Goal: Task Accomplishment & Management: Use online tool/utility

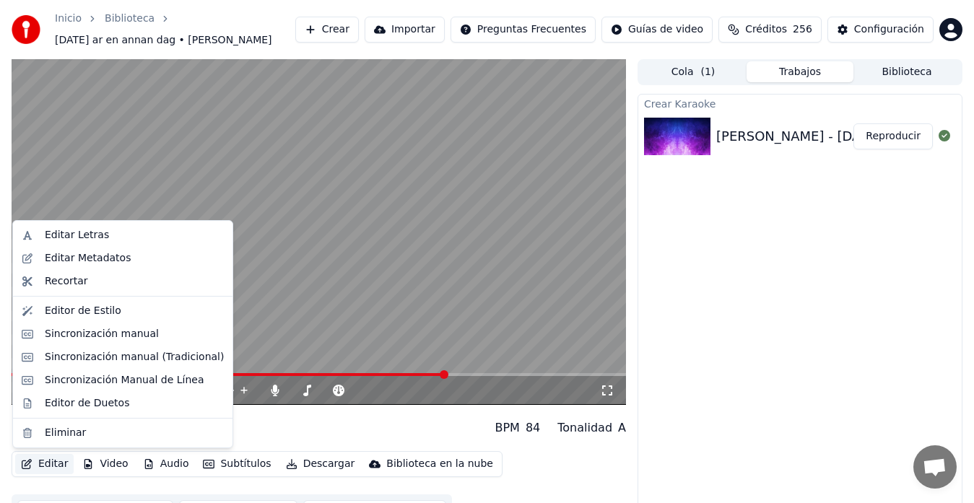
click at [53, 466] on button "Editar" at bounding box center [44, 464] width 58 height 20
click at [69, 406] on div "Editor de Duetos" at bounding box center [87, 403] width 84 height 14
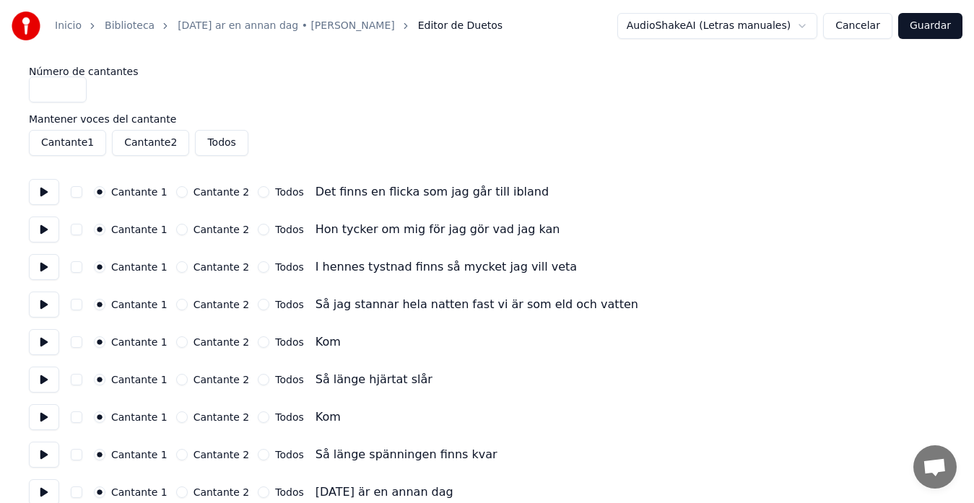
click at [176, 344] on button "Cantante 2" at bounding box center [182, 342] width 12 height 12
click at [75, 345] on button "button" at bounding box center [77, 342] width 12 height 12
click at [176, 418] on button "Cantante 2" at bounding box center [182, 417] width 12 height 12
click at [77, 419] on button "button" at bounding box center [77, 417] width 12 height 12
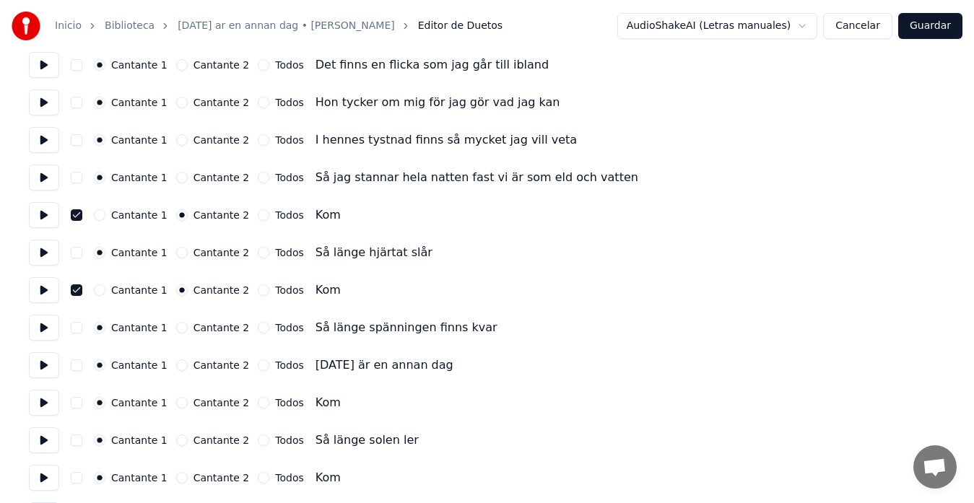
scroll to position [144, 0]
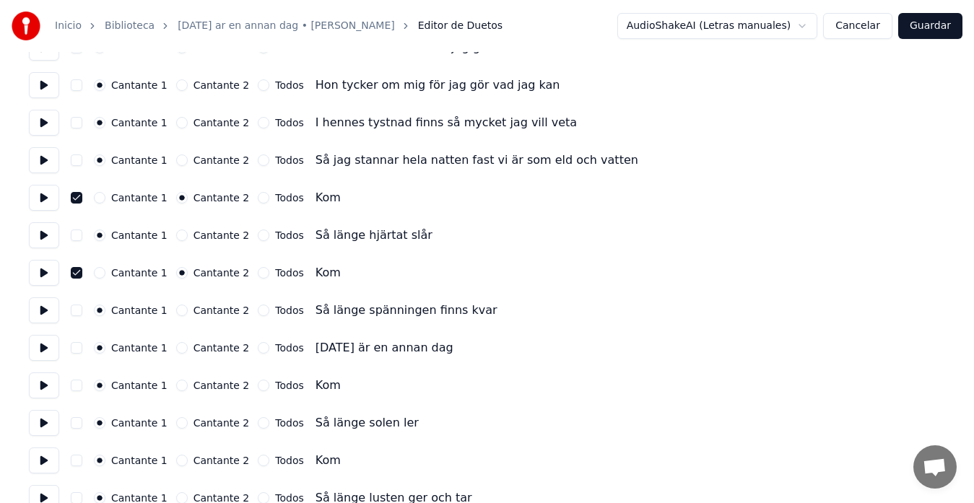
click at [176, 385] on button "Cantante 2" at bounding box center [182, 386] width 12 height 12
click at [78, 388] on button "button" at bounding box center [77, 386] width 12 height 12
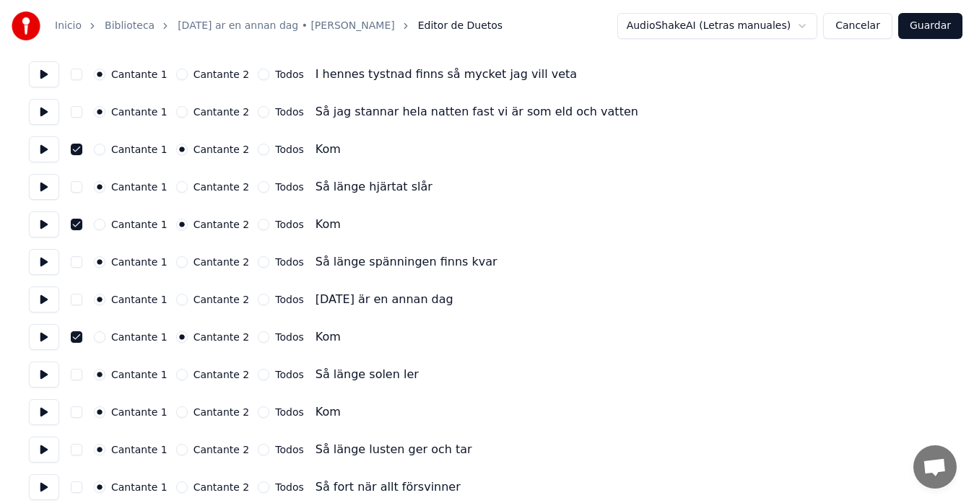
click at [176, 414] on button "Cantante 2" at bounding box center [182, 412] width 12 height 12
click at [75, 415] on button "button" at bounding box center [77, 412] width 12 height 12
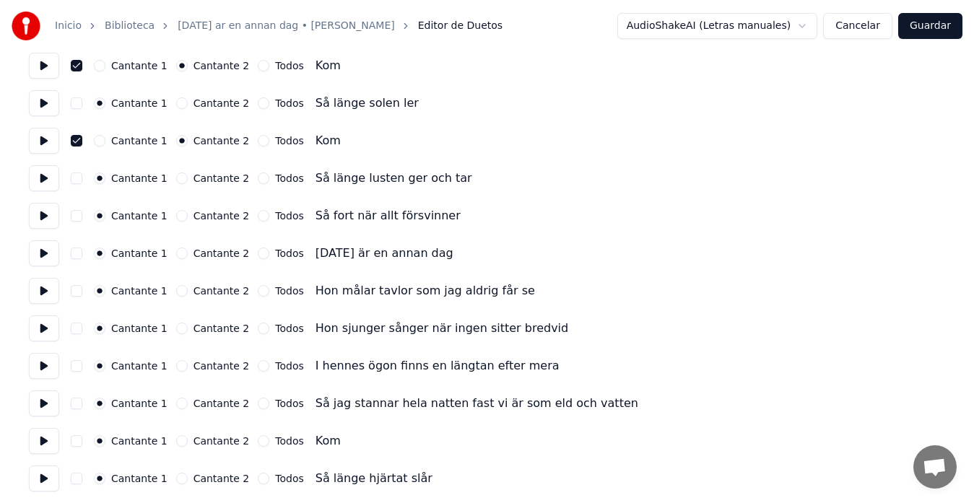
scroll to position [481, 0]
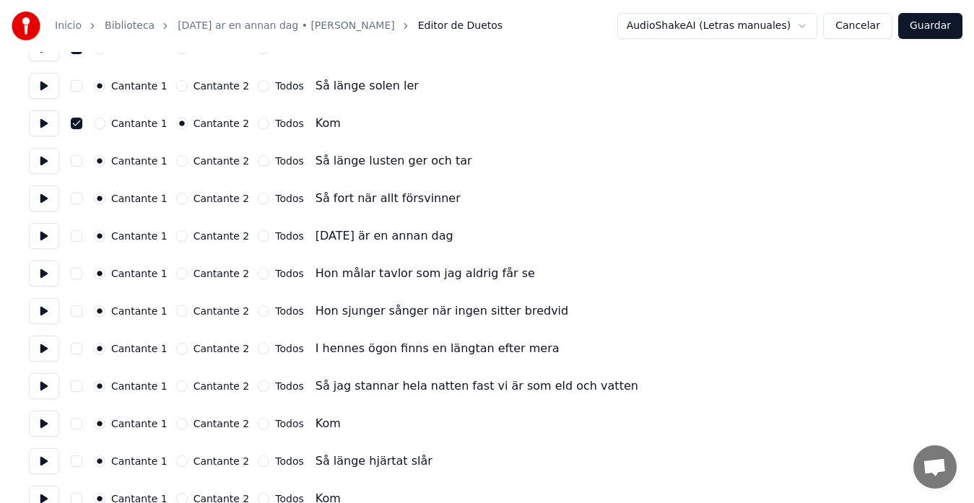
click at [176, 429] on button "Cantante 2" at bounding box center [182, 424] width 12 height 12
click at [74, 424] on button "button" at bounding box center [77, 424] width 12 height 12
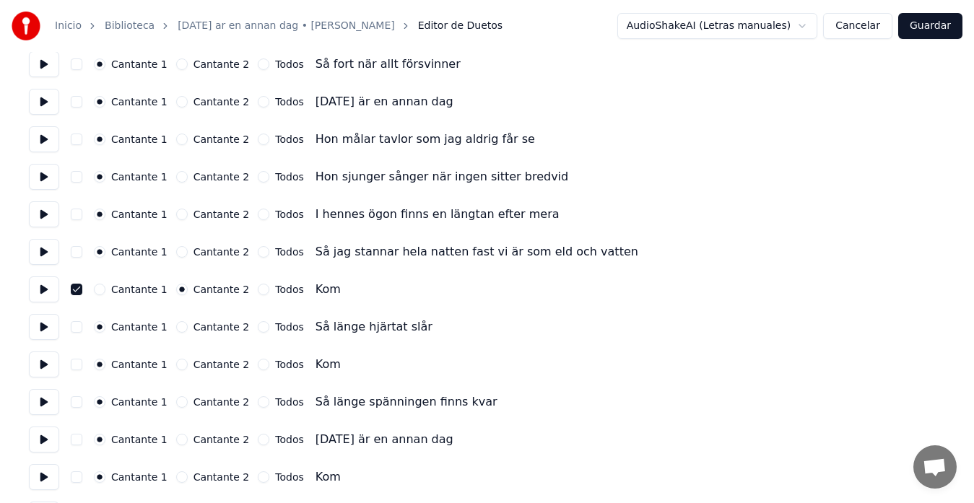
scroll to position [673, 0]
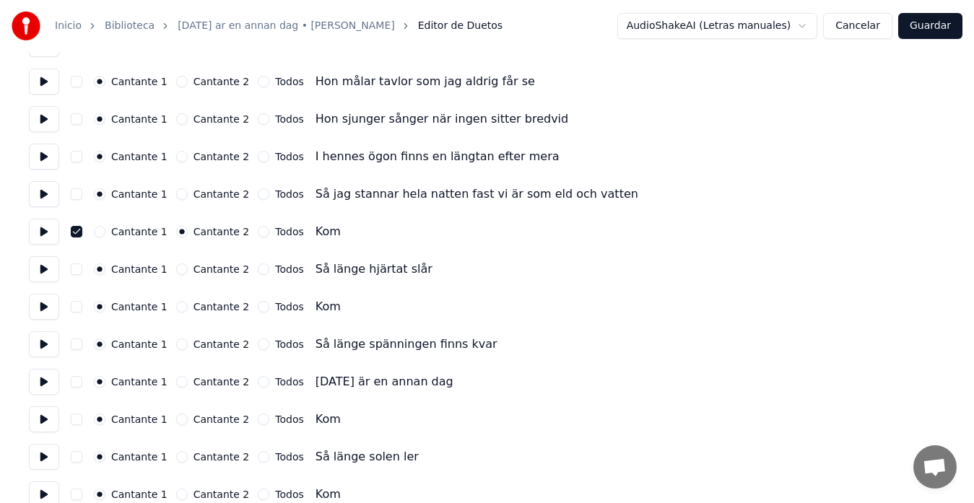
click at [176, 310] on button "Cantante 2" at bounding box center [182, 307] width 12 height 12
click at [75, 310] on button "button" at bounding box center [77, 307] width 12 height 12
click at [176, 422] on button "Cantante 2" at bounding box center [182, 420] width 12 height 12
click at [72, 419] on button "button" at bounding box center [77, 420] width 12 height 12
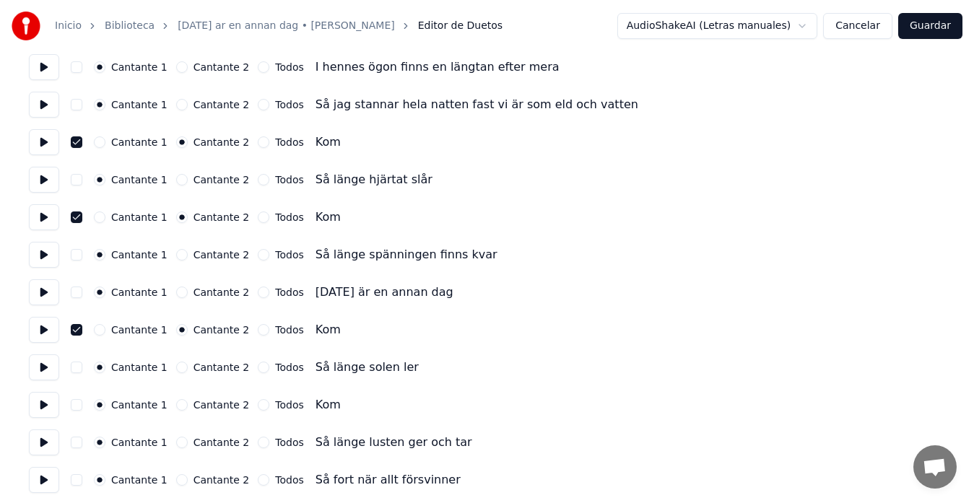
scroll to position [770, 0]
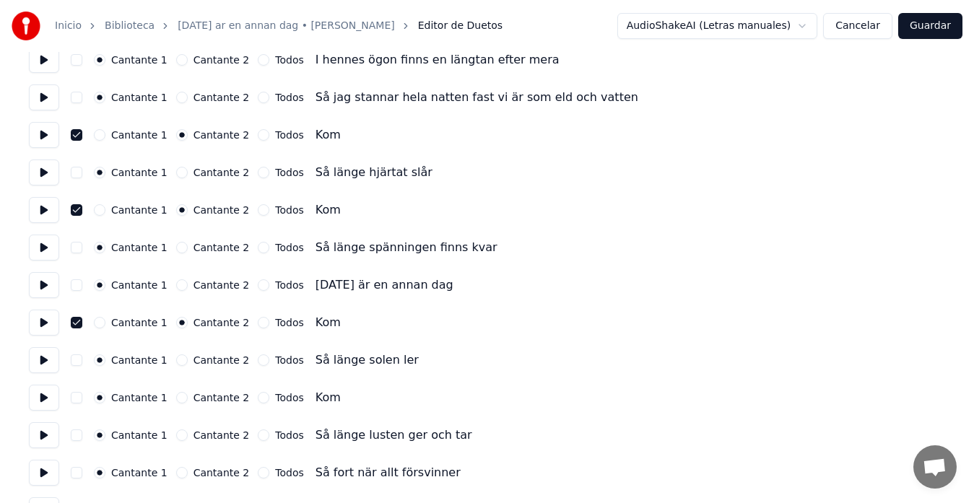
click at [176, 401] on button "Cantante 2" at bounding box center [182, 398] width 12 height 12
click at [74, 398] on button "button" at bounding box center [77, 398] width 12 height 12
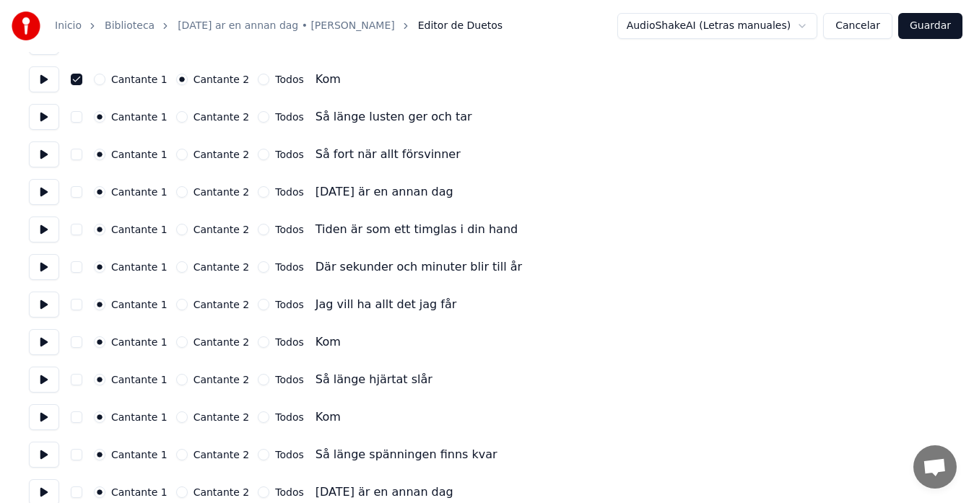
scroll to position [1107, 0]
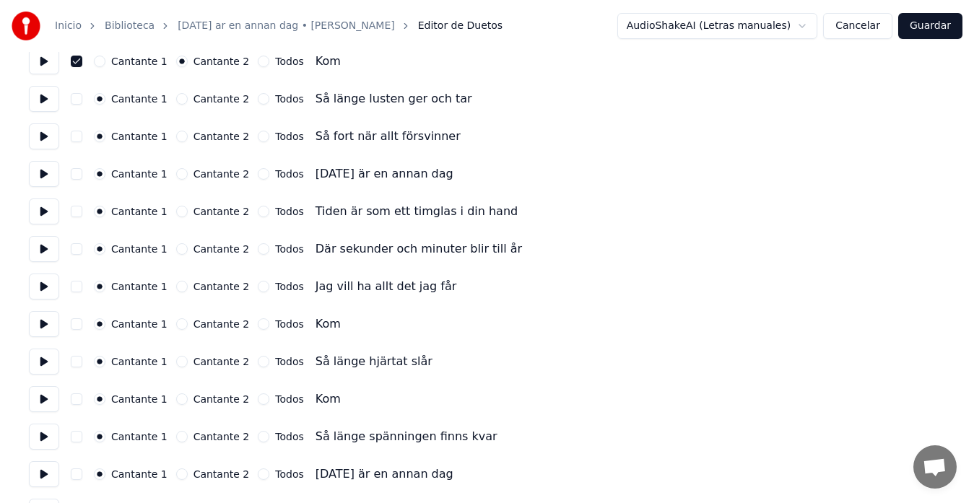
click at [176, 323] on button "Cantante 2" at bounding box center [182, 324] width 12 height 12
click at [79, 327] on button "button" at bounding box center [77, 324] width 12 height 12
click at [176, 398] on button "Cantante 2" at bounding box center [182, 399] width 12 height 12
click at [76, 401] on button "button" at bounding box center [77, 399] width 12 height 12
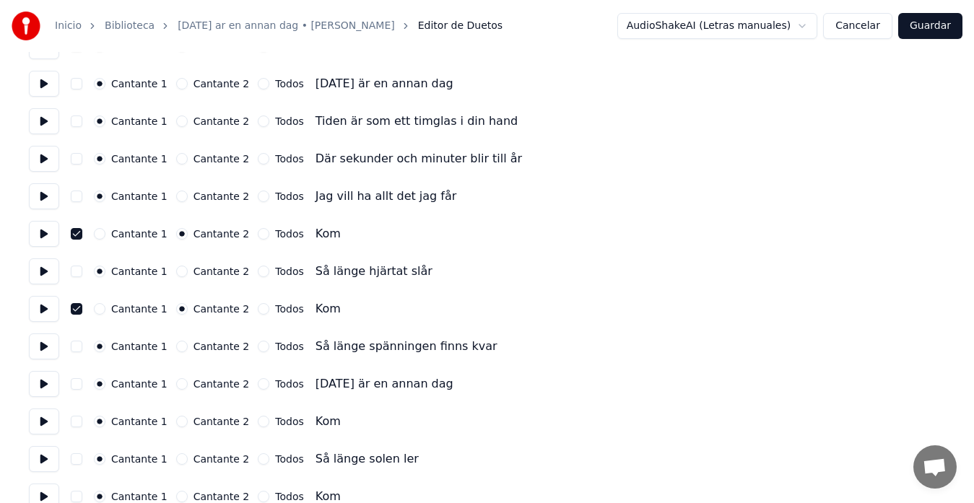
scroll to position [1203, 0]
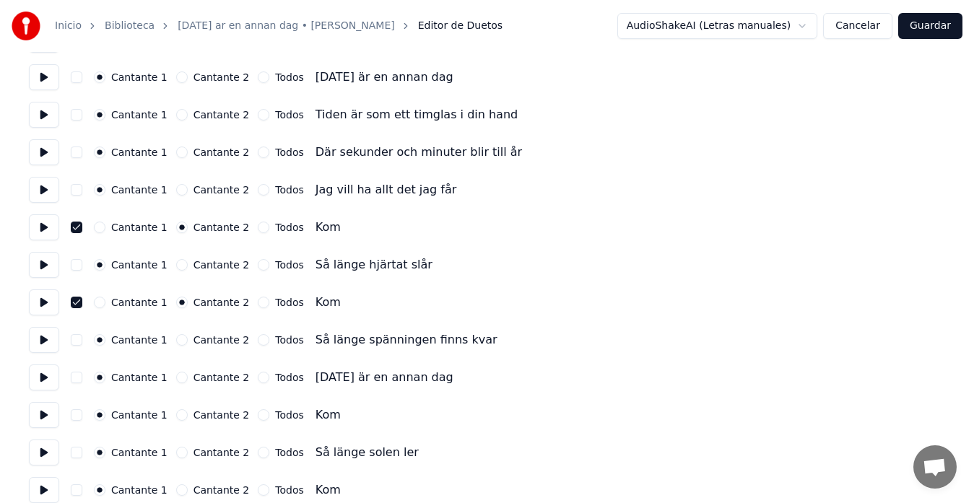
click at [176, 416] on button "Cantante 2" at bounding box center [182, 415] width 12 height 12
click at [76, 419] on button "button" at bounding box center [77, 415] width 12 height 12
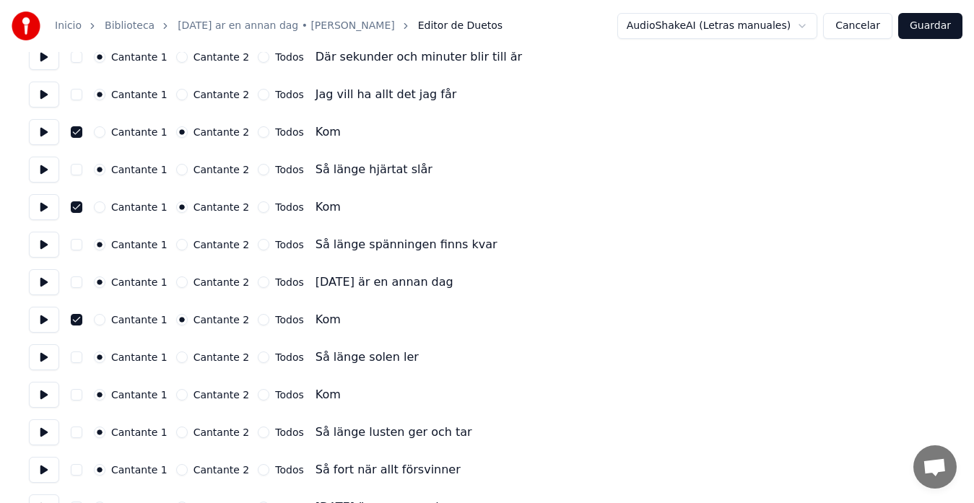
scroll to position [1299, 0]
click at [176, 397] on button "Cantante 2" at bounding box center [182, 394] width 12 height 12
click at [71, 396] on button "button" at bounding box center [77, 394] width 12 height 12
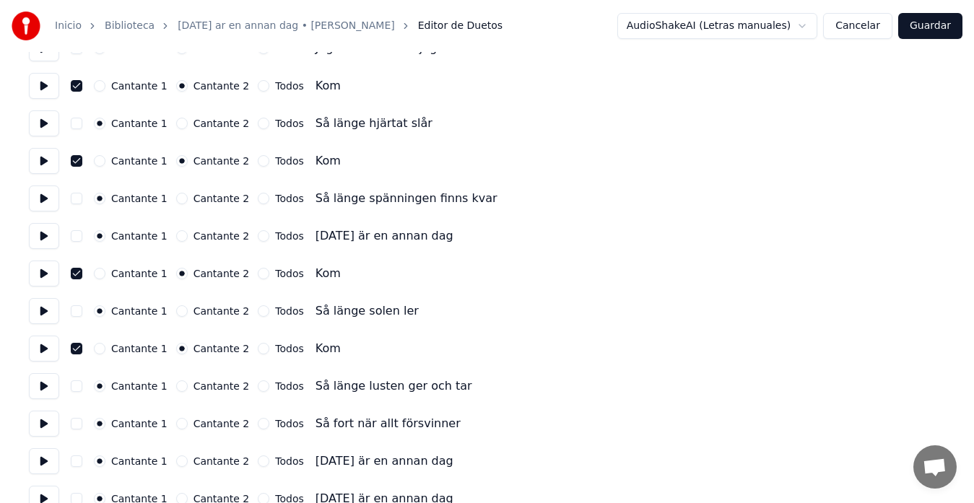
scroll to position [1368, 0]
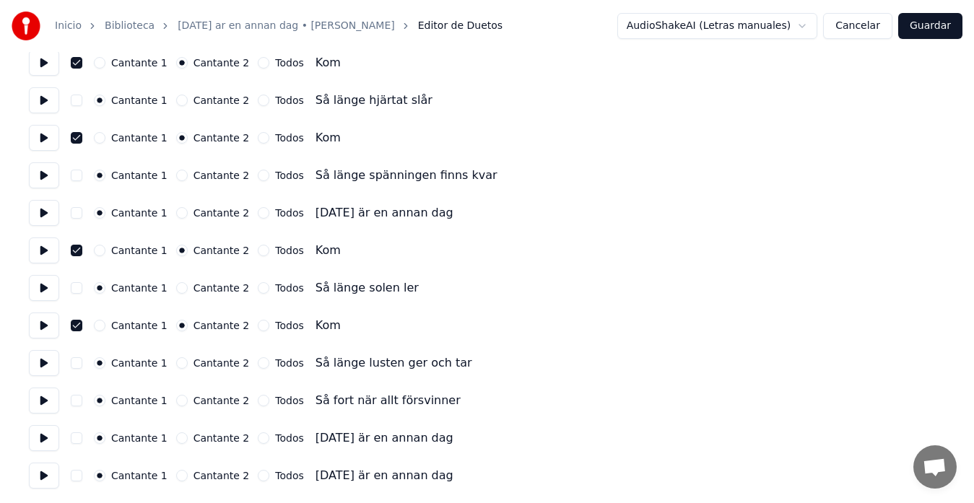
click at [911, 26] on button "Guardar" at bounding box center [930, 26] width 64 height 26
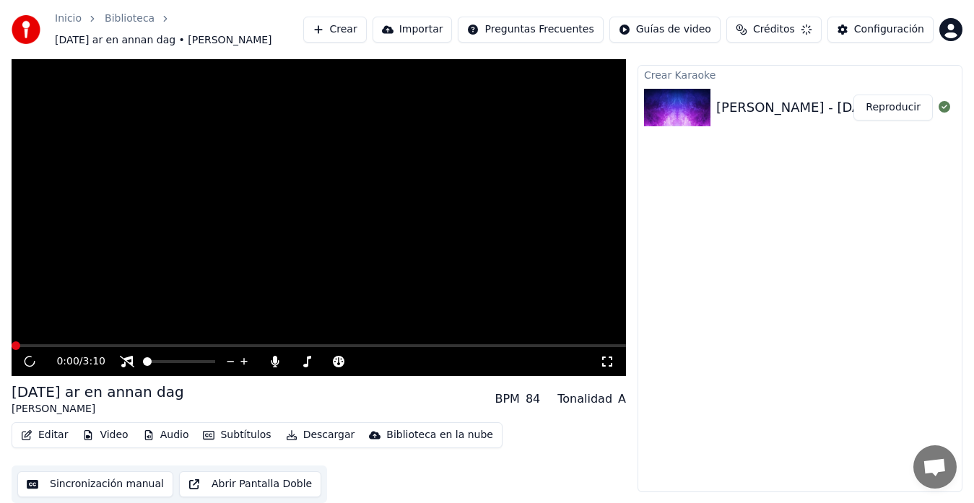
scroll to position [29, 0]
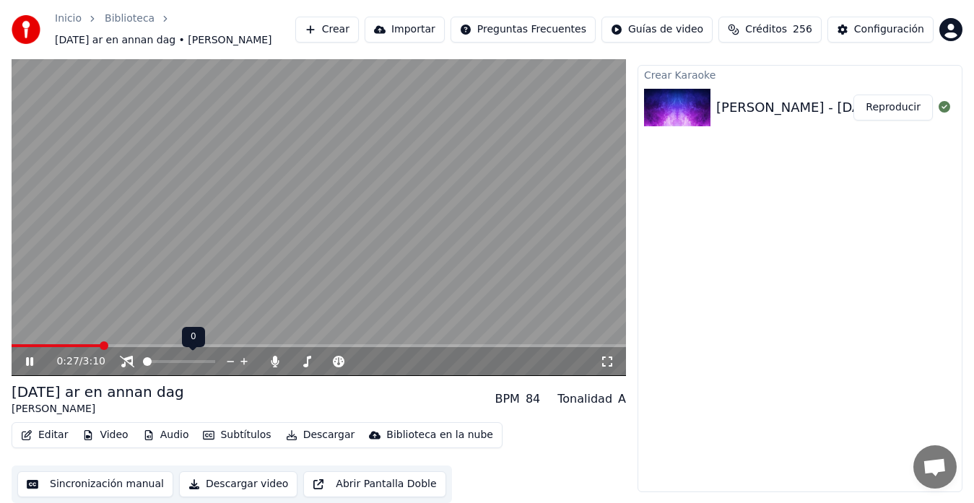
click at [143, 366] on span at bounding box center [147, 361] width 9 height 9
click at [29, 360] on icon at bounding box center [29, 361] width 7 height 9
click at [215, 363] on span at bounding box center [210, 361] width 9 height 9
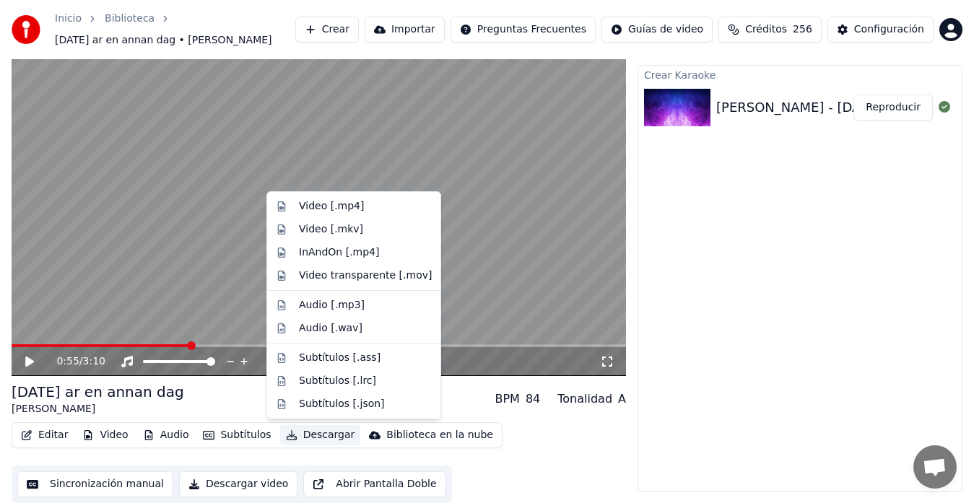
click at [305, 435] on button "Descargar" at bounding box center [320, 435] width 81 height 20
click at [315, 209] on div "Video [.mp4]" at bounding box center [331, 206] width 65 height 14
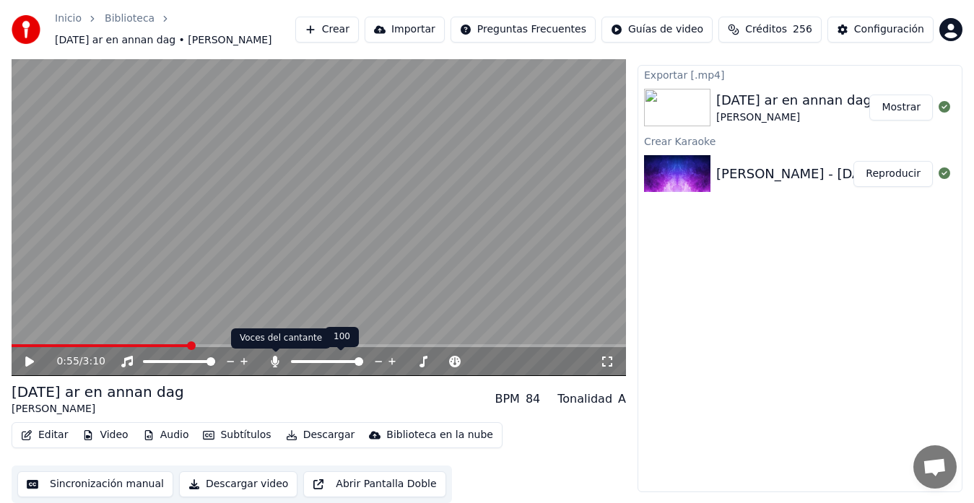
click at [277, 364] on icon at bounding box center [275, 362] width 8 height 12
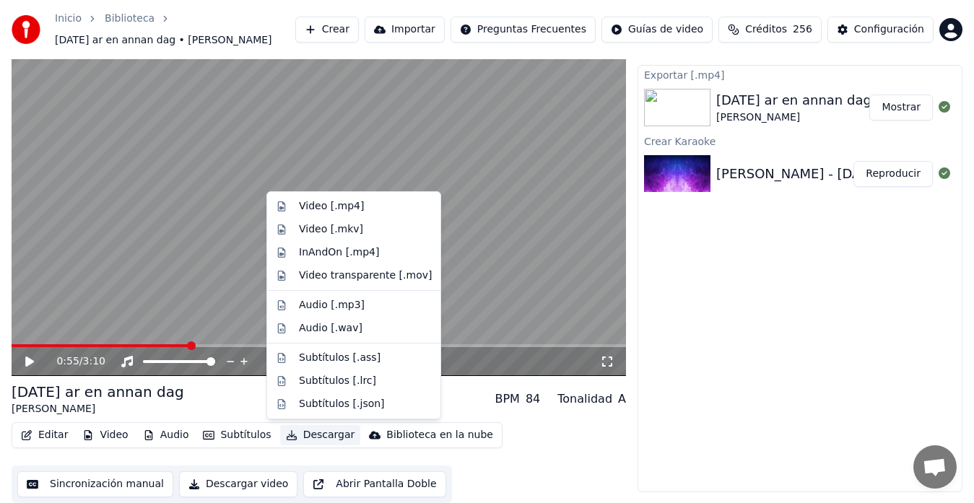
click at [305, 437] on button "Descargar" at bounding box center [320, 435] width 81 height 20
click at [309, 204] on div "Video [.mp4]" at bounding box center [331, 206] width 65 height 14
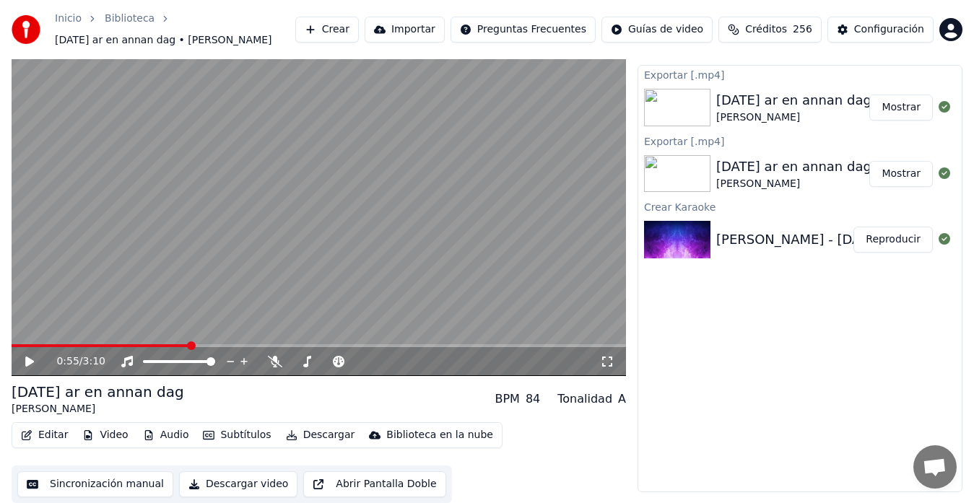
drag, startPoint x: 53, startPoint y: 409, endPoint x: 53, endPoint y: 432, distance: 23.1
click at [53, 432] on div "[DATE] ar en annan dag [PERSON_NAME] BPM 84 Tonalidad A Editar Video Audio Subt…" at bounding box center [319, 442] width 614 height 121
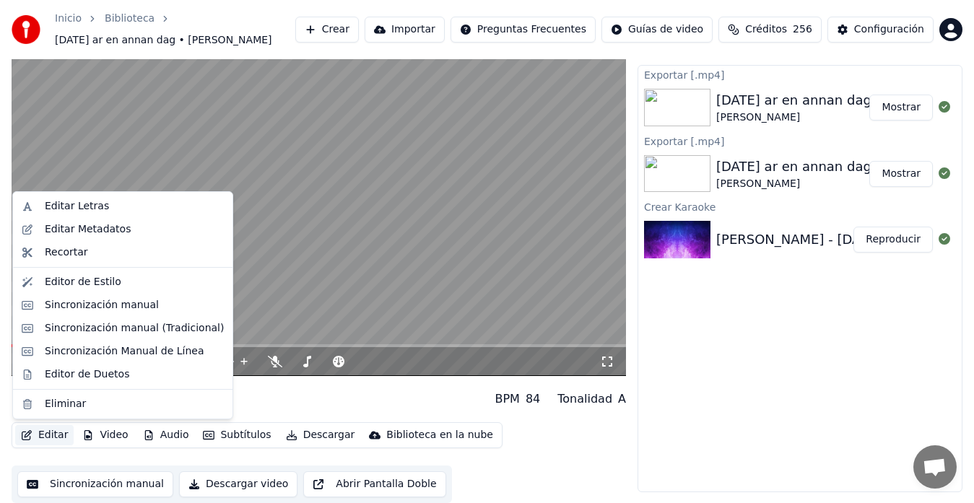
click at [53, 432] on button "Editar" at bounding box center [44, 435] width 58 height 20
click at [66, 377] on div "Editor de Duetos" at bounding box center [87, 374] width 84 height 14
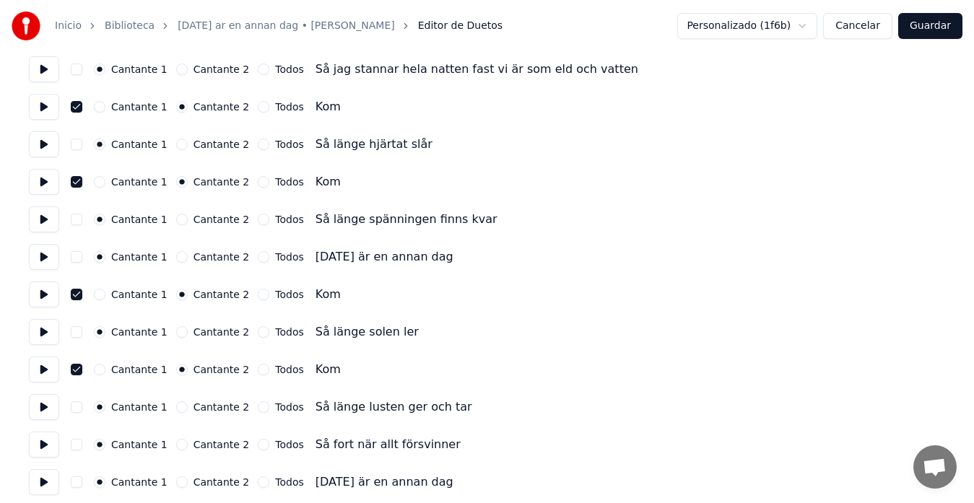
scroll to position [240, 0]
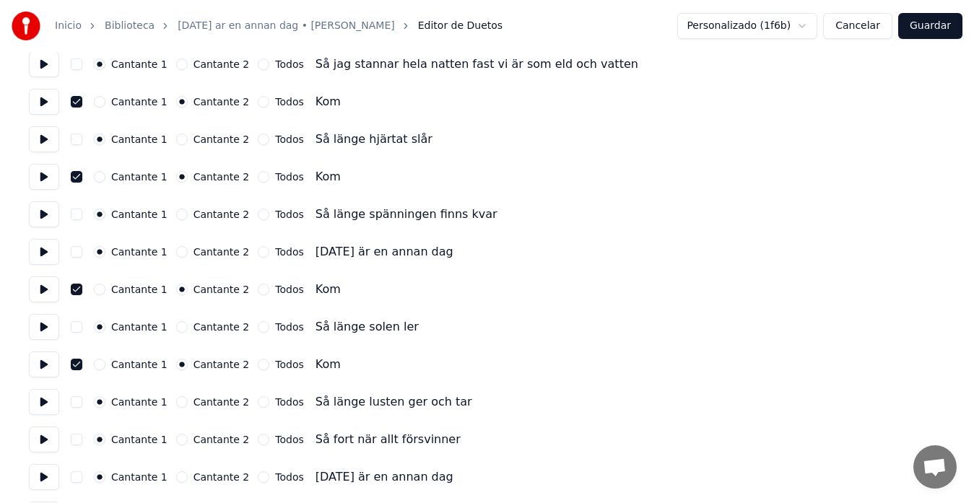
click at [853, 26] on button "Cancelar" at bounding box center [857, 26] width 69 height 26
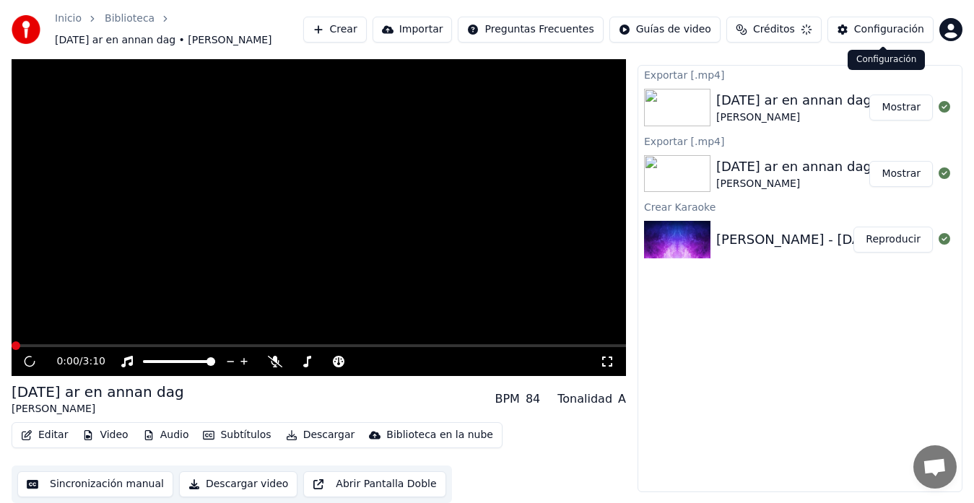
scroll to position [29, 0]
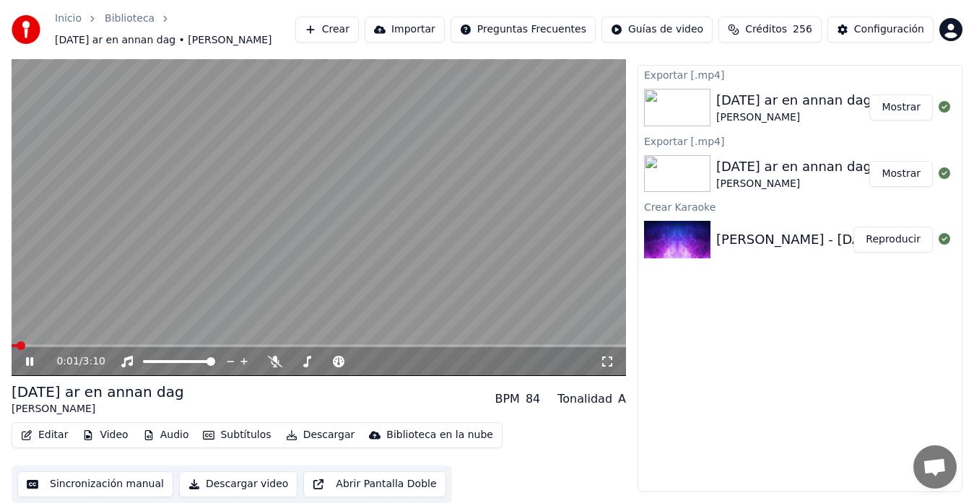
click at [129, 487] on button "Sincronización manual" at bounding box center [95, 484] width 156 height 26
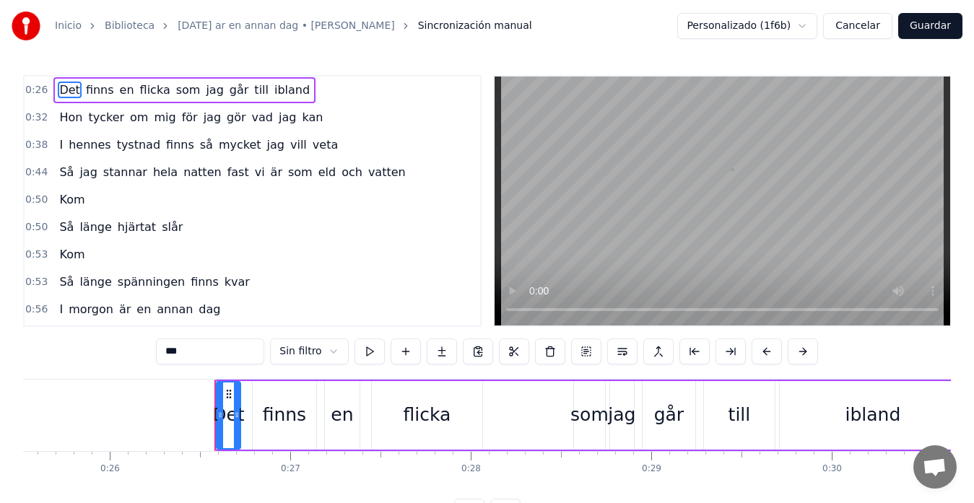
scroll to position [0, 4724]
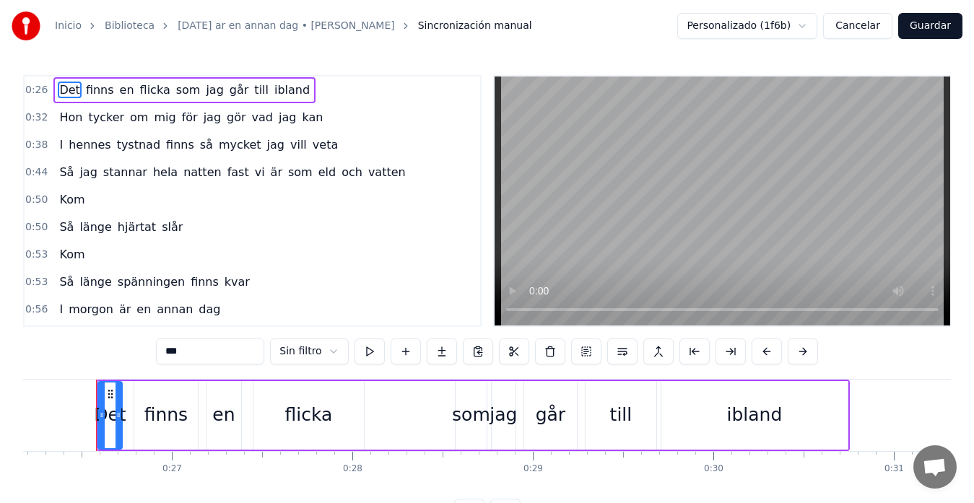
click at [326, 177] on div "Så jag stannar hela natten fast vi är som eld och vatten" at bounding box center [231, 173] width 357 height 26
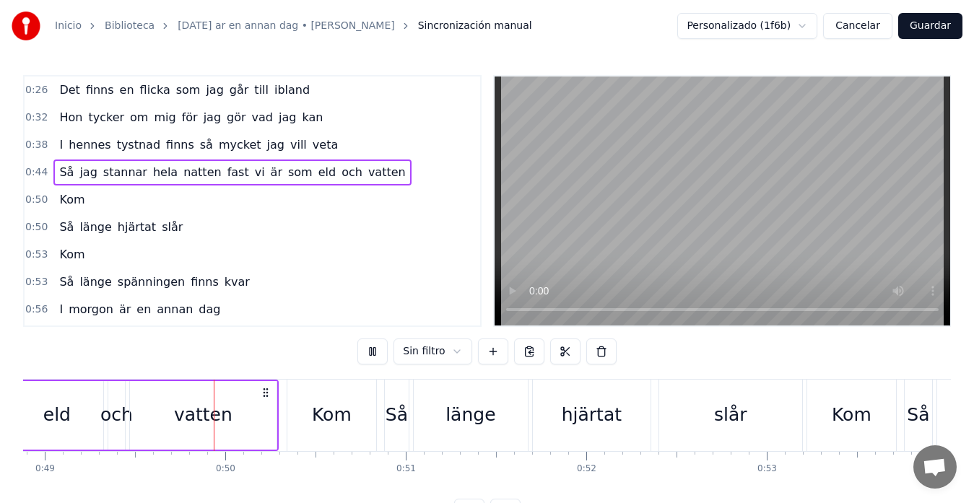
scroll to position [0, 8835]
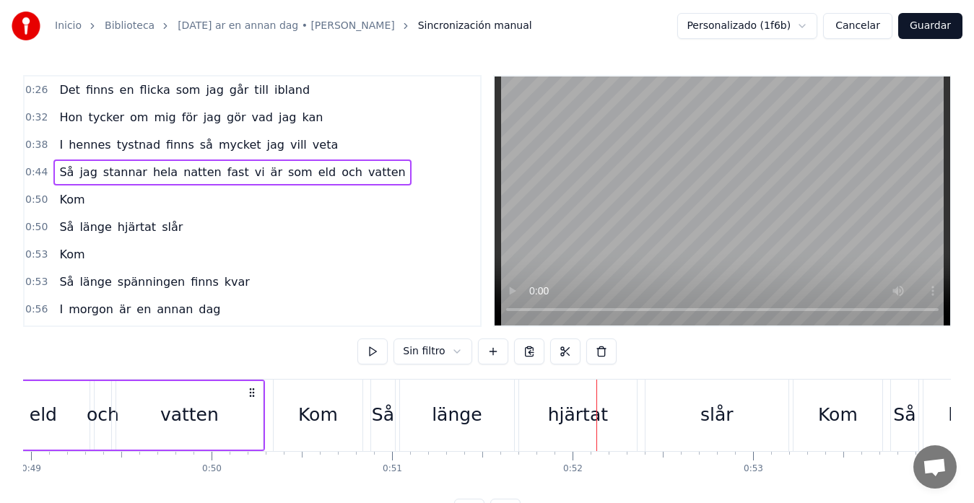
click at [327, 406] on div "Kom" at bounding box center [318, 414] width 40 height 27
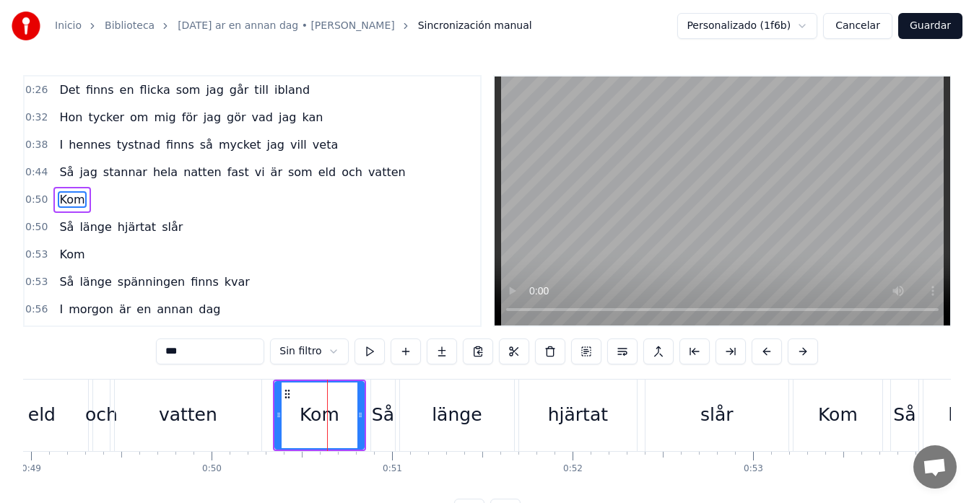
click at [387, 398] on div "Så" at bounding box center [383, 415] width 24 height 71
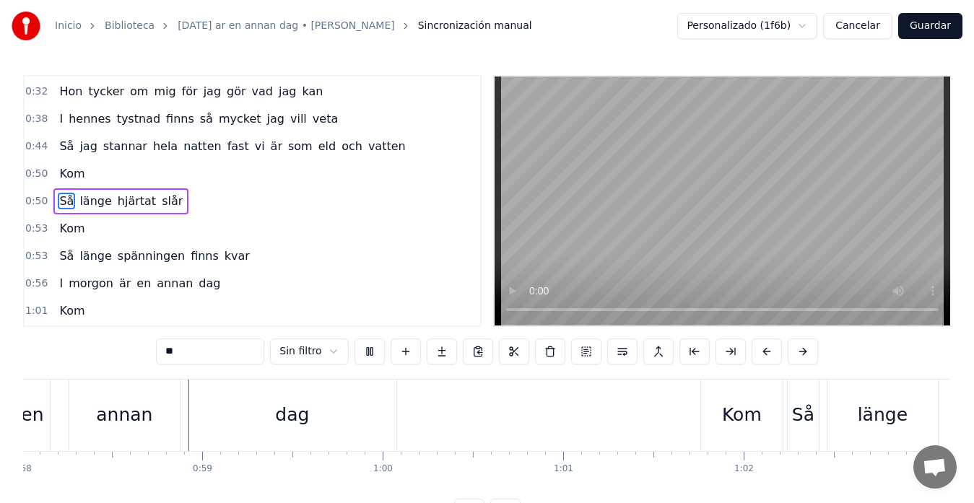
scroll to position [0, 10469]
click at [718, 410] on div "Kom" at bounding box center [741, 415] width 82 height 71
type input "***"
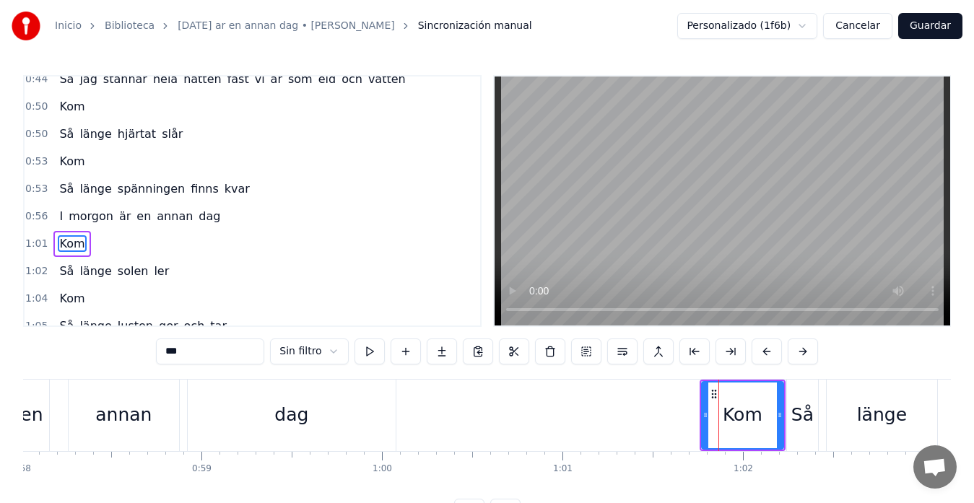
scroll to position [136, 0]
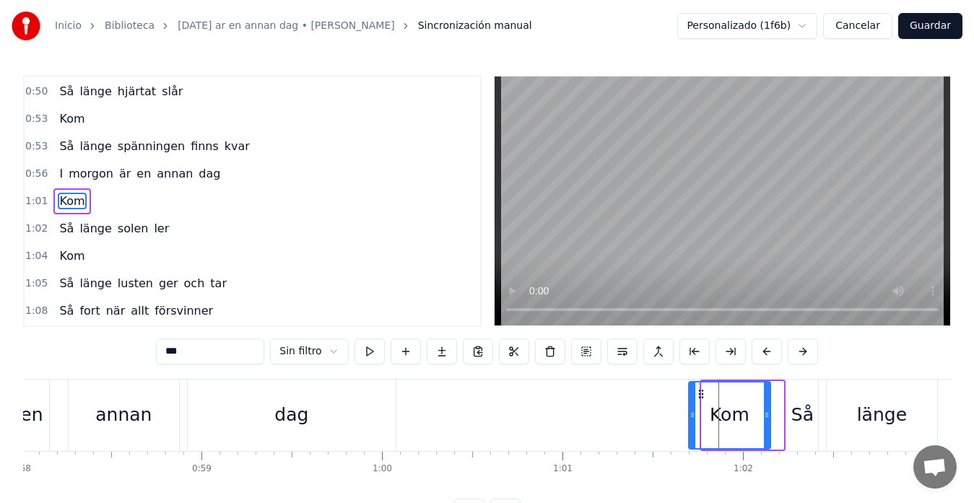
drag, startPoint x: 711, startPoint y: 394, endPoint x: 698, endPoint y: 397, distance: 13.3
click at [698, 397] on icon at bounding box center [701, 394] width 12 height 12
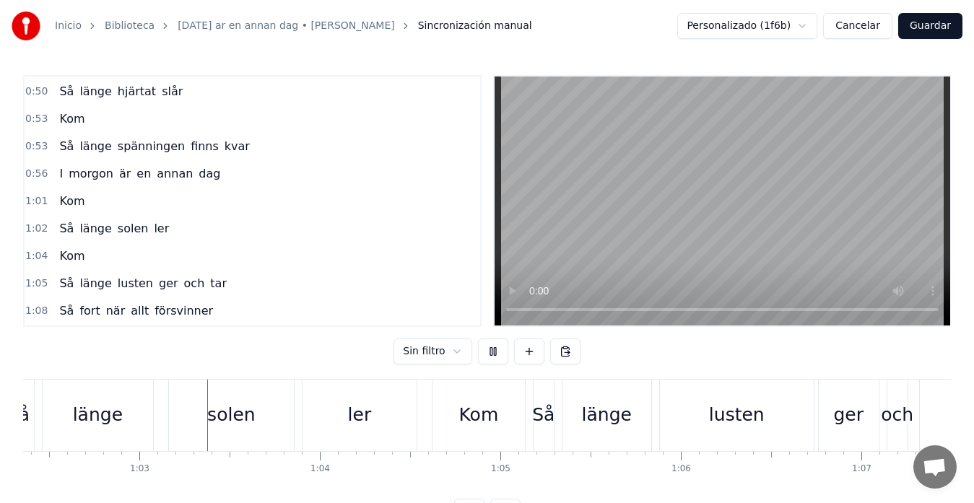
scroll to position [0, 11268]
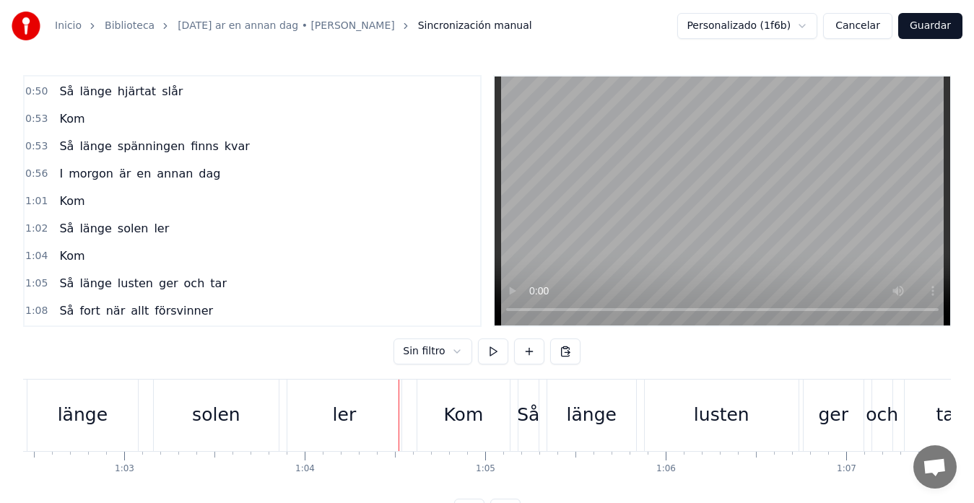
click at [280, 403] on div "Så länge solen ler" at bounding box center [196, 415] width 418 height 71
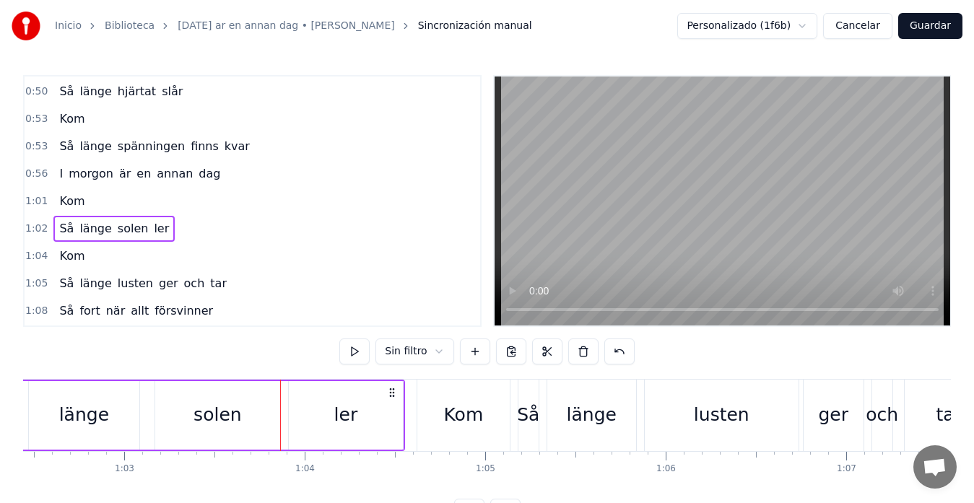
click at [170, 402] on div "solen" at bounding box center [217, 415] width 125 height 69
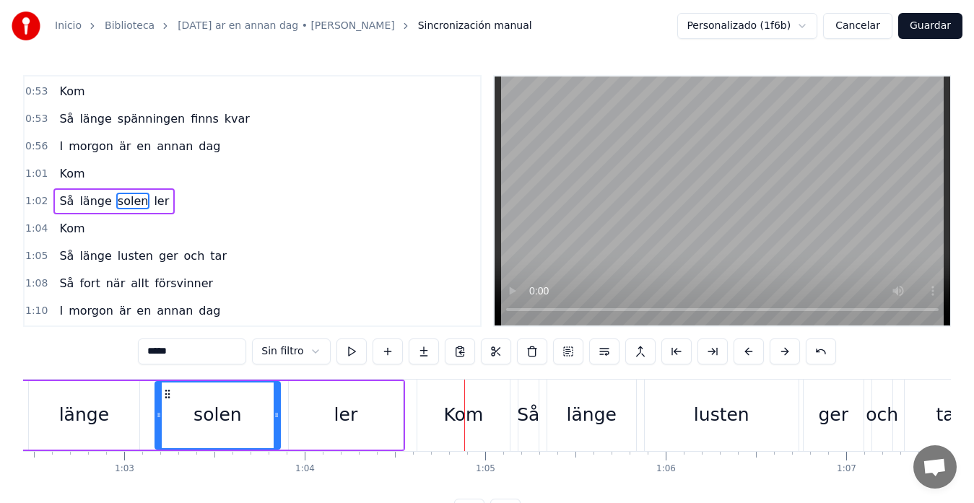
click at [287, 432] on div "Så länge solen ler" at bounding box center [196, 415] width 418 height 71
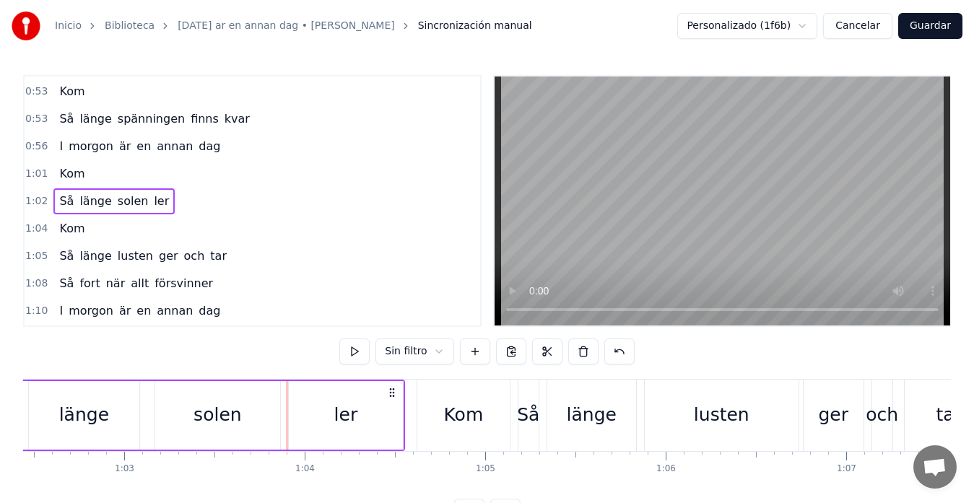
click at [865, 24] on button "Cancelar" at bounding box center [857, 26] width 69 height 26
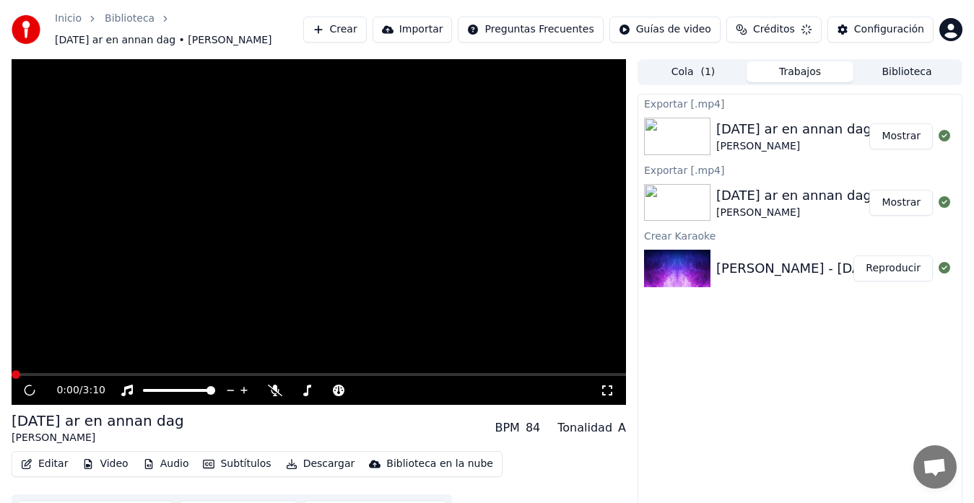
scroll to position [29, 0]
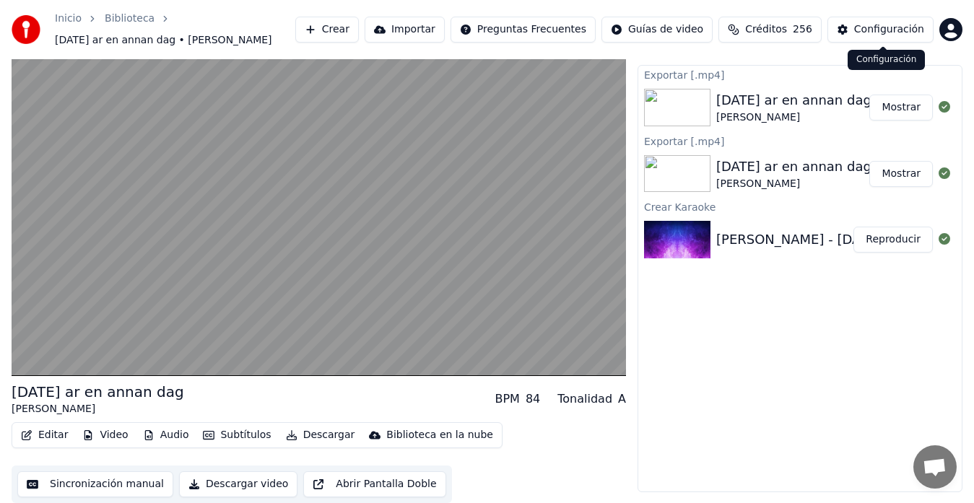
click at [899, 30] on div "Configuración" at bounding box center [889, 29] width 70 height 14
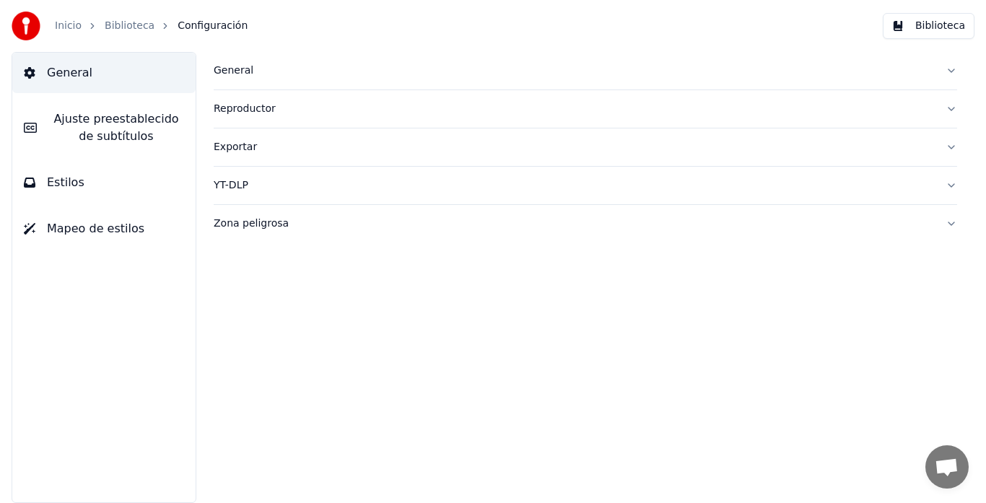
click at [61, 118] on span "Ajuste preestablecido de subtítulos" at bounding box center [116, 127] width 136 height 35
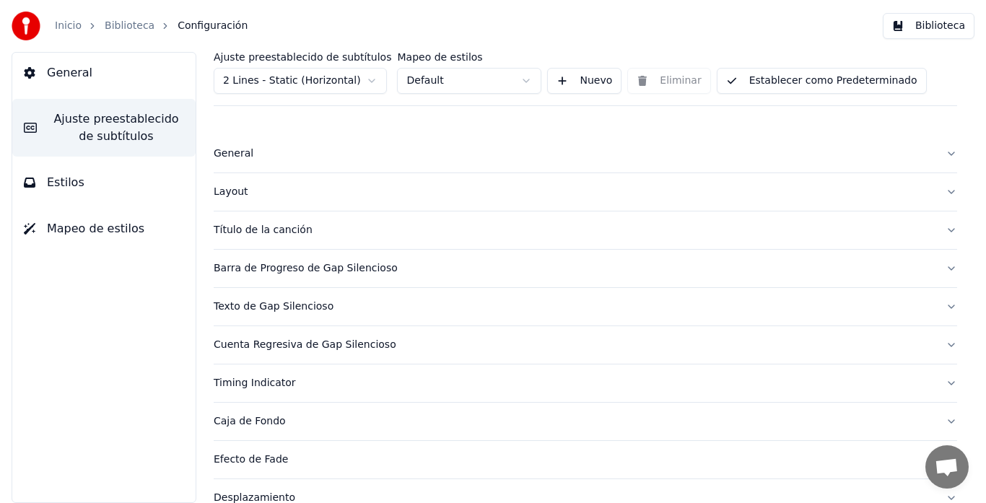
click at [81, 186] on button "Estilos" at bounding box center [103, 182] width 183 height 40
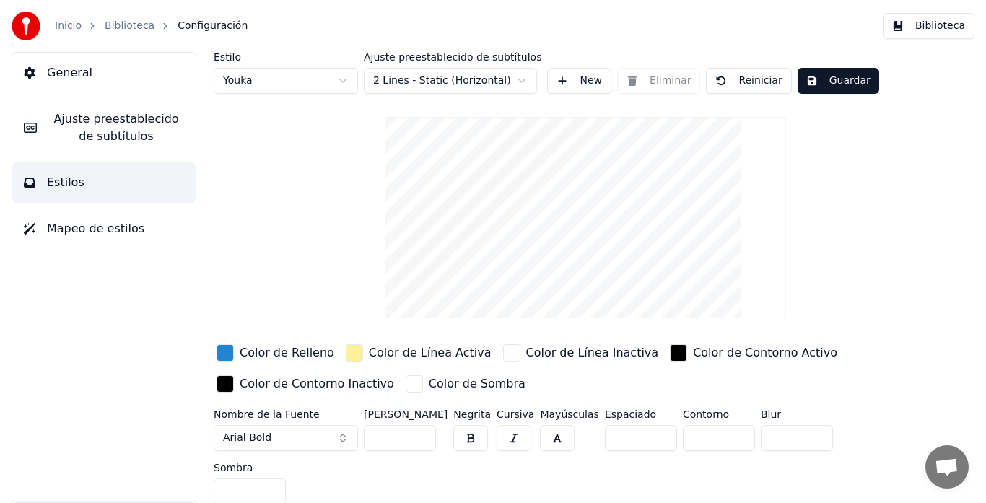
click at [394, 437] on input "**" at bounding box center [400, 438] width 72 height 26
click at [424, 440] on input "**" at bounding box center [400, 438] width 72 height 26
type input "**"
click at [421, 440] on input "**" at bounding box center [400, 438] width 72 height 26
click at [851, 76] on button "Guardar" at bounding box center [839, 81] width 82 height 26
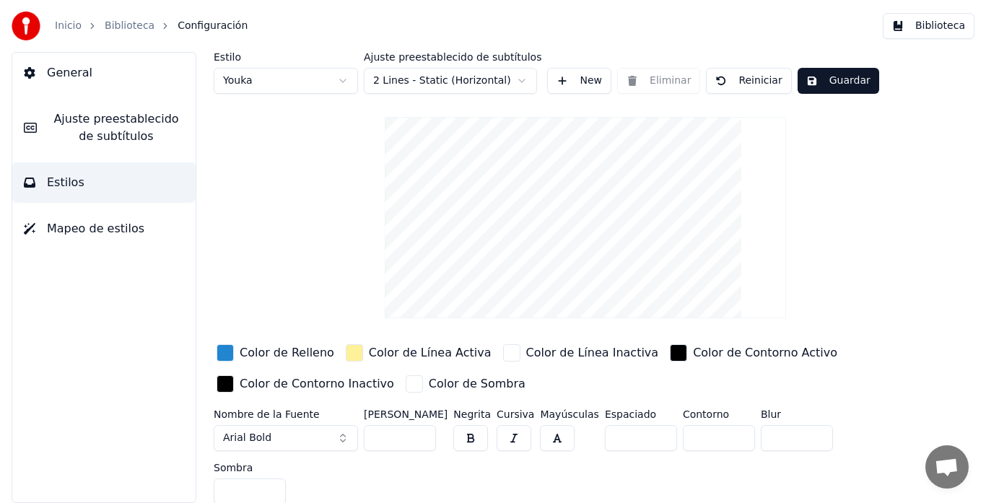
click at [833, 84] on button "Guardar" at bounding box center [839, 81] width 82 height 26
click at [178, 25] on span "Configuración" at bounding box center [213, 26] width 70 height 14
click at [119, 28] on link "Biblioteca" at bounding box center [130, 26] width 50 height 14
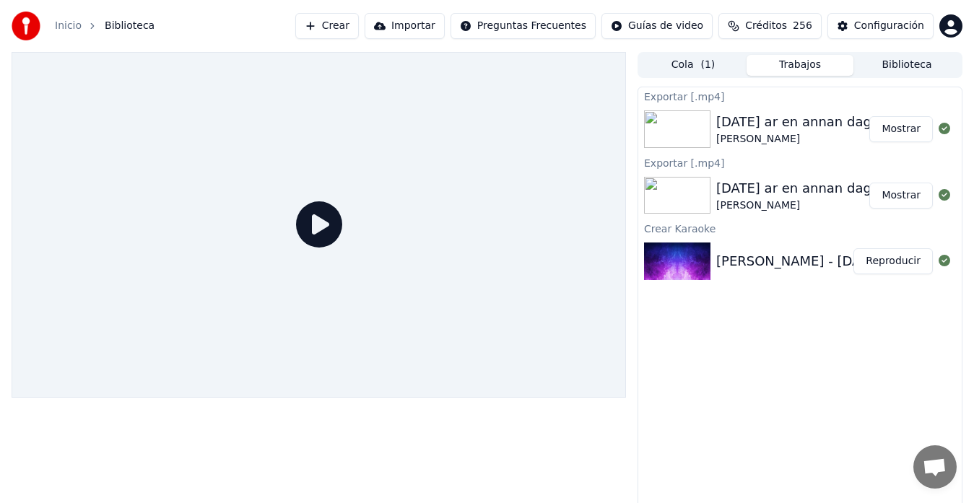
click at [771, 123] on div "[DATE] ar en annan dag" at bounding box center [793, 122] width 155 height 20
click at [907, 261] on button "Reproducir" at bounding box center [892, 261] width 79 height 26
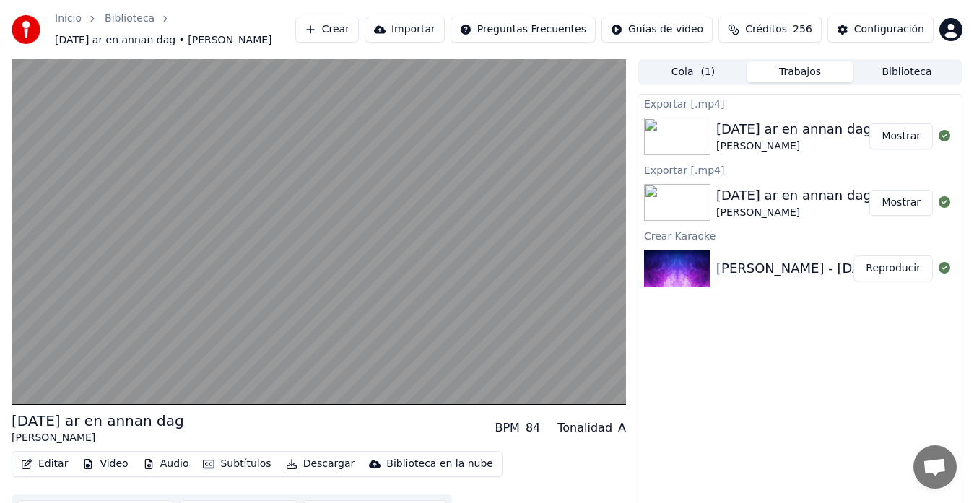
click at [911, 137] on button "Mostrar" at bounding box center [901, 136] width 64 height 26
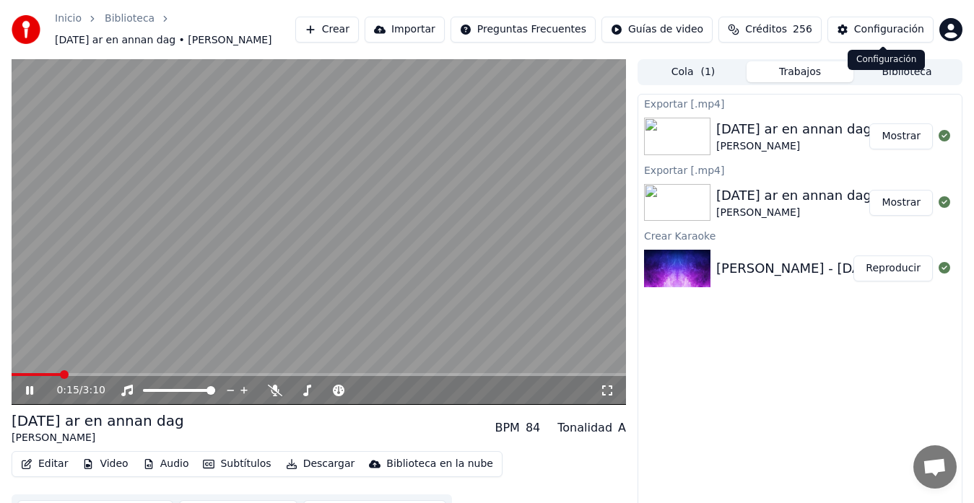
click at [887, 30] on div "Configuración" at bounding box center [889, 29] width 70 height 14
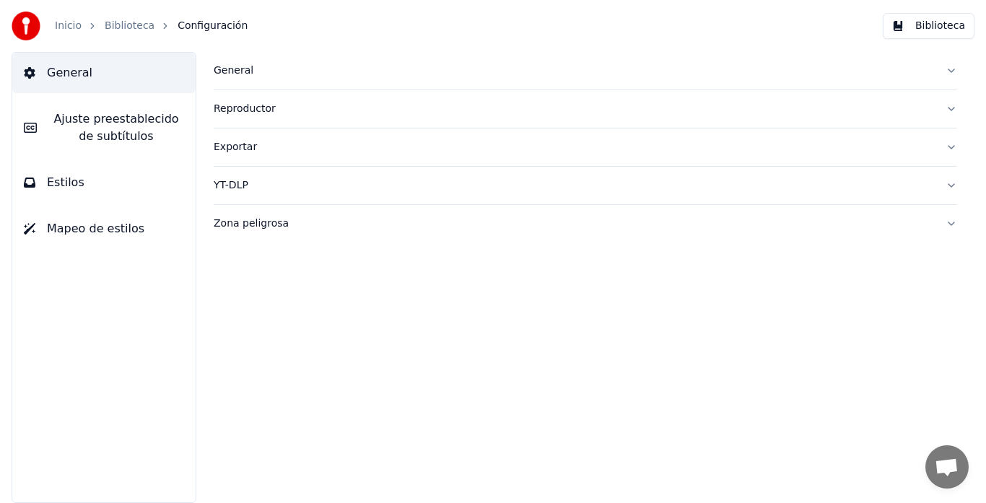
click at [69, 180] on span "Estilos" at bounding box center [66, 182] width 38 height 17
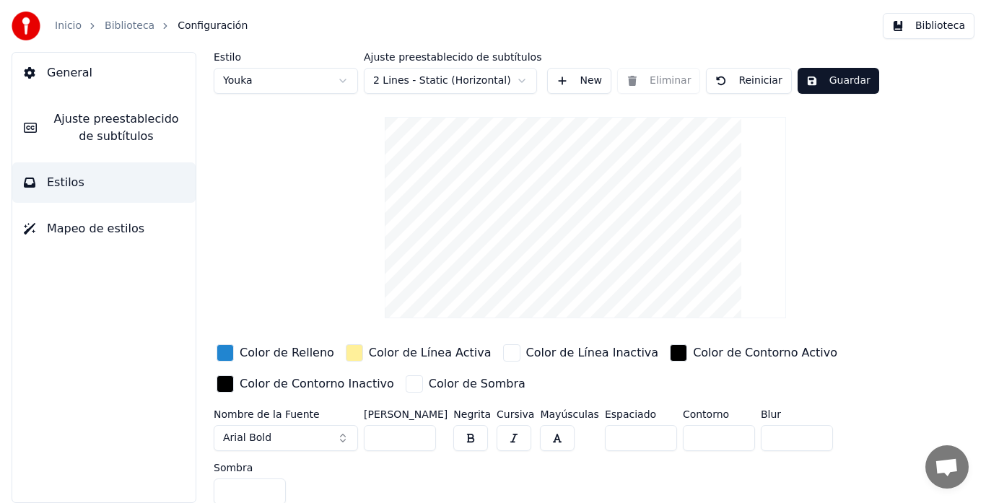
click at [84, 127] on span "Ajuste preestablecido de subtítulos" at bounding box center [116, 127] width 136 height 35
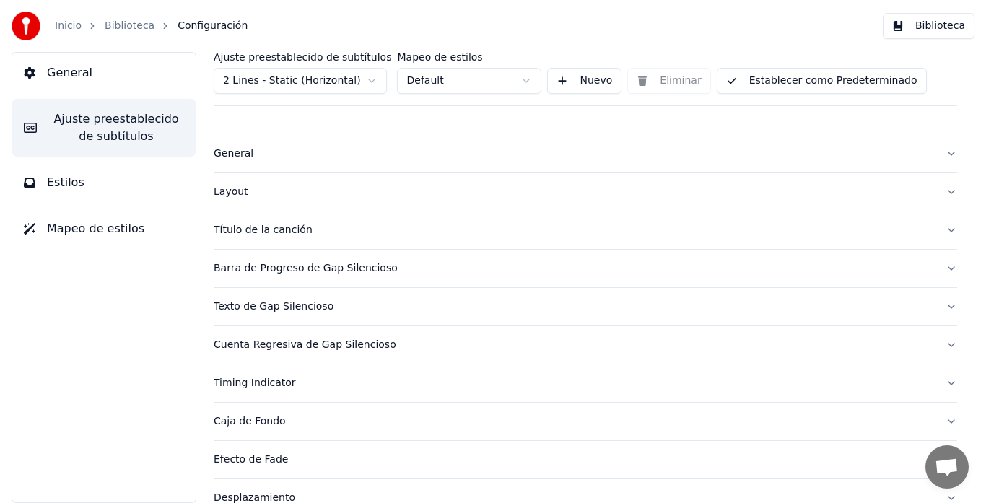
click at [274, 232] on div "Título de la canción" at bounding box center [574, 230] width 720 height 14
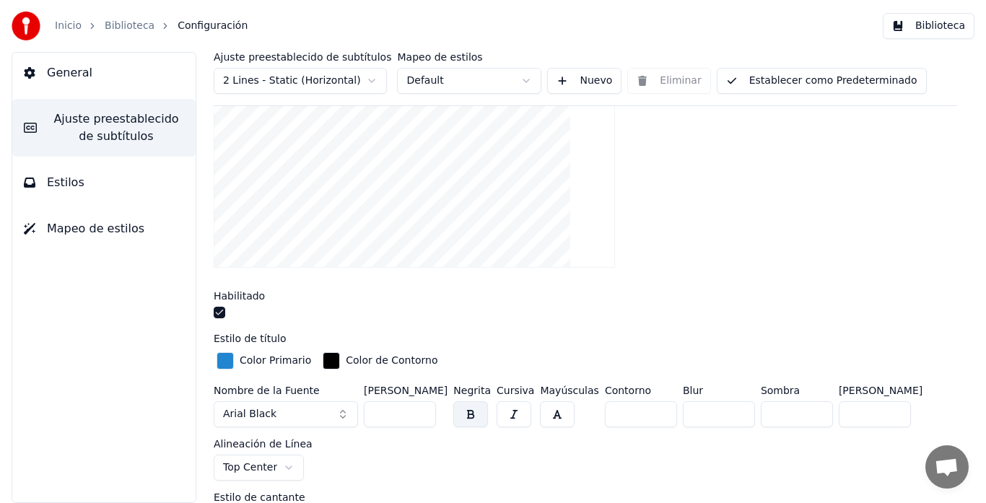
scroll to position [289, 0]
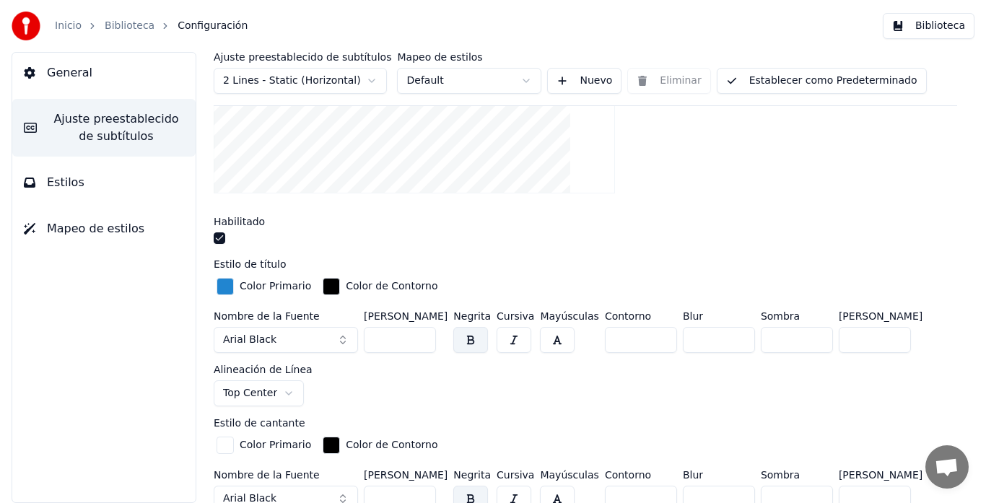
click at [420, 341] on input "***" at bounding box center [400, 340] width 72 height 26
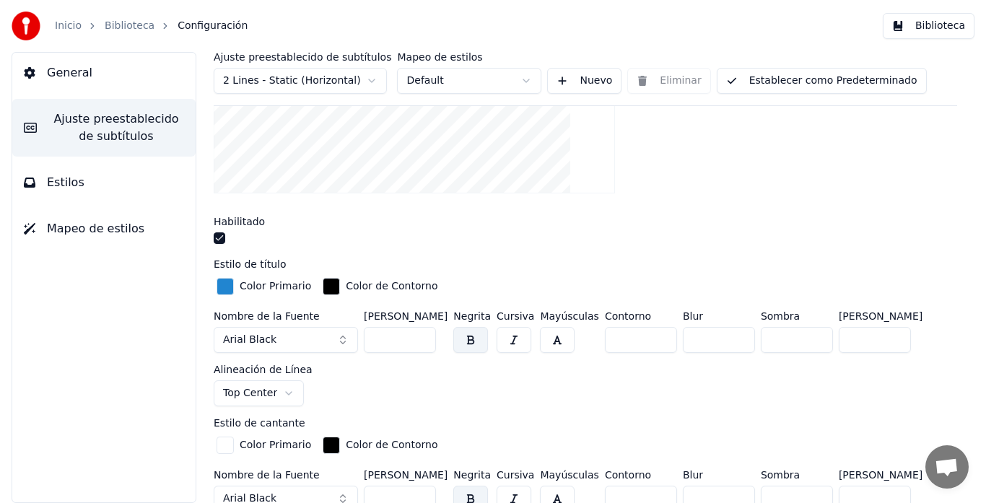
click at [420, 341] on input "***" at bounding box center [400, 340] width 72 height 26
type input "***"
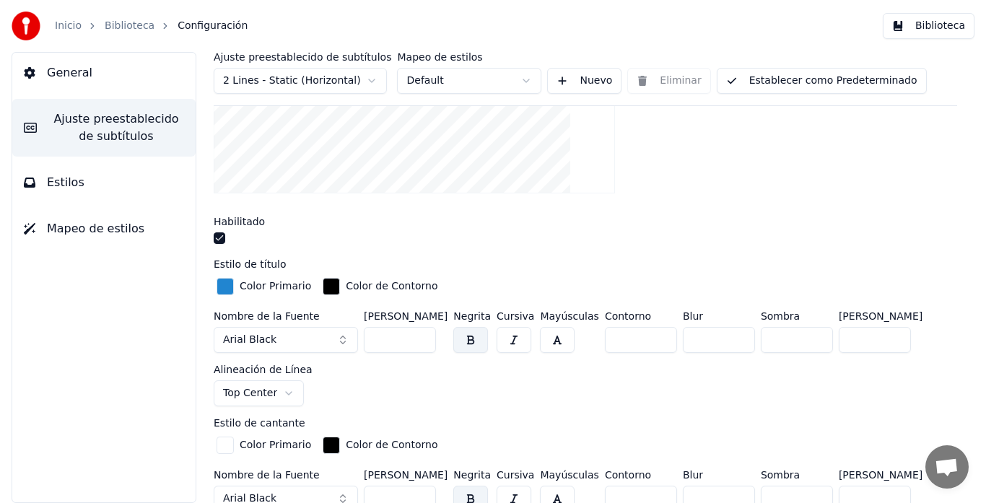
click at [420, 341] on input "***" at bounding box center [400, 340] width 72 height 26
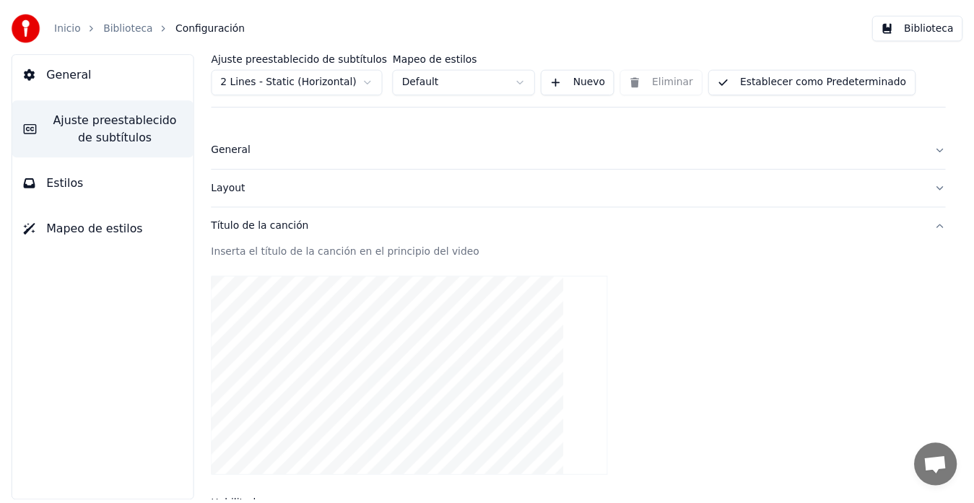
scroll to position [0, 0]
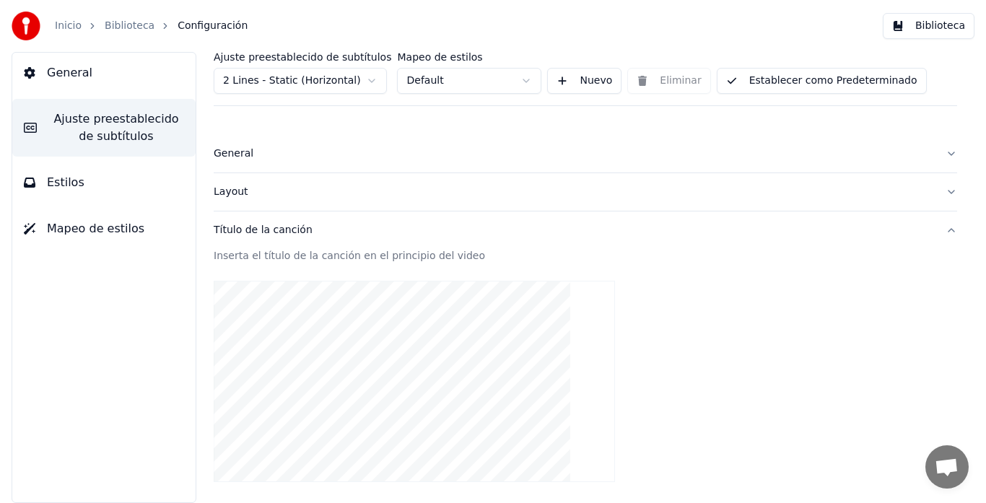
click at [74, 177] on span "Estilos" at bounding box center [66, 182] width 38 height 17
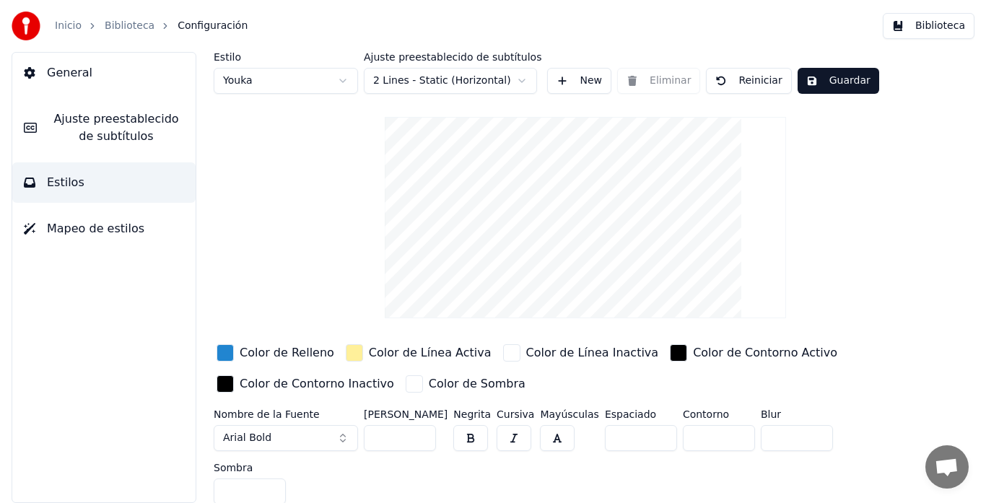
click at [846, 85] on button "Guardar" at bounding box center [839, 81] width 82 height 26
click at [121, 30] on link "Biblioteca" at bounding box center [130, 26] width 50 height 14
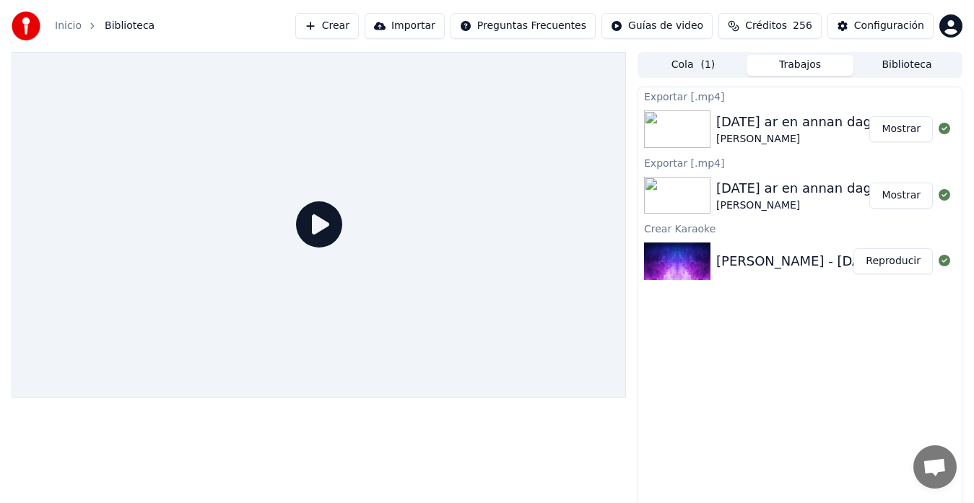
click at [901, 131] on button "Mostrar" at bounding box center [901, 129] width 64 height 26
click at [902, 136] on button "Mostrar" at bounding box center [901, 129] width 64 height 26
click at [320, 222] on icon at bounding box center [319, 224] width 46 height 46
click at [898, 260] on button "Reproducir" at bounding box center [892, 261] width 79 height 26
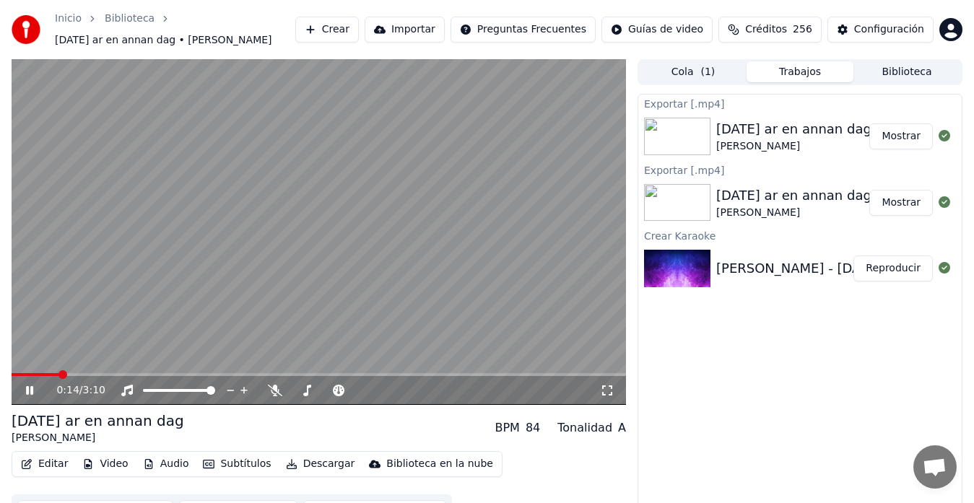
click at [105, 374] on span at bounding box center [319, 374] width 614 height 3
click at [611, 388] on icon at bounding box center [607, 390] width 10 height 10
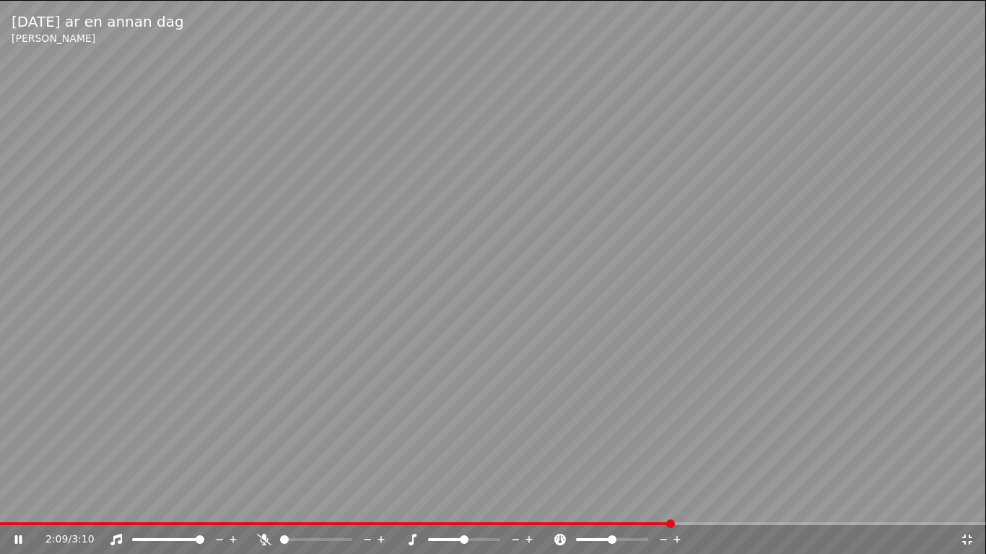
click at [911, 502] on div "2:09 / 3:10" at bounding box center [502, 540] width 915 height 14
click at [911, 502] on icon at bounding box center [967, 540] width 14 height 12
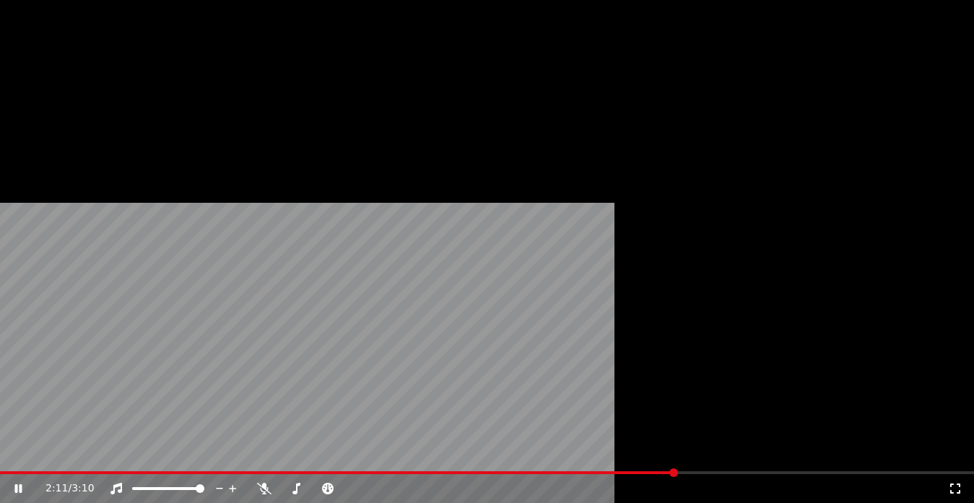
scroll to position [29, 0]
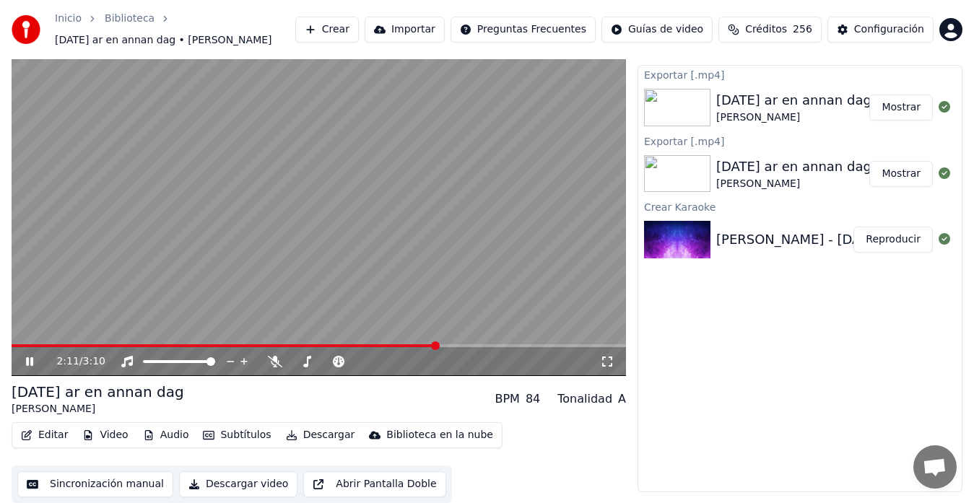
click at [85, 475] on button "Sincronización manual" at bounding box center [95, 484] width 156 height 26
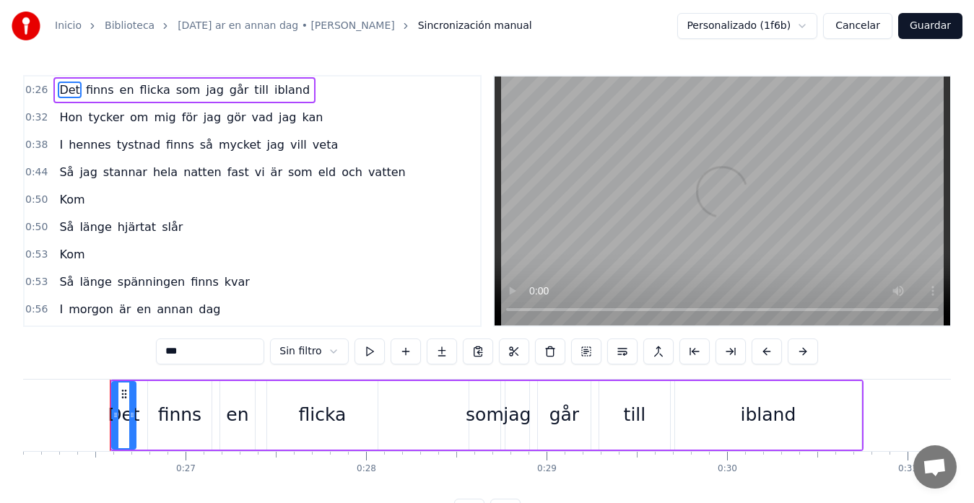
scroll to position [0, 4724]
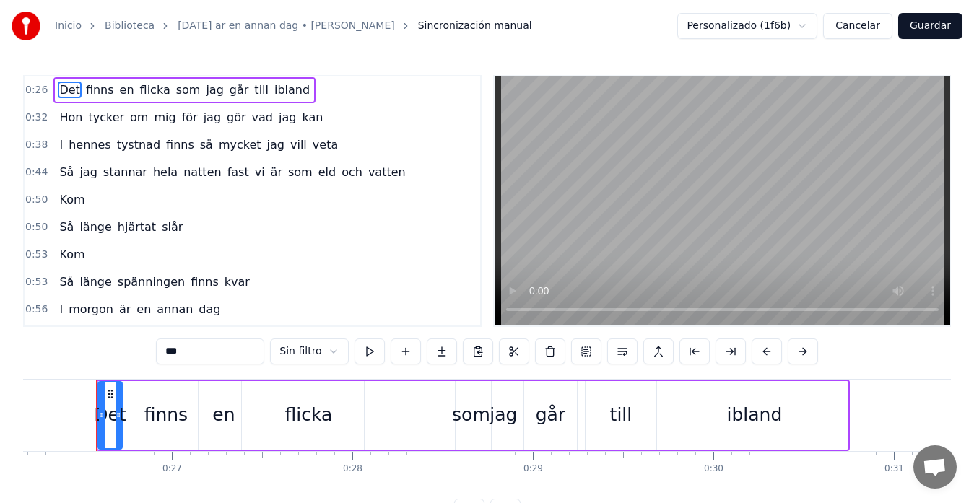
click at [53, 196] on div "Kom" at bounding box center [71, 200] width 37 height 26
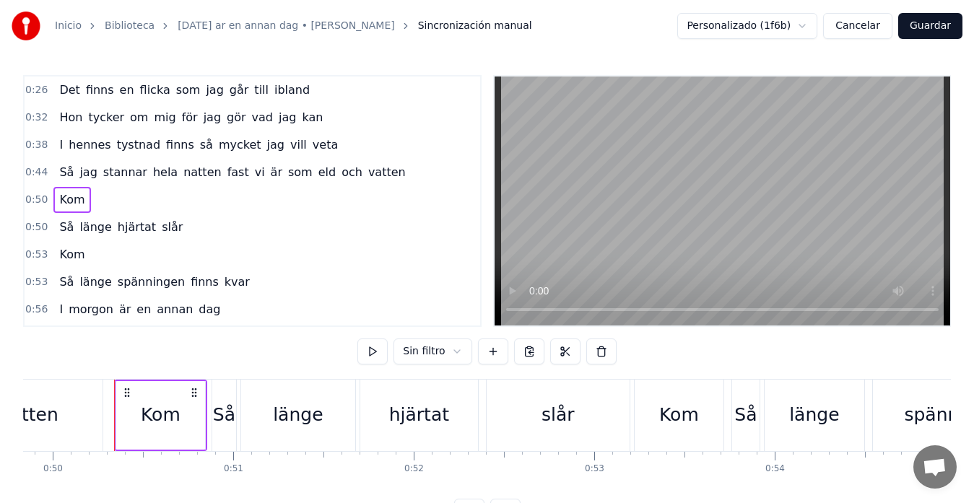
scroll to position [0, 9011]
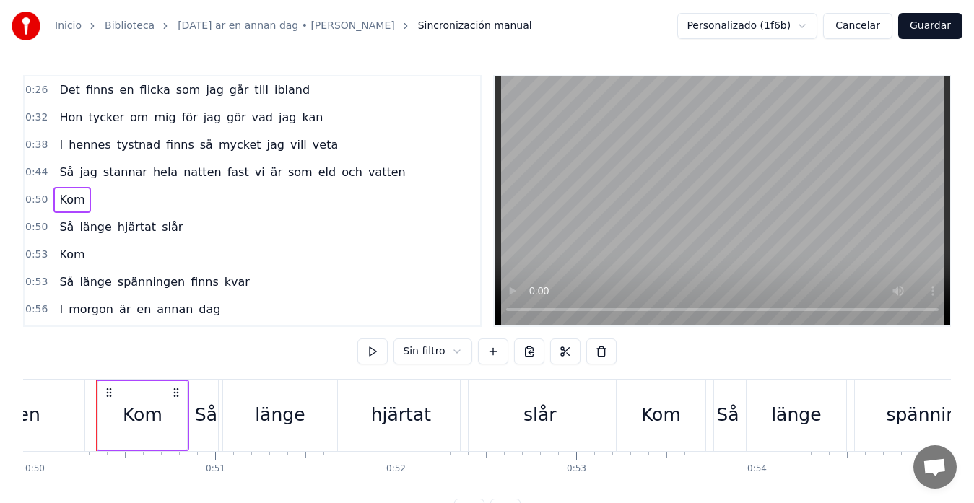
click at [78, 228] on span "länge" at bounding box center [95, 227] width 35 height 17
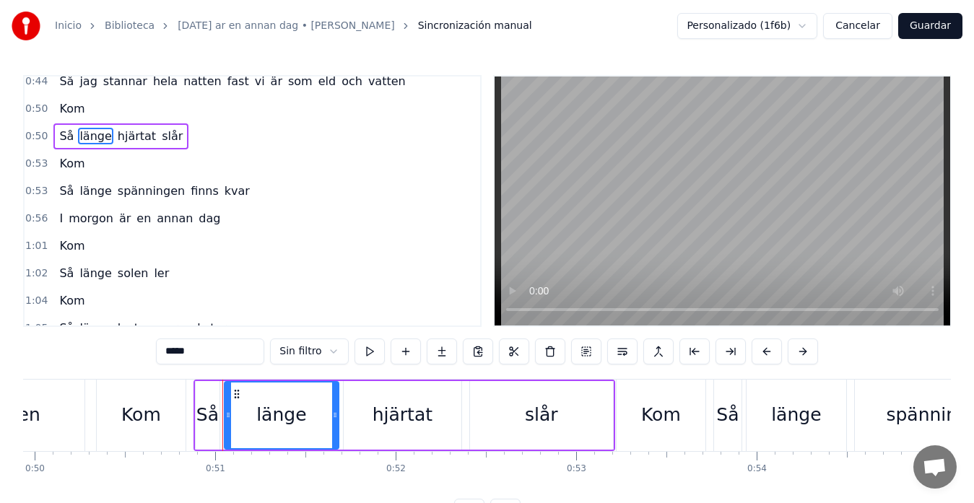
scroll to position [74, 0]
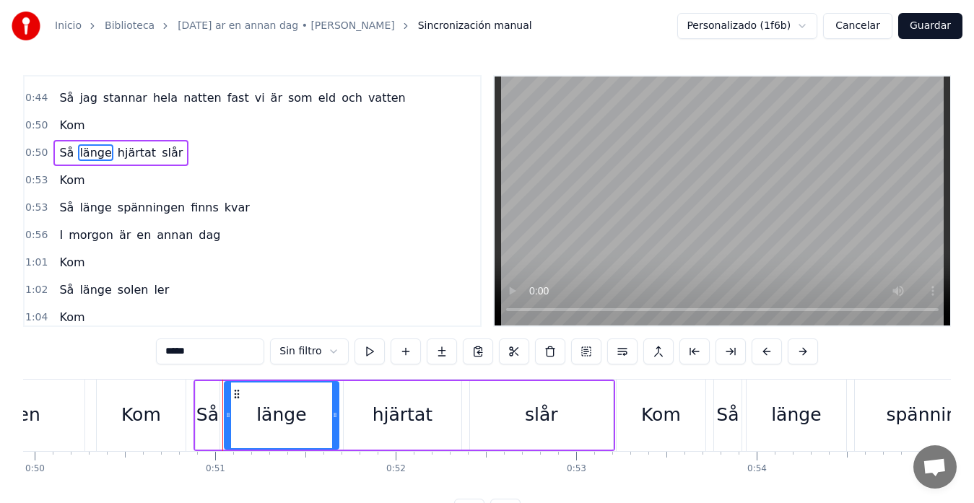
click at [58, 239] on span "I" at bounding box center [61, 235] width 6 height 17
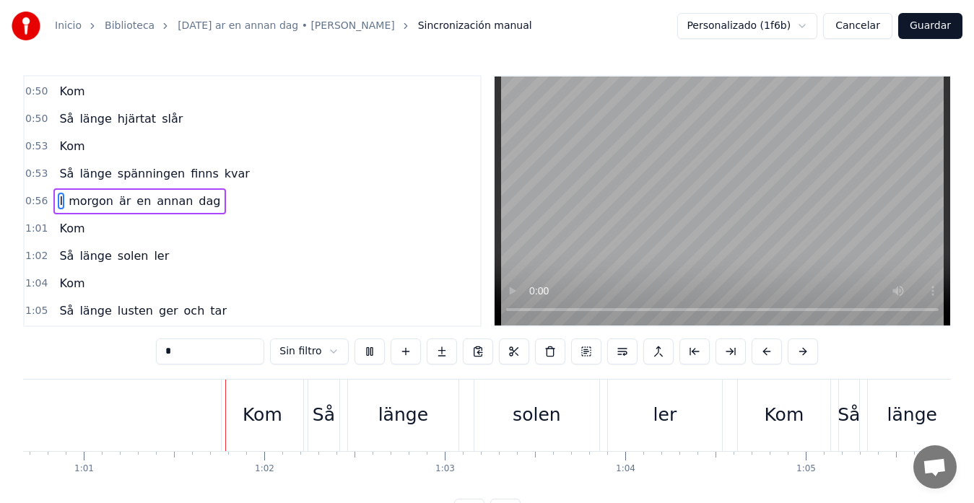
scroll to position [0, 10966]
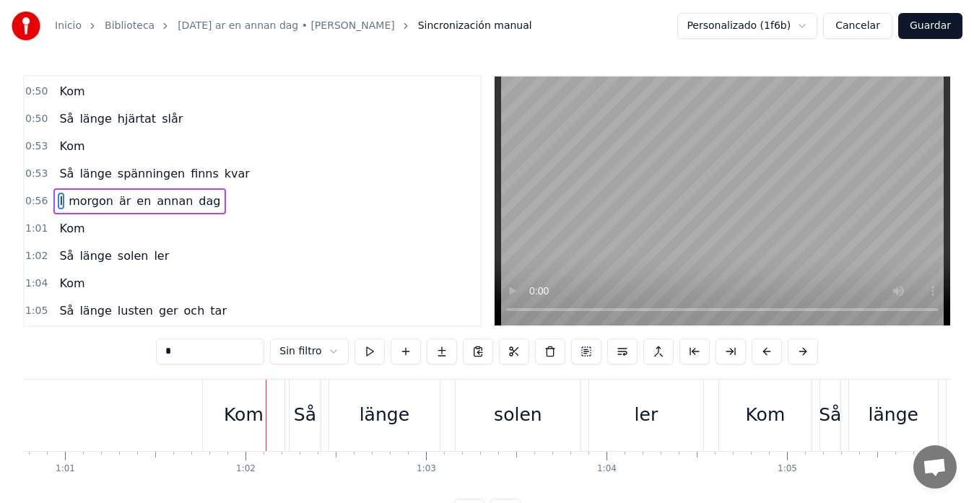
click at [217, 416] on div "Kom" at bounding box center [244, 415] width 82 height 71
type input "***"
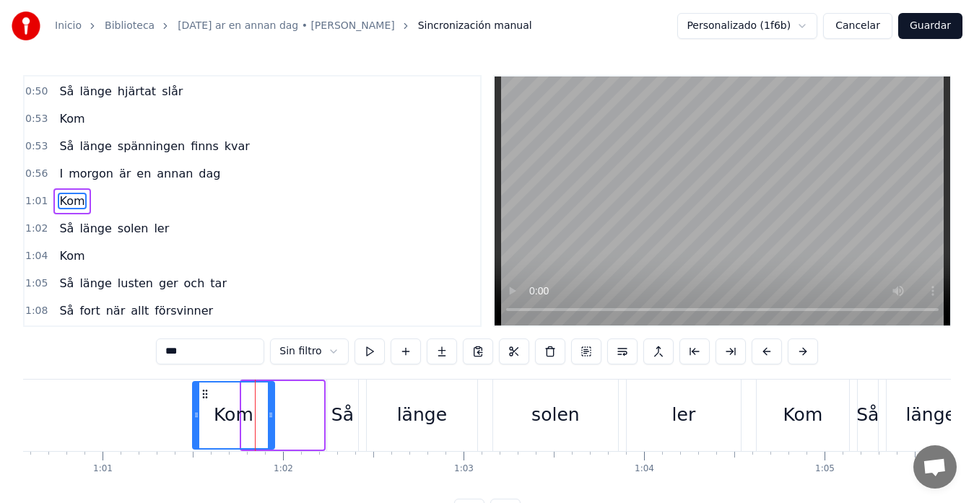
scroll to position [0, 10906]
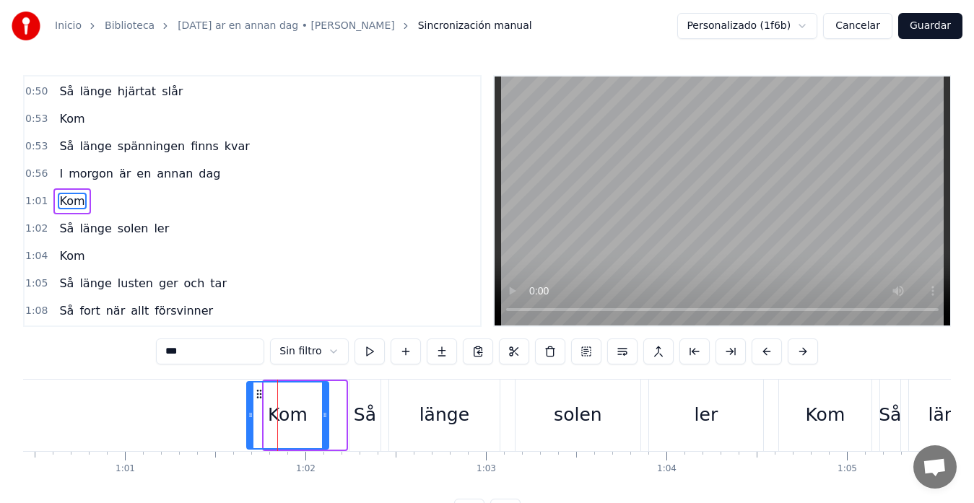
drag, startPoint x: 217, startPoint y: 395, endPoint x: 259, endPoint y: 400, distance: 42.9
click at [259, 400] on div "Kom" at bounding box center [288, 416] width 80 height 66
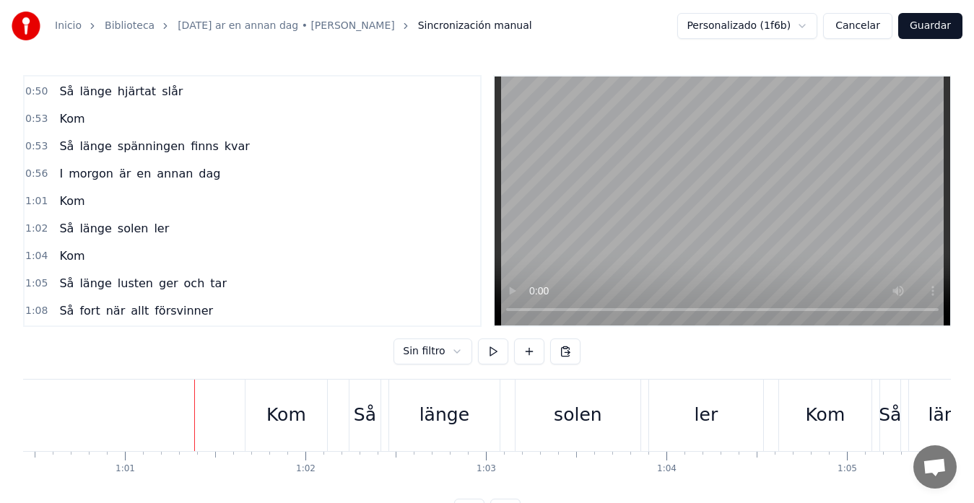
click at [319, 424] on div "Kom" at bounding box center [286, 415] width 82 height 71
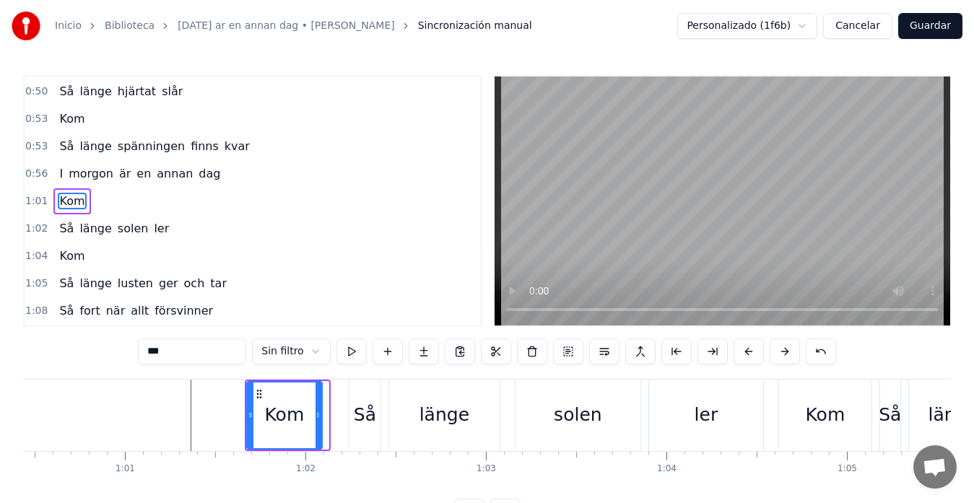
click at [318, 422] on div at bounding box center [318, 416] width 6 height 66
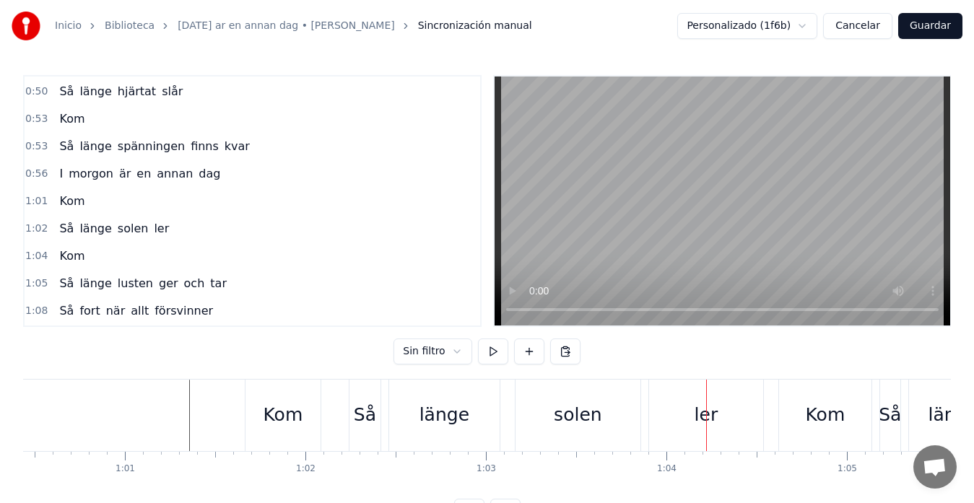
click at [383, 405] on div "Så länge solen ler" at bounding box center [558, 415] width 418 height 71
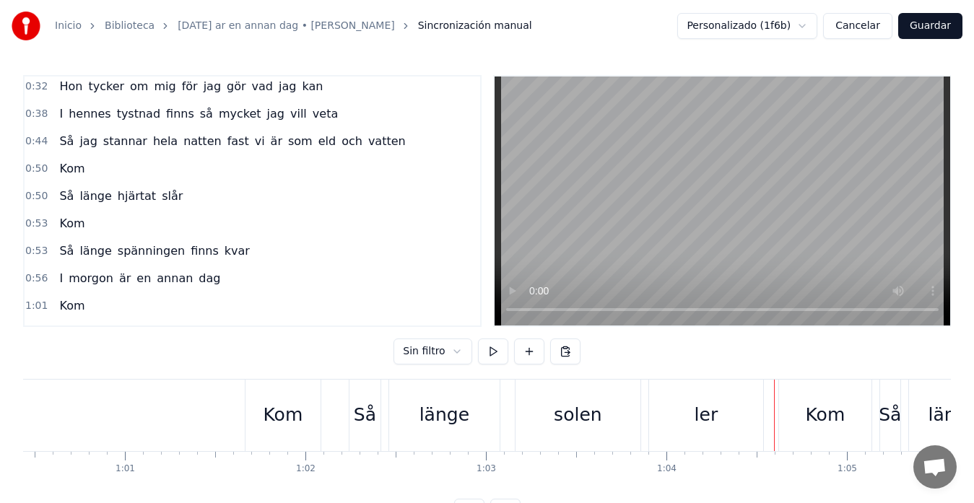
scroll to position [96, 0]
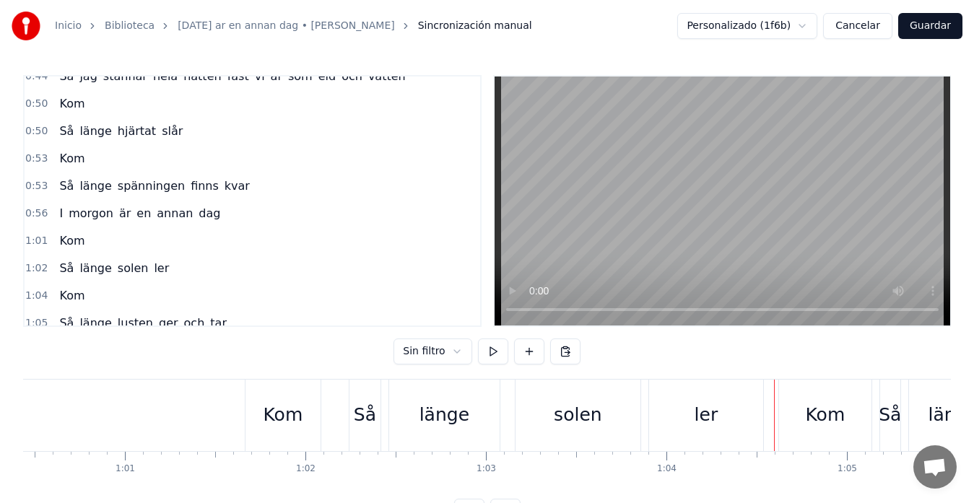
click at [510, 406] on div "Så länge solen ler" at bounding box center [558, 415] width 418 height 71
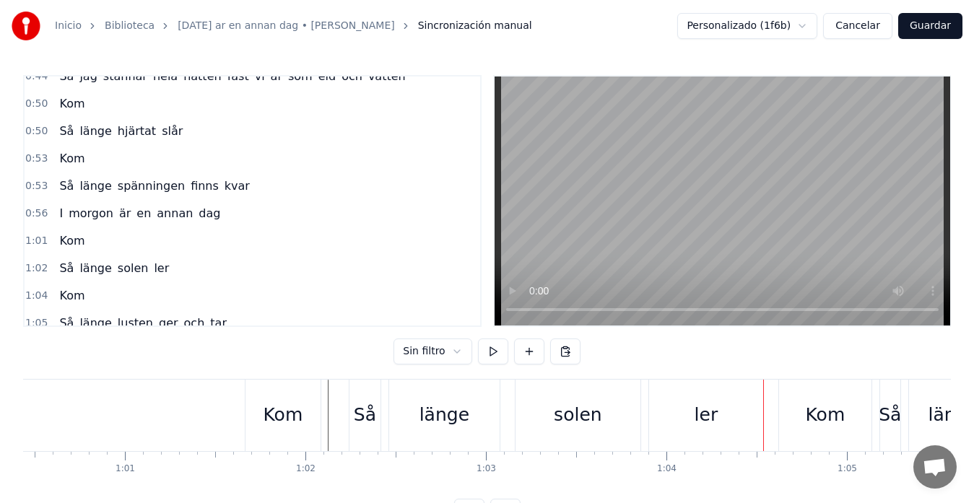
click at [715, 420] on div "ler" at bounding box center [706, 414] width 24 height 27
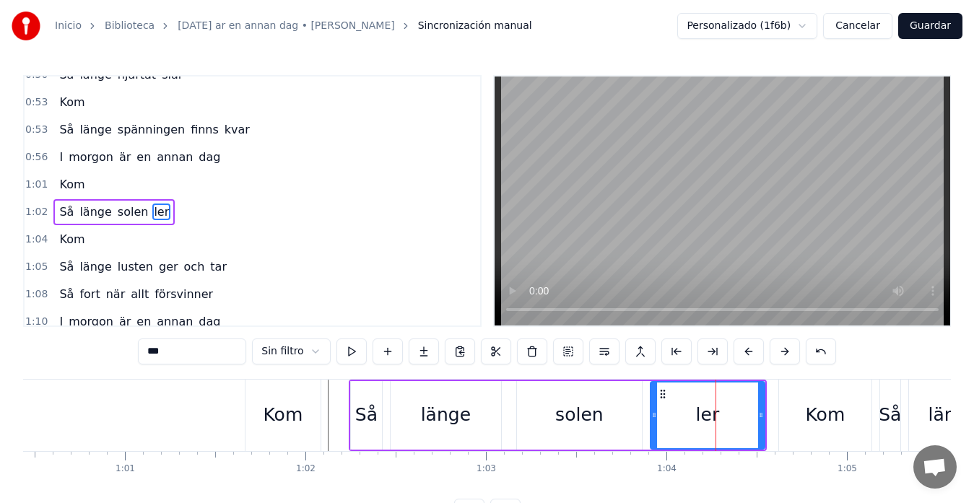
scroll to position [163, 0]
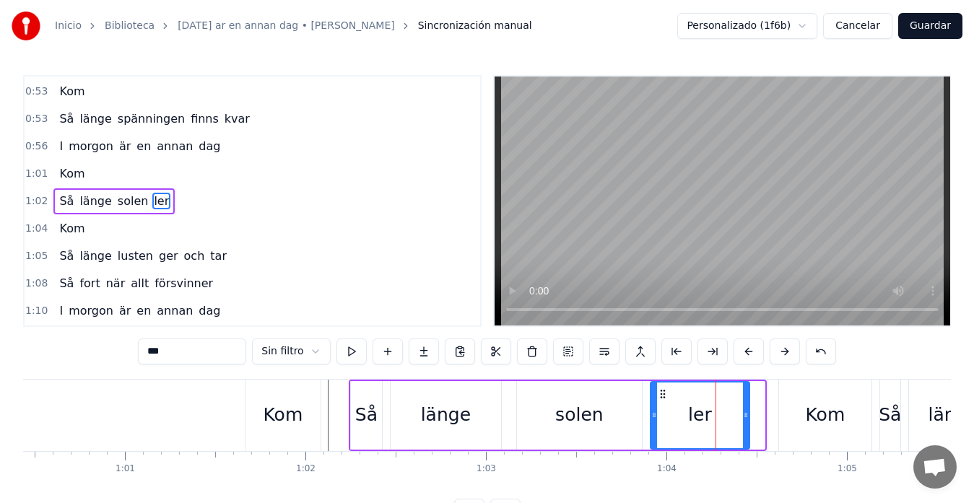
drag, startPoint x: 759, startPoint y: 417, endPoint x: 744, endPoint y: 420, distance: 15.4
click at [744, 420] on icon at bounding box center [746, 415] width 6 height 12
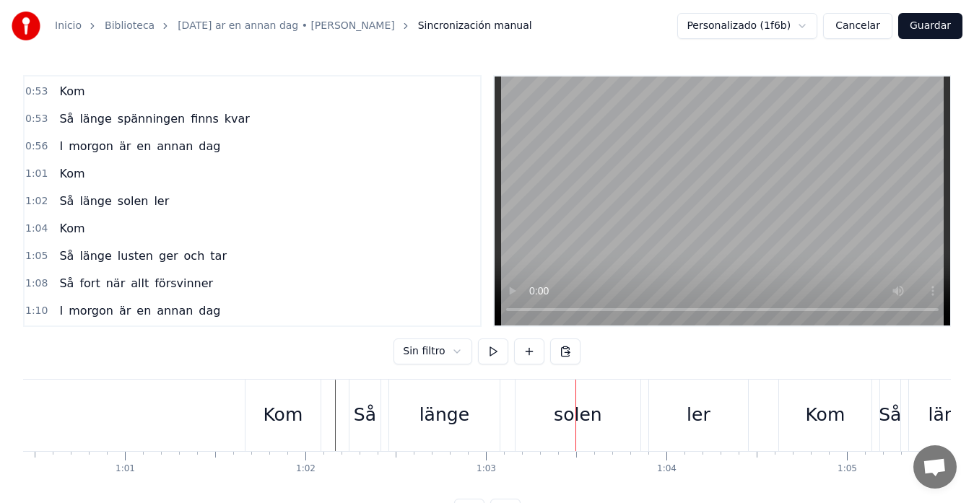
click at [488, 402] on div "länge" at bounding box center [444, 415] width 110 height 71
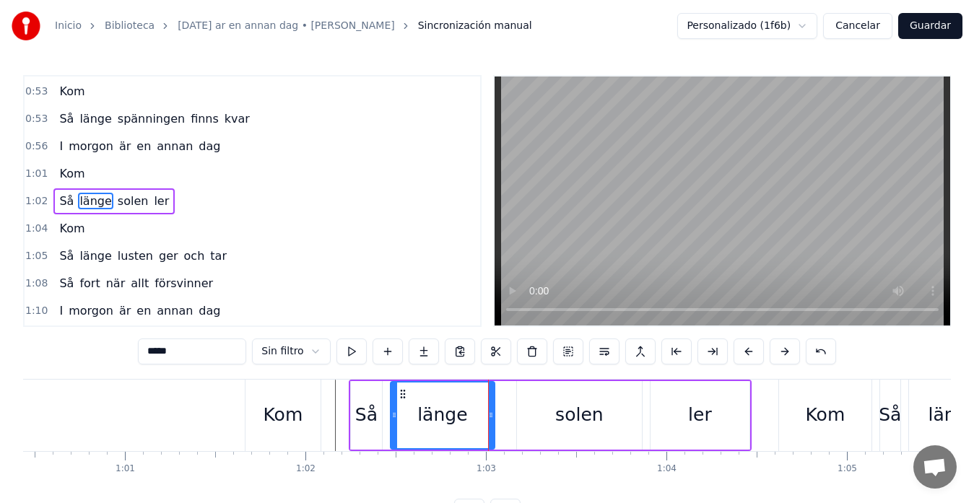
drag, startPoint x: 497, startPoint y: 415, endPoint x: 490, endPoint y: 419, distance: 7.8
click at [490, 419] on icon at bounding box center [491, 415] width 6 height 12
click at [453, 402] on div "länge" at bounding box center [442, 414] width 50 height 27
click at [538, 404] on div "solen" at bounding box center [579, 415] width 125 height 69
type input "*****"
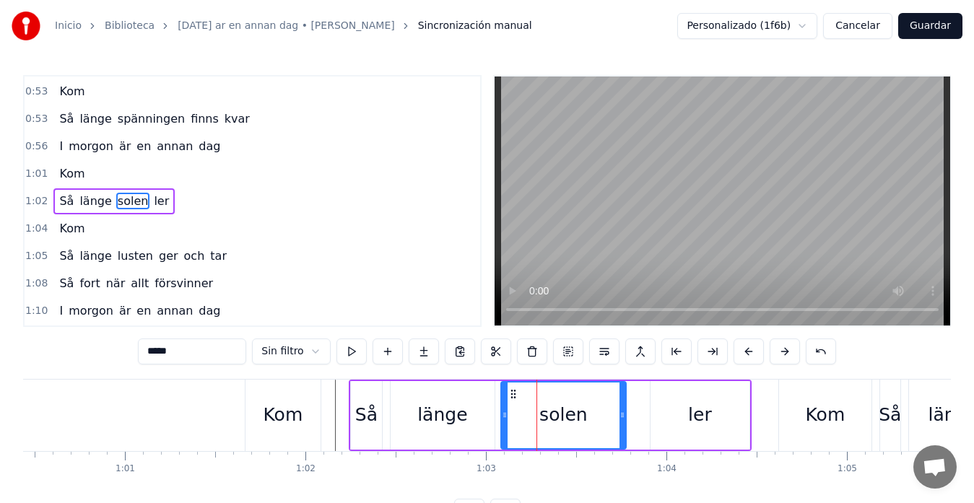
drag, startPoint x: 528, startPoint y: 394, endPoint x: 512, endPoint y: 400, distance: 16.9
click at [512, 400] on div "solen" at bounding box center [563, 416] width 123 height 66
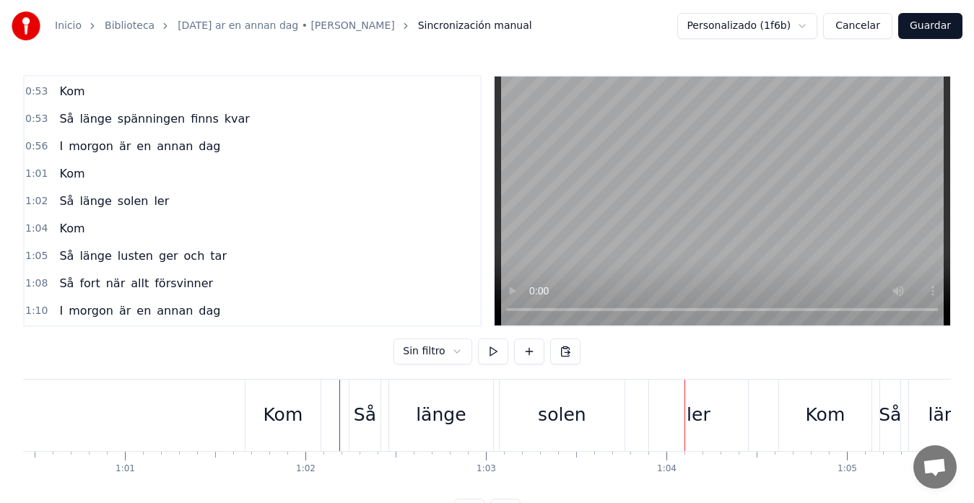
click at [620, 414] on div "solen" at bounding box center [562, 415] width 125 height 71
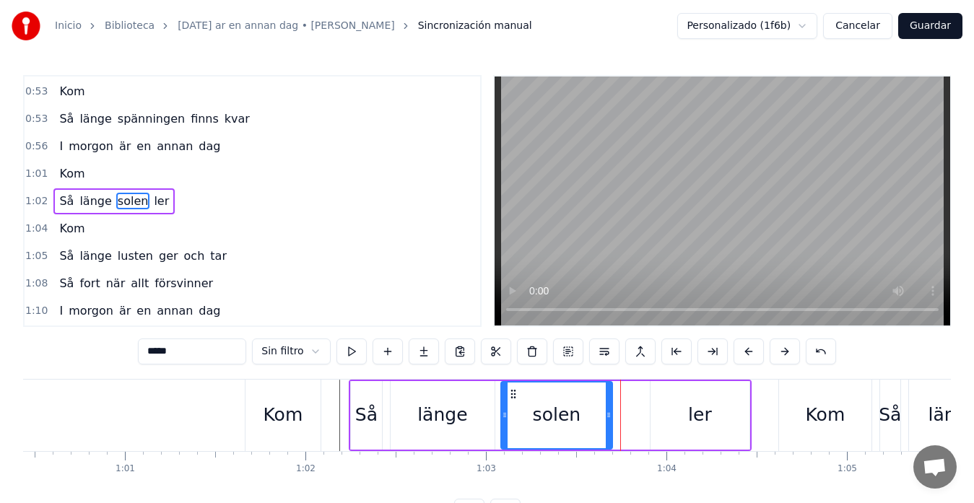
drag, startPoint x: 623, startPoint y: 414, endPoint x: 609, endPoint y: 415, distance: 13.8
click at [609, 415] on icon at bounding box center [609, 415] width 6 height 12
click at [666, 407] on div "ler" at bounding box center [699, 415] width 99 height 69
type input "***"
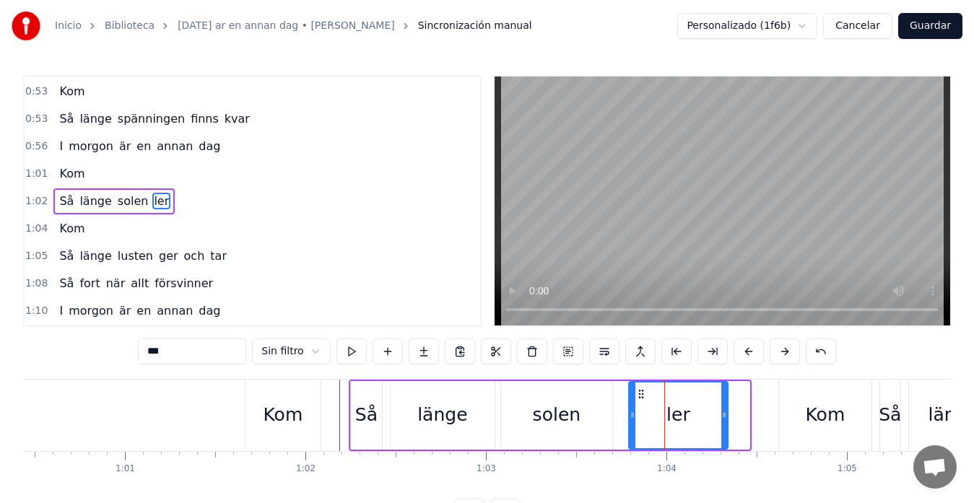
drag, startPoint x: 660, startPoint y: 394, endPoint x: 638, endPoint y: 399, distance: 22.2
click at [638, 399] on icon at bounding box center [641, 394] width 12 height 12
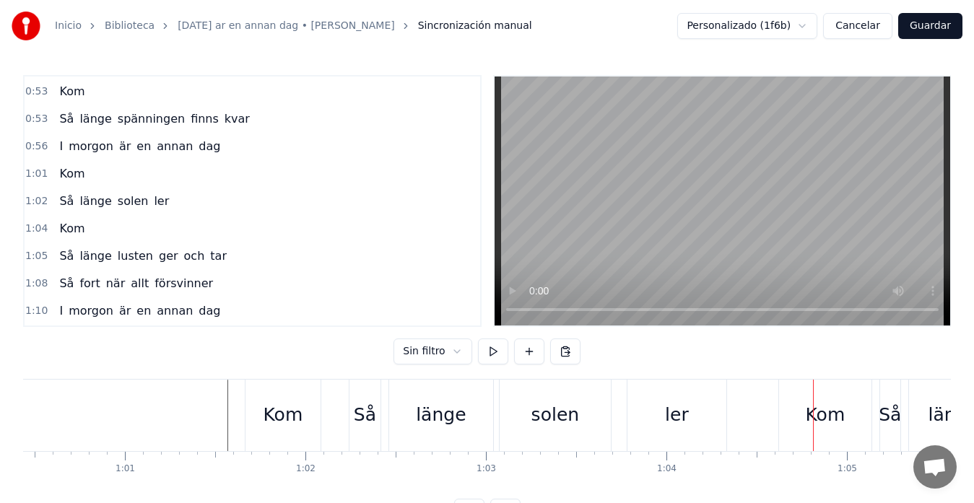
click at [685, 406] on div "ler" at bounding box center [677, 414] width 24 height 27
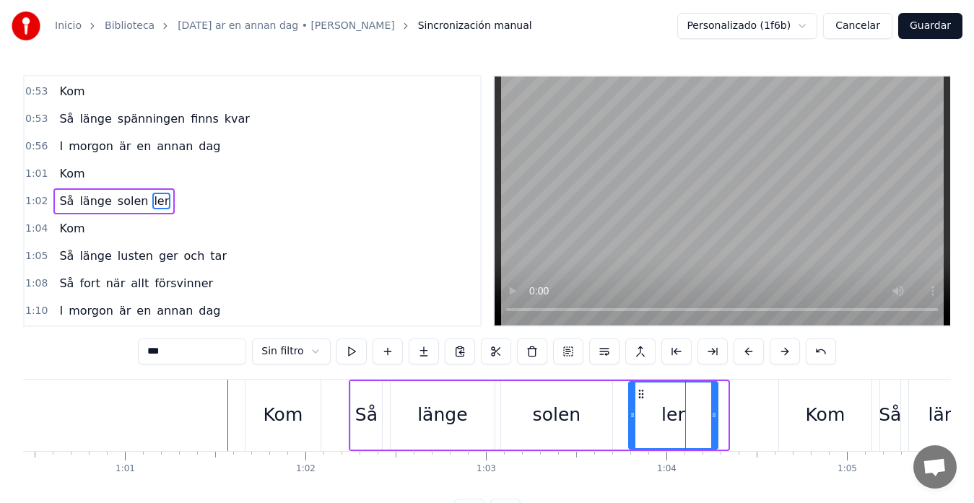
drag, startPoint x: 723, startPoint y: 414, endPoint x: 712, endPoint y: 416, distance: 10.5
click at [712, 416] on icon at bounding box center [714, 415] width 6 height 12
click at [671, 398] on div "ler" at bounding box center [672, 416] width 87 height 66
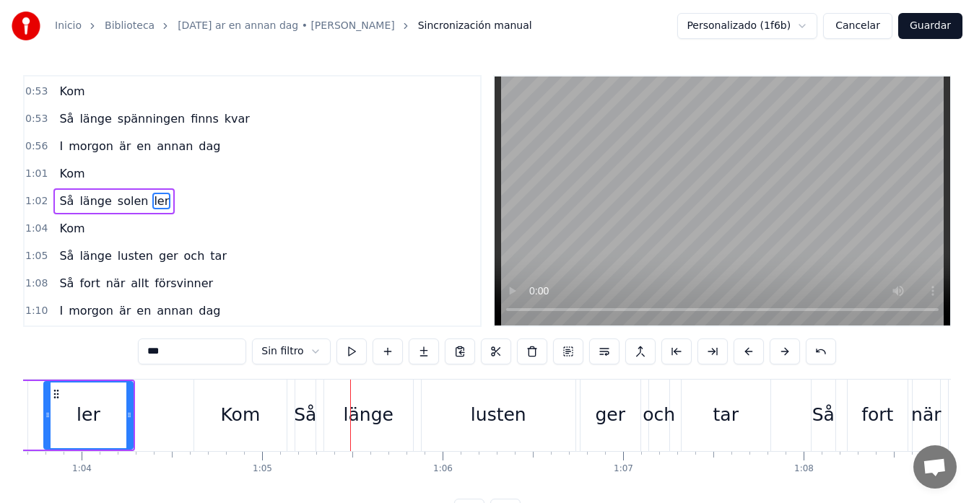
scroll to position [0, 11479]
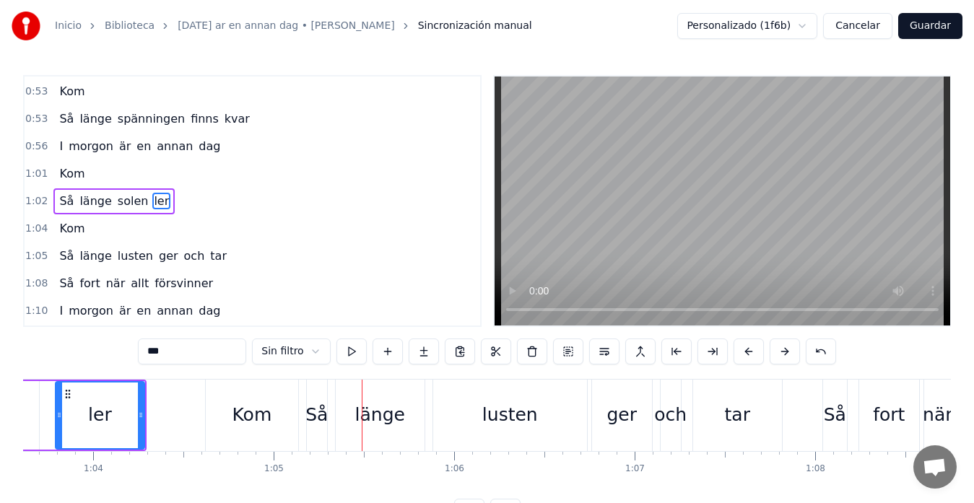
click at [240, 415] on div "Kom" at bounding box center [252, 414] width 40 height 27
type input "***"
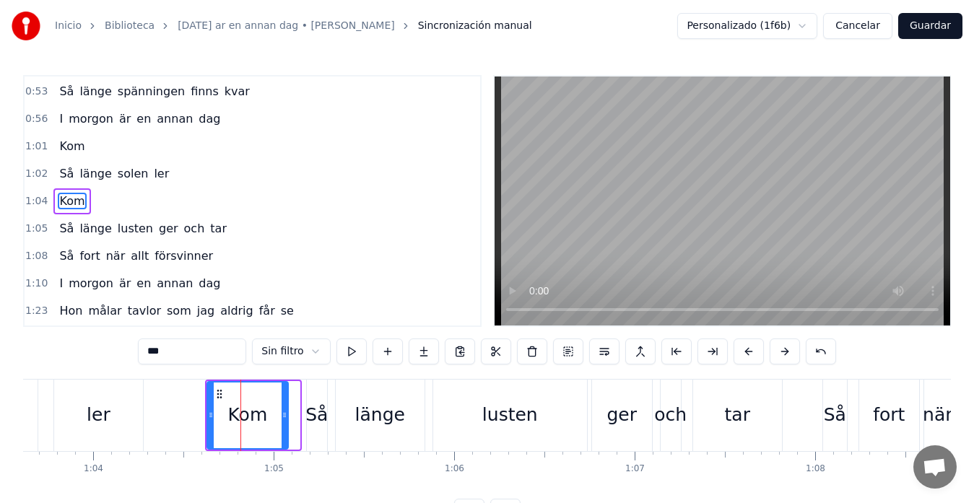
drag, startPoint x: 297, startPoint y: 419, endPoint x: 285, endPoint y: 423, distance: 12.3
click at [285, 423] on div at bounding box center [285, 416] width 6 height 66
click at [210, 417] on icon at bounding box center [213, 415] width 6 height 12
drag, startPoint x: 282, startPoint y: 416, endPoint x: 271, endPoint y: 419, distance: 12.1
click at [271, 419] on icon at bounding box center [273, 415] width 6 height 12
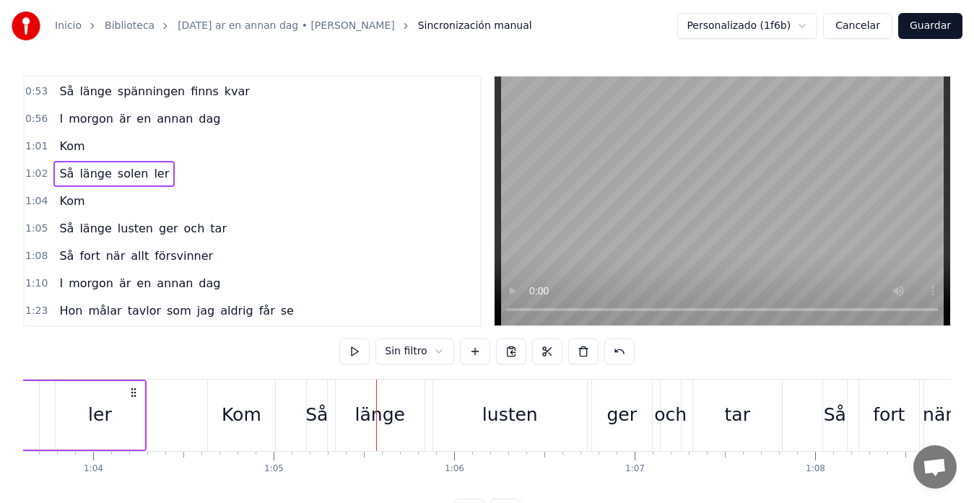
click at [266, 419] on div "Kom" at bounding box center [241, 415] width 67 height 71
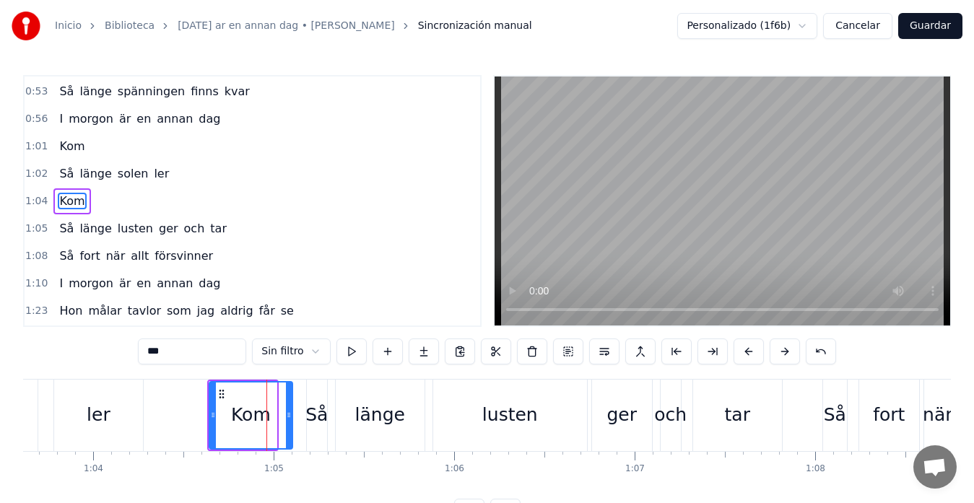
drag, startPoint x: 275, startPoint y: 415, endPoint x: 291, endPoint y: 416, distance: 15.9
click at [291, 416] on icon at bounding box center [289, 415] width 6 height 12
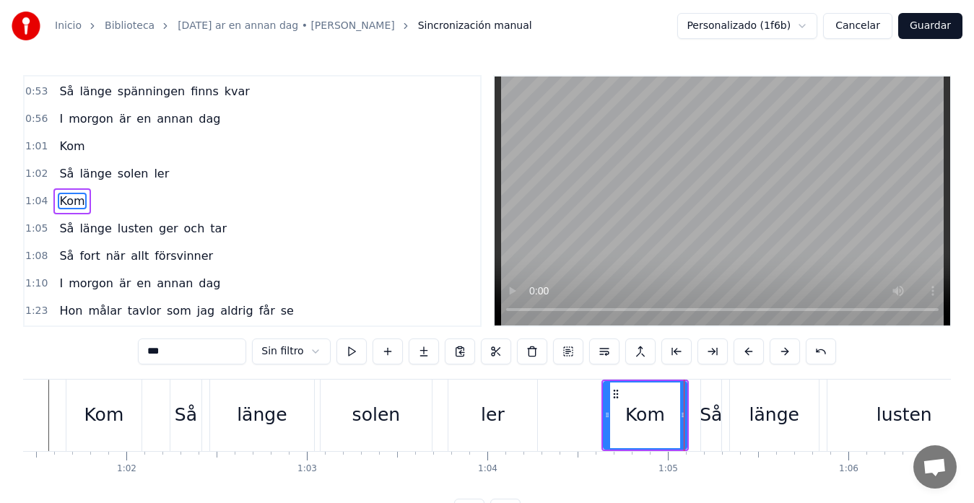
scroll to position [0, 11075]
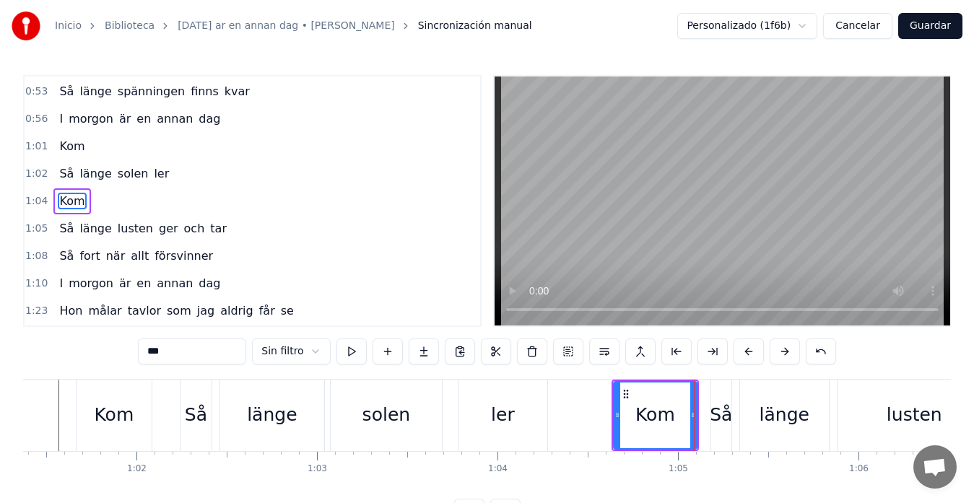
click at [484, 410] on div "ler" at bounding box center [502, 415] width 89 height 71
type input "***"
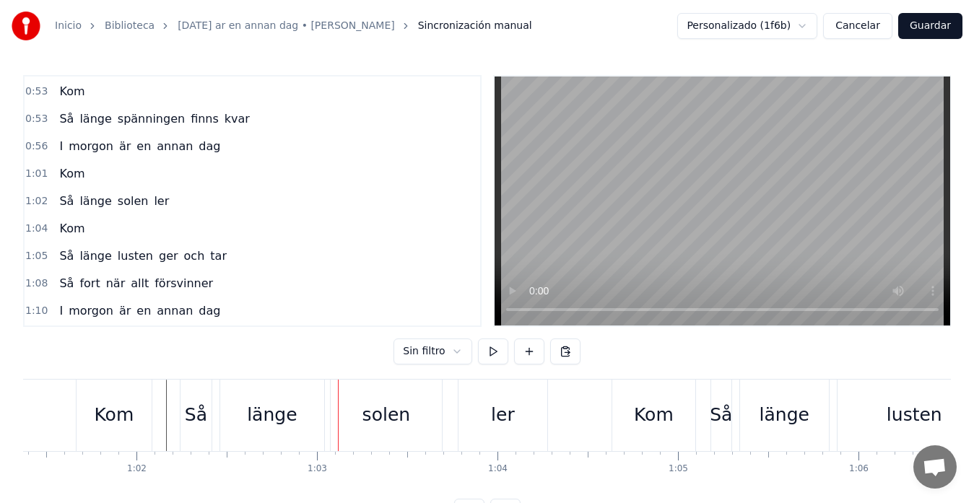
click at [199, 423] on div "Så" at bounding box center [196, 414] width 22 height 27
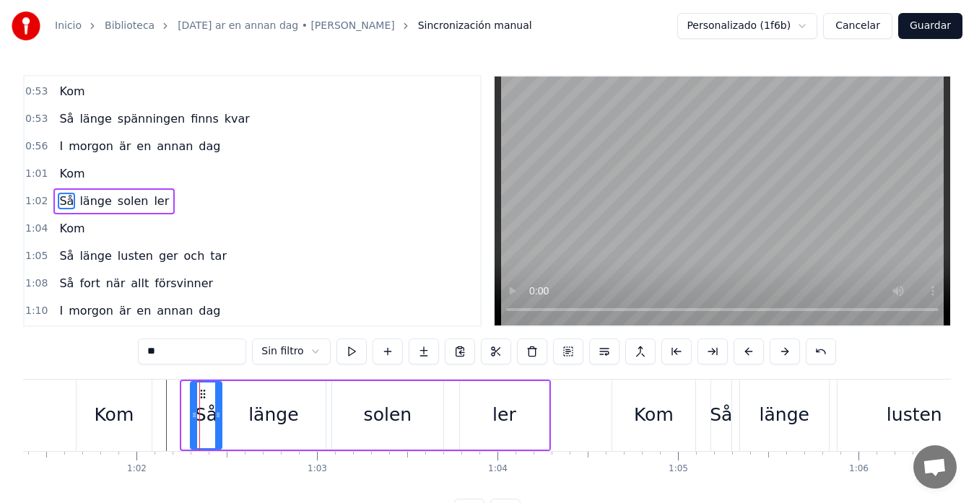
drag, startPoint x: 193, startPoint y: 395, endPoint x: 202, endPoint y: 395, distance: 8.7
click at [202, 395] on icon at bounding box center [203, 394] width 12 height 12
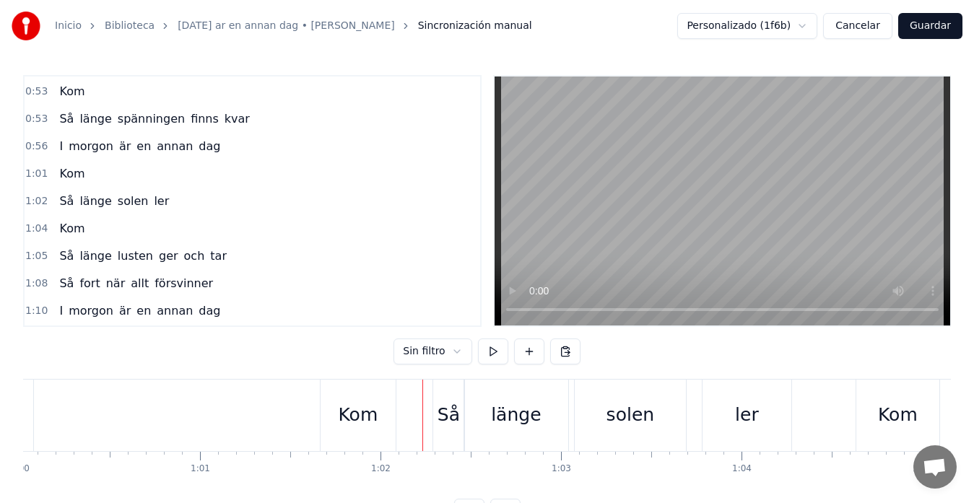
scroll to position [0, 10815]
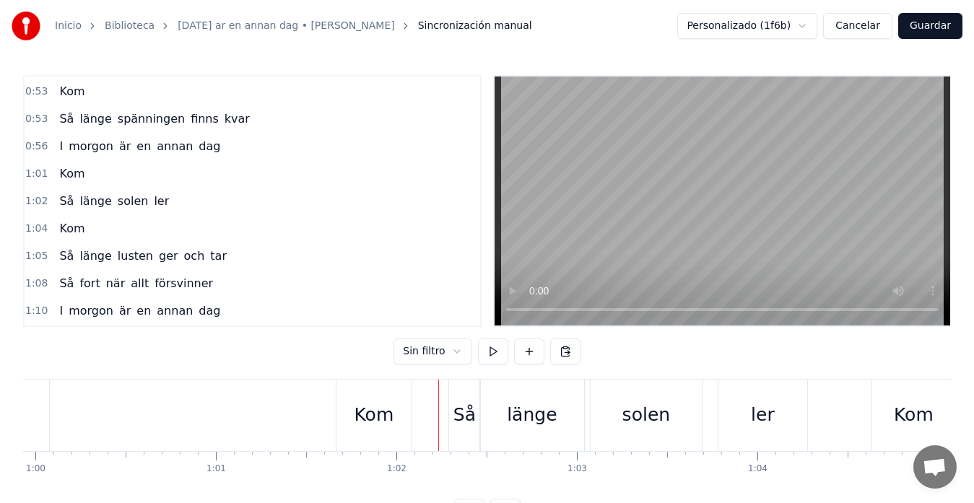
click at [340, 414] on div "Kom" at bounding box center [373, 415] width 75 height 71
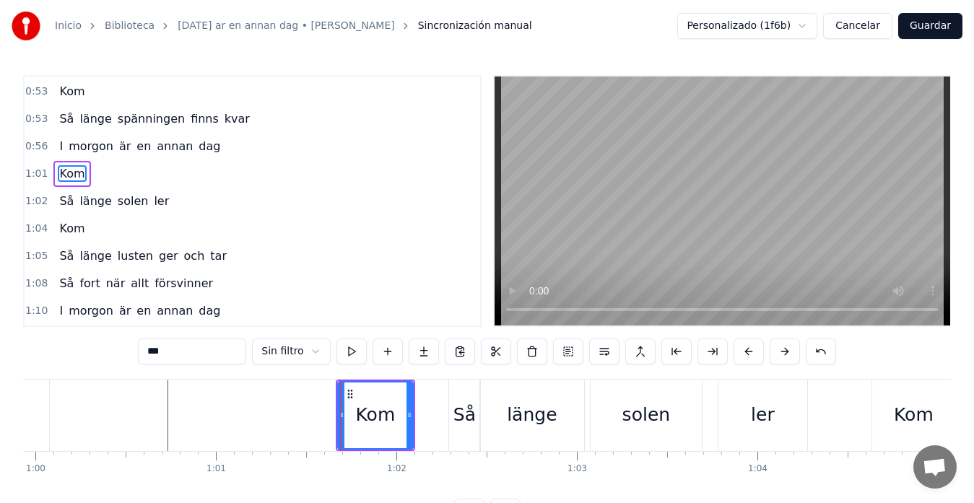
scroll to position [136, 0]
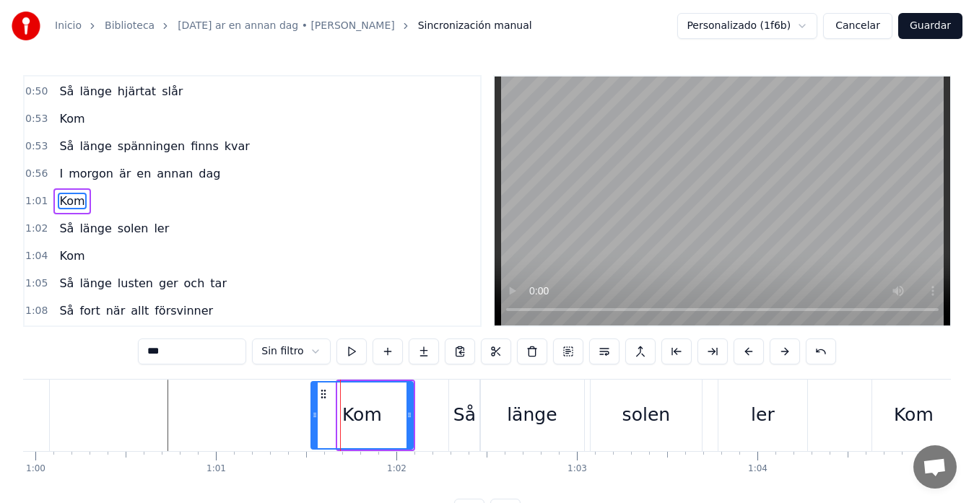
drag, startPoint x: 339, startPoint y: 414, endPoint x: 313, endPoint y: 426, distance: 29.1
click at [313, 426] on div at bounding box center [315, 416] width 6 height 66
drag, startPoint x: 412, startPoint y: 417, endPoint x: 403, endPoint y: 417, distance: 9.4
click at [403, 417] on div "Kom" at bounding box center [361, 415] width 103 height 69
drag, startPoint x: 409, startPoint y: 414, endPoint x: 397, endPoint y: 416, distance: 12.4
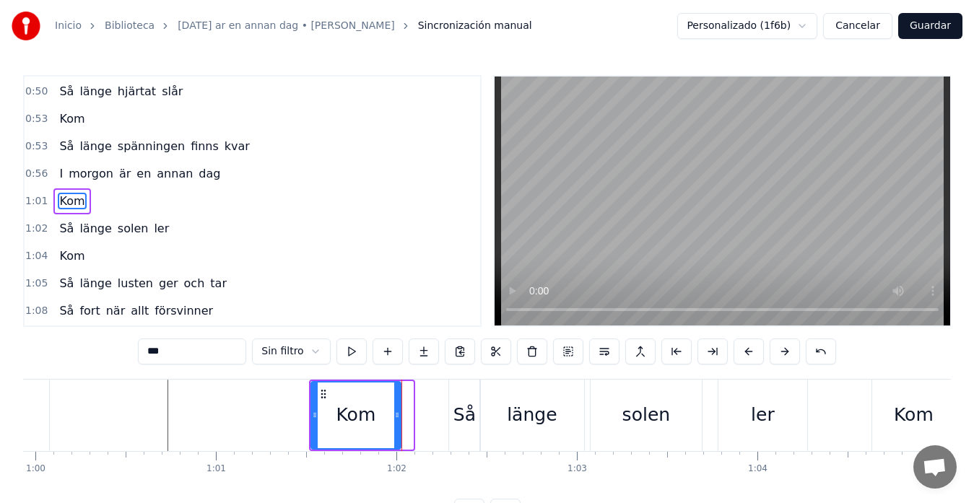
click at [397, 416] on icon at bounding box center [397, 415] width 6 height 12
drag, startPoint x: 397, startPoint y: 416, endPoint x: 405, endPoint y: 414, distance: 8.1
click at [405, 414] on icon at bounding box center [405, 415] width 6 height 12
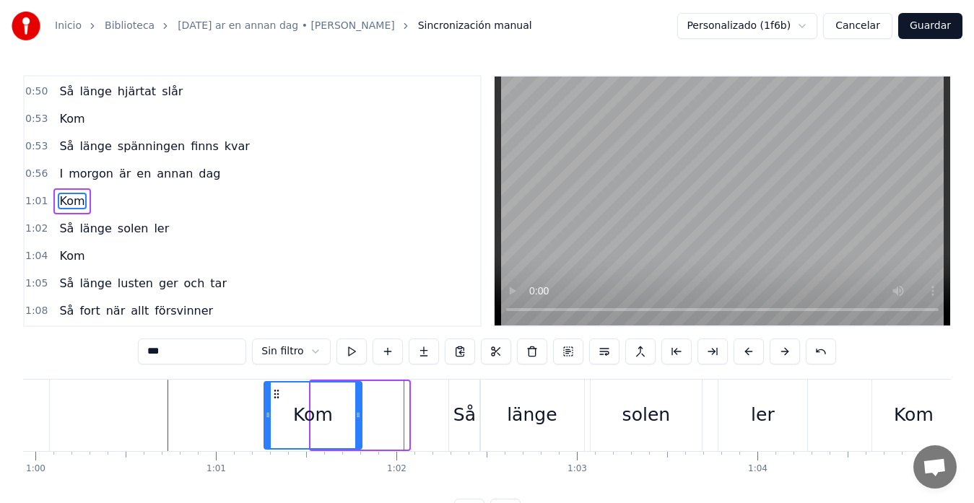
drag, startPoint x: 319, startPoint y: 395, endPoint x: 272, endPoint y: 396, distance: 46.9
click at [272, 396] on icon at bounding box center [277, 394] width 12 height 12
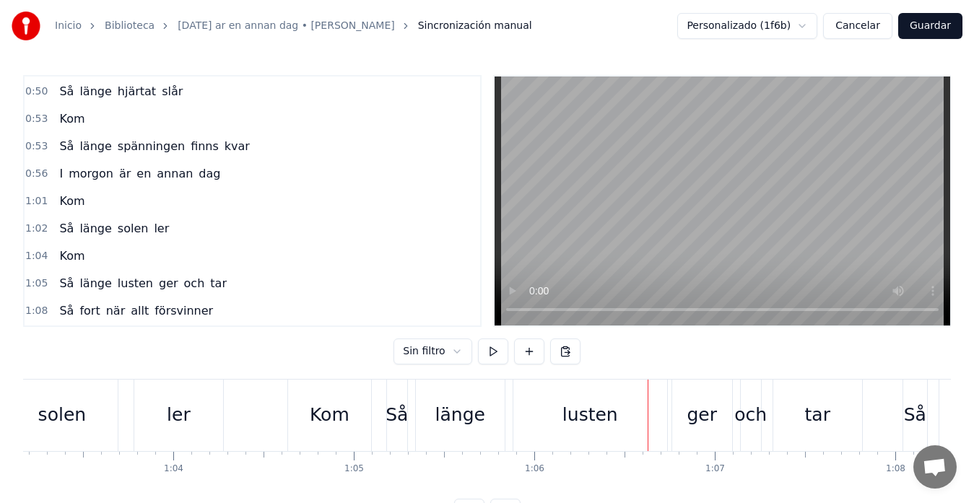
scroll to position [0, 11364]
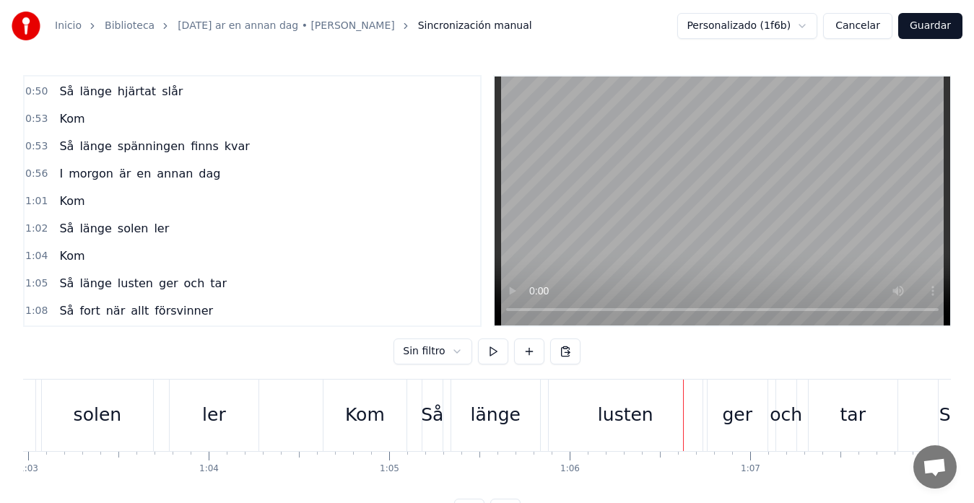
click at [368, 417] on div "Kom" at bounding box center [365, 414] width 40 height 27
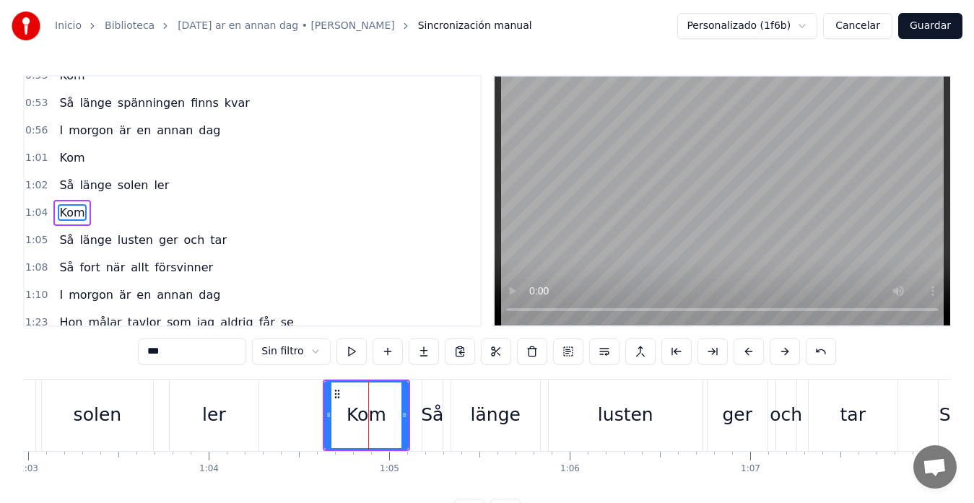
scroll to position [191, 0]
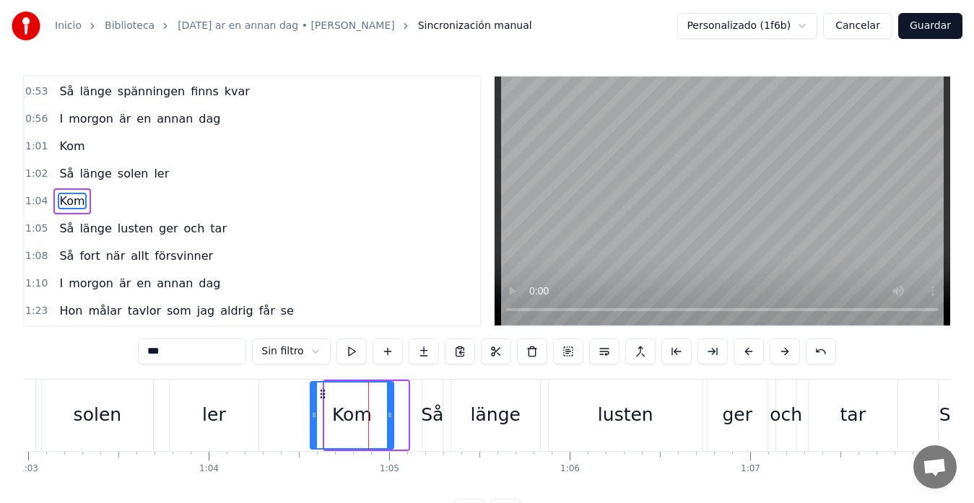
drag, startPoint x: 334, startPoint y: 395, endPoint x: 320, endPoint y: 398, distance: 14.9
click at [320, 398] on icon at bounding box center [323, 394] width 12 height 12
click at [236, 408] on div "ler" at bounding box center [214, 415] width 89 height 71
type input "***"
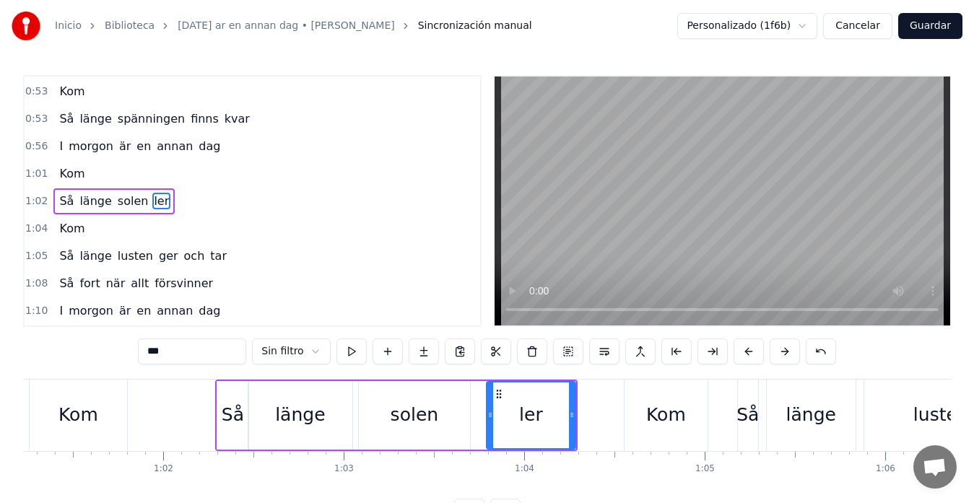
scroll to position [0, 10802]
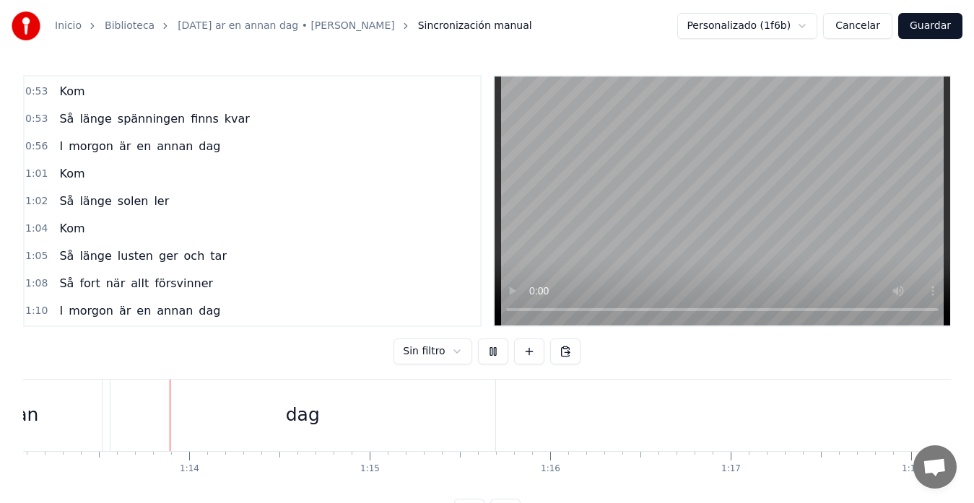
scroll to position [0, 13203]
click at [58, 178] on span "Kom" at bounding box center [72, 173] width 28 height 17
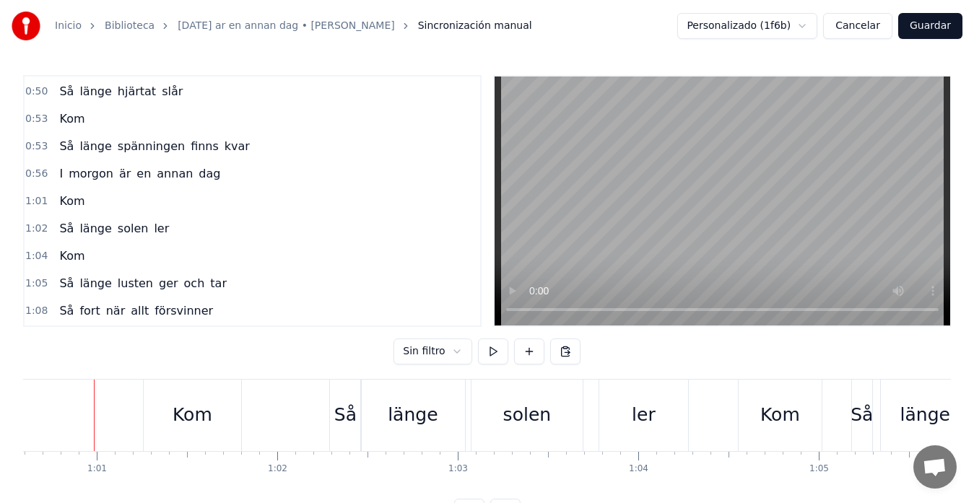
scroll to position [0, 10933]
click at [158, 399] on div "Kom" at bounding box center [193, 415] width 97 height 71
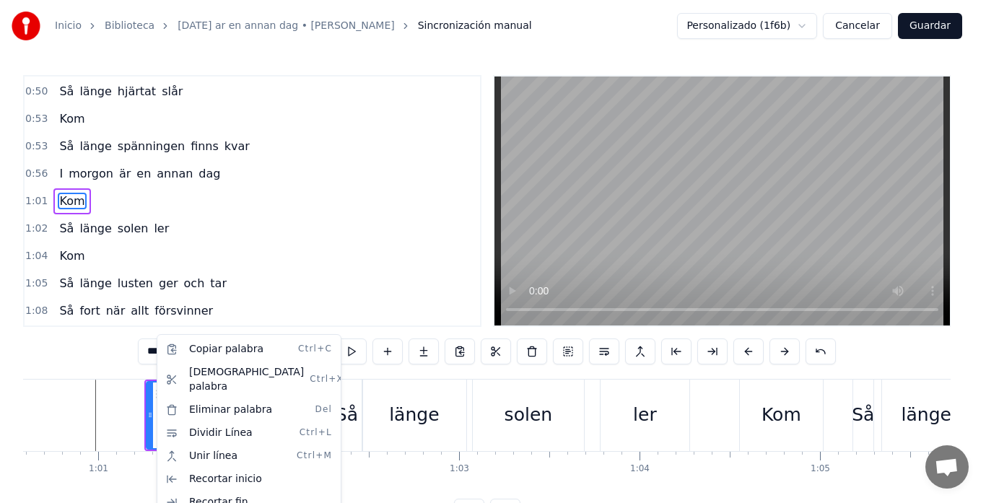
click at [128, 414] on html "Inicio Biblioteca [DATE] ar en annan dag • [PERSON_NAME] Sincronización manual …" at bounding box center [493, 274] width 986 height 548
click at [128, 413] on html "Inicio Biblioteca [DATE] ar en annan dag • [PERSON_NAME] Sincronización manual …" at bounding box center [493, 274] width 986 height 548
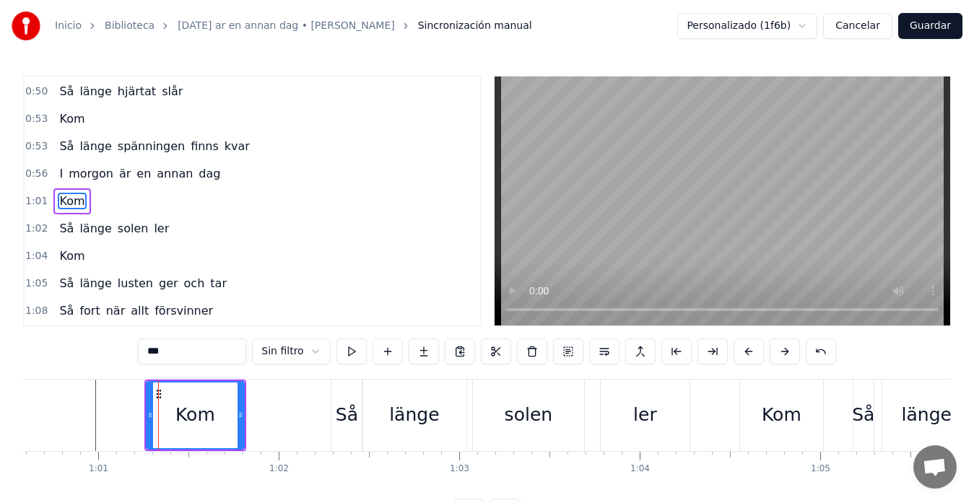
click at [159, 395] on icon at bounding box center [159, 394] width 12 height 12
click at [160, 395] on icon at bounding box center [159, 394] width 12 height 12
click at [162, 399] on icon at bounding box center [159, 394] width 12 height 12
click at [159, 414] on div "Kom" at bounding box center [195, 416] width 96 height 66
click at [176, 419] on div "Kom" at bounding box center [195, 416] width 96 height 66
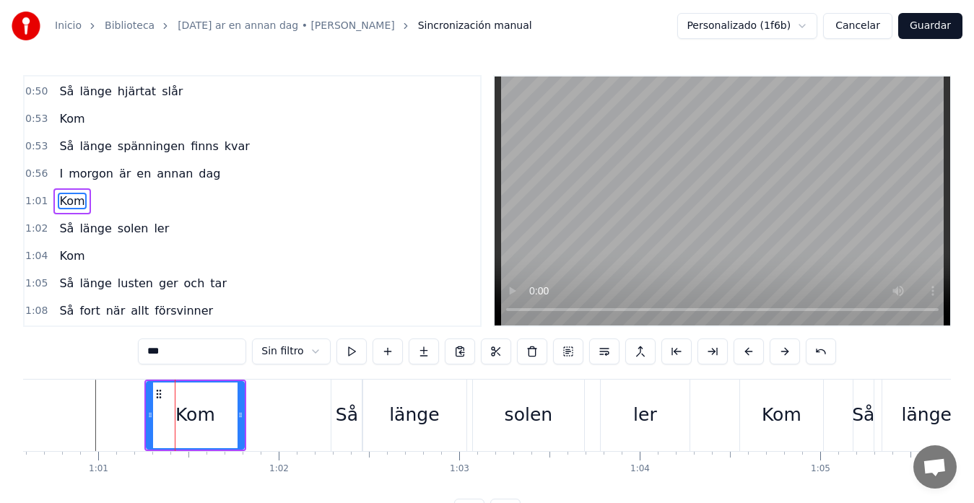
click at [201, 425] on div "Kom" at bounding box center [195, 414] width 40 height 27
click at [159, 395] on icon at bounding box center [159, 394] width 12 height 12
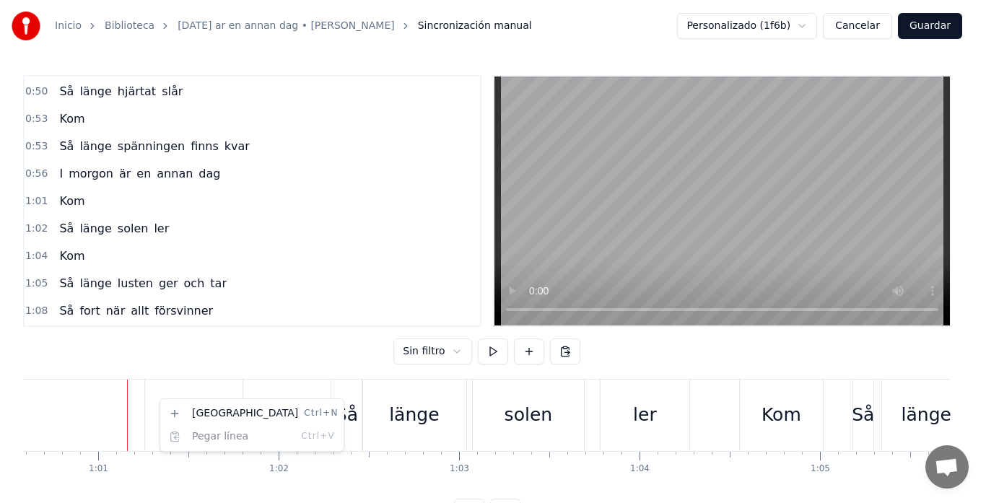
click at [128, 412] on html "Inicio Biblioteca [DATE] ar en annan dag • [PERSON_NAME] Sincronización manual …" at bounding box center [493, 274] width 986 height 548
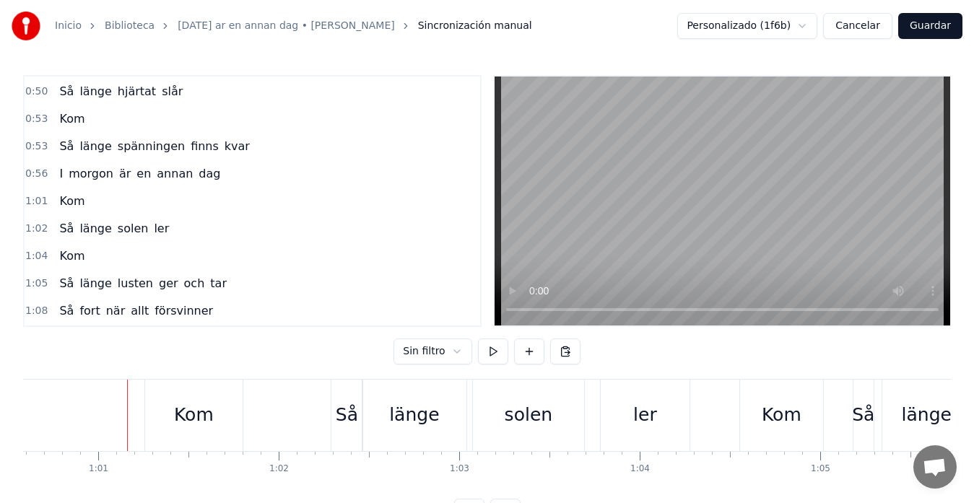
click at [173, 406] on div "Kom" at bounding box center [193, 415] width 97 height 71
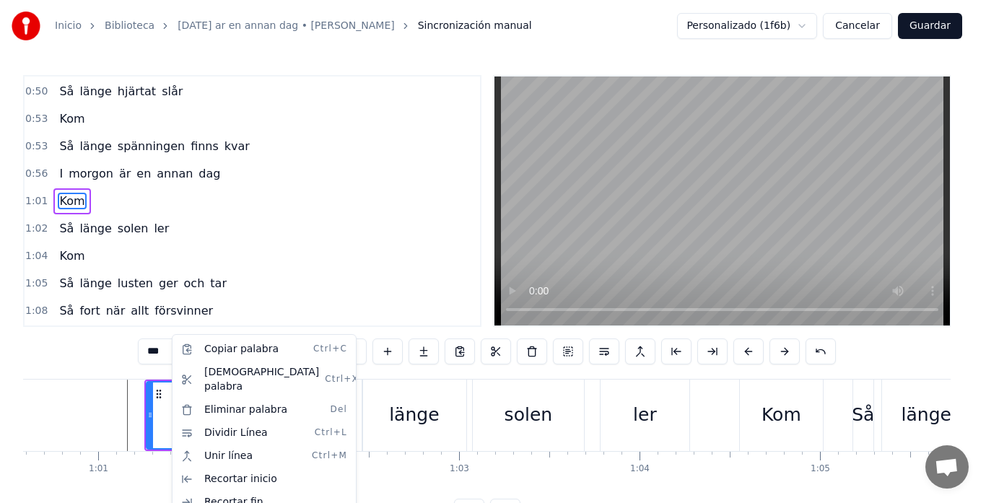
click at [79, 202] on html "Inicio Biblioteca [DATE] ar en annan dag • [PERSON_NAME] Sincronización manual …" at bounding box center [493, 274] width 986 height 548
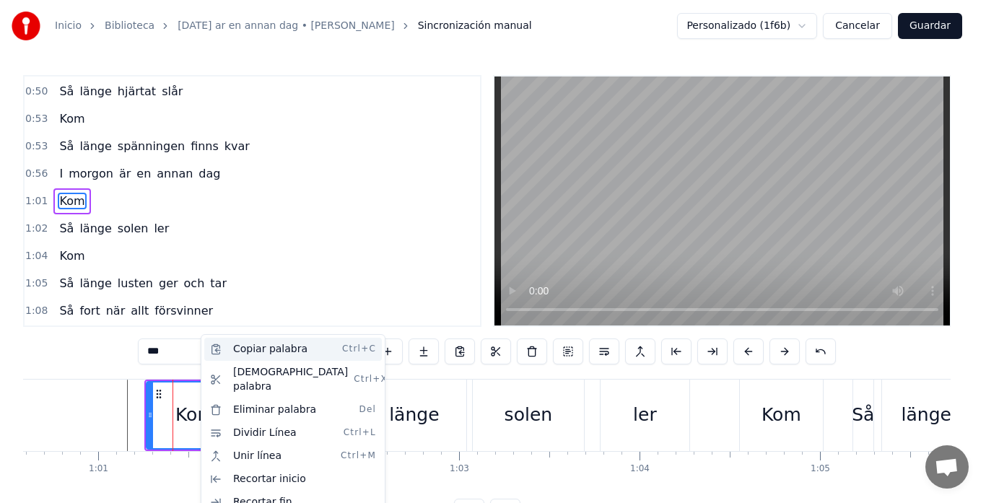
click at [252, 352] on div "Copiar palabra Ctrl+C" at bounding box center [293, 349] width 178 height 23
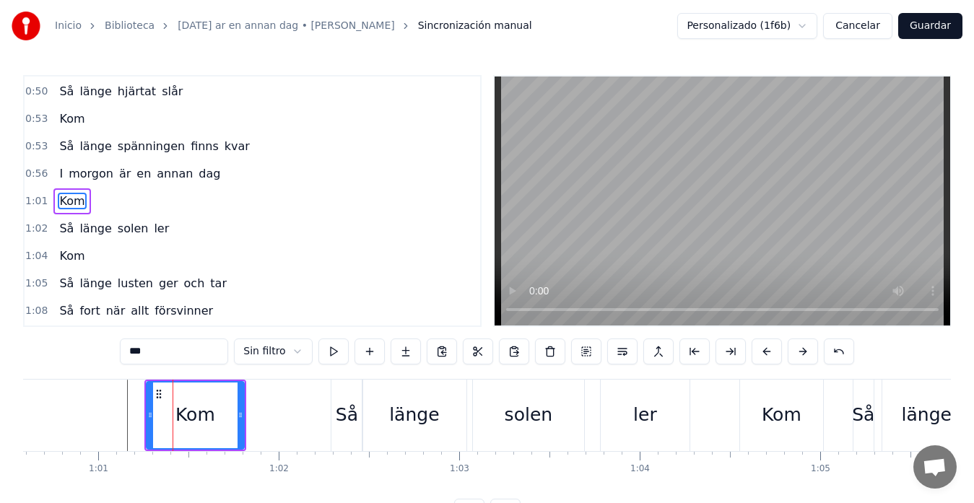
click at [160, 397] on circle at bounding box center [160, 397] width 1 height 1
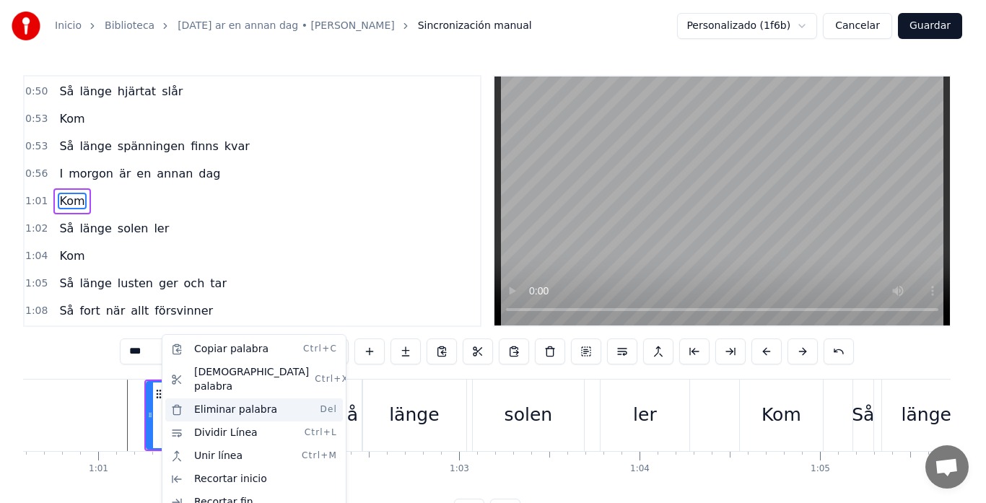
click at [196, 398] on div "Eliminar palabra Del" at bounding box center [254, 409] width 178 height 23
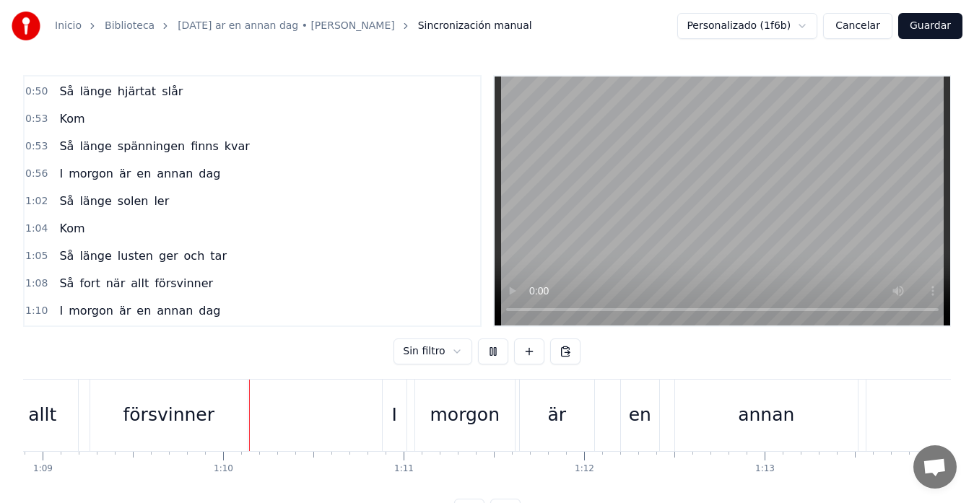
scroll to position [0, 12467]
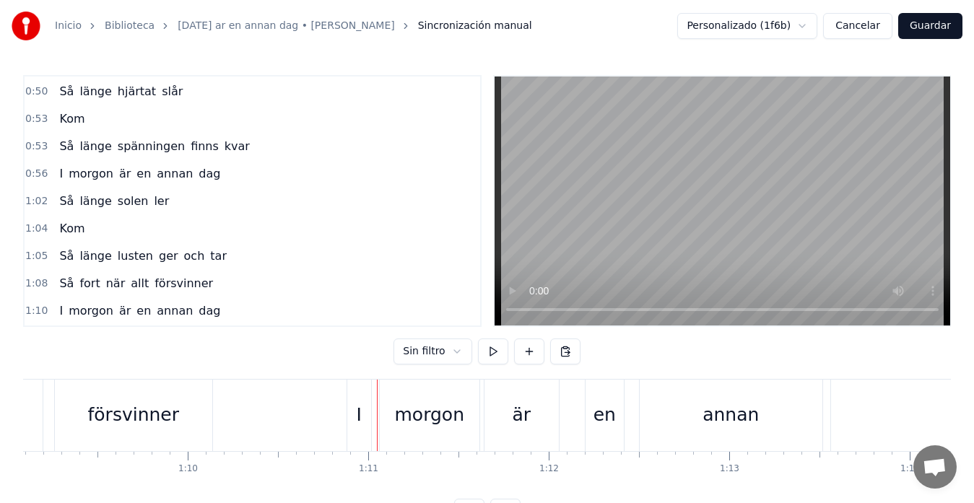
click at [911, 29] on button "Guardar" at bounding box center [930, 26] width 64 height 26
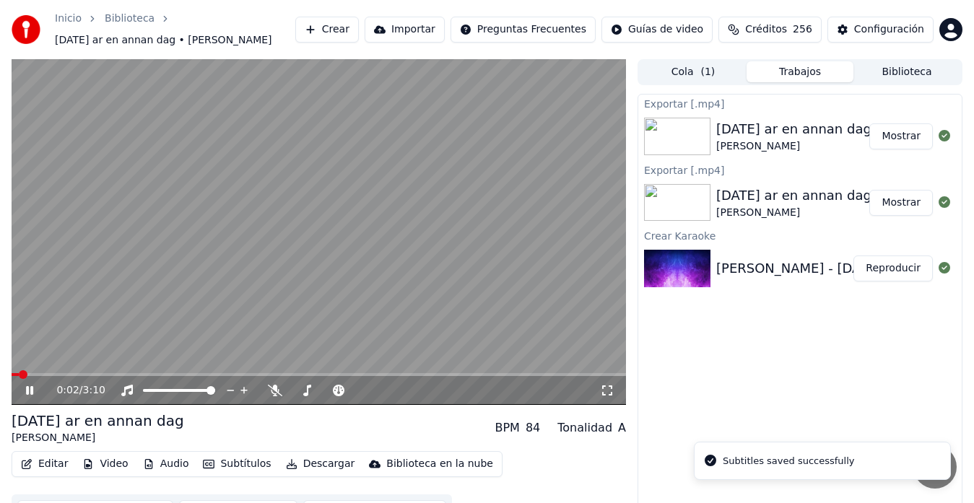
click at [113, 374] on span at bounding box center [319, 374] width 614 height 3
click at [103, 373] on span at bounding box center [319, 374] width 614 height 3
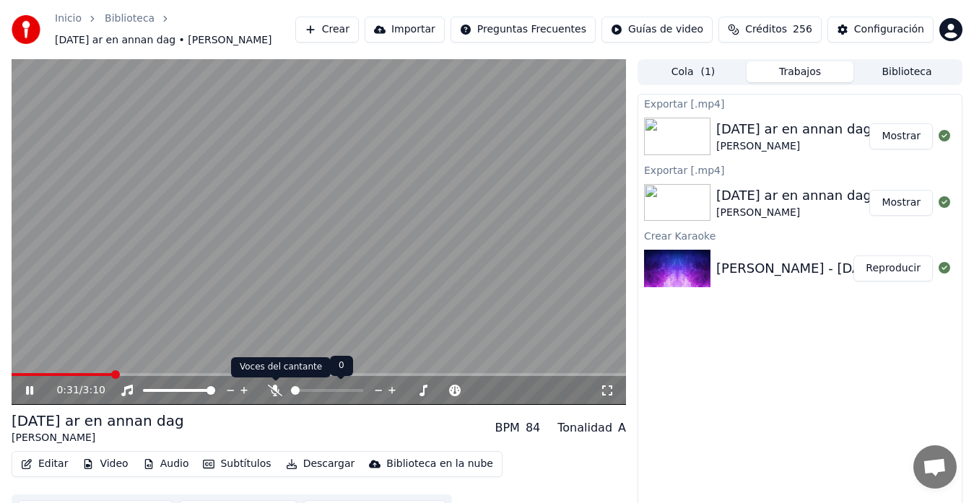
click at [274, 391] on icon at bounding box center [275, 391] width 14 height 12
click at [276, 388] on icon at bounding box center [275, 391] width 8 height 12
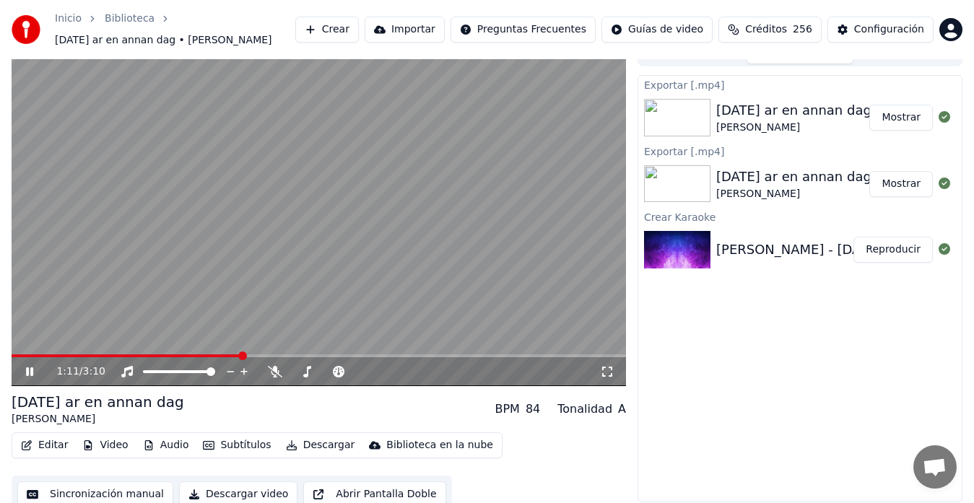
scroll to position [29, 0]
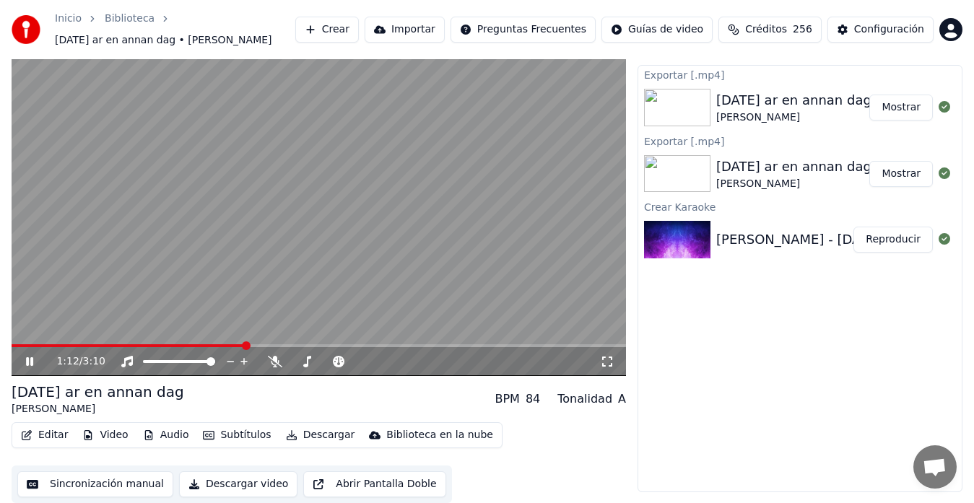
click at [89, 482] on button "Sincronización manual" at bounding box center [95, 484] width 156 height 26
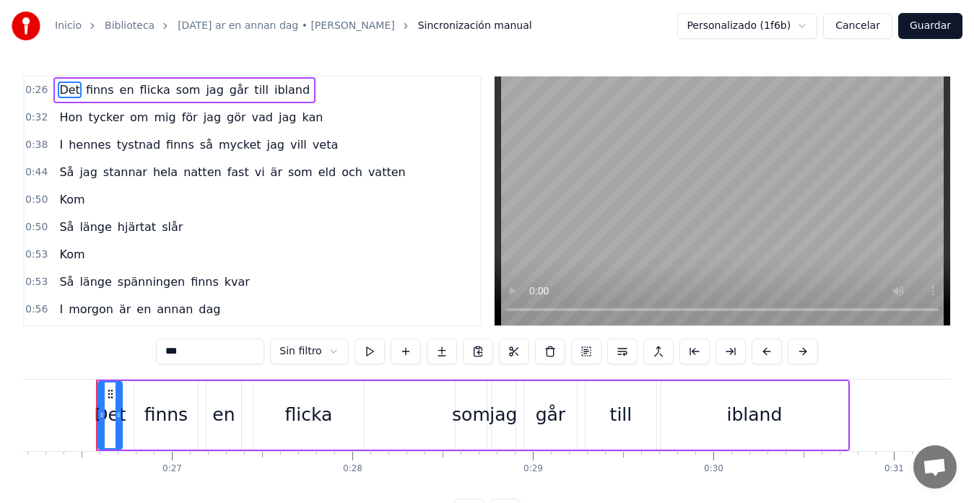
click at [66, 203] on span "Kom" at bounding box center [72, 199] width 28 height 17
type input "***"
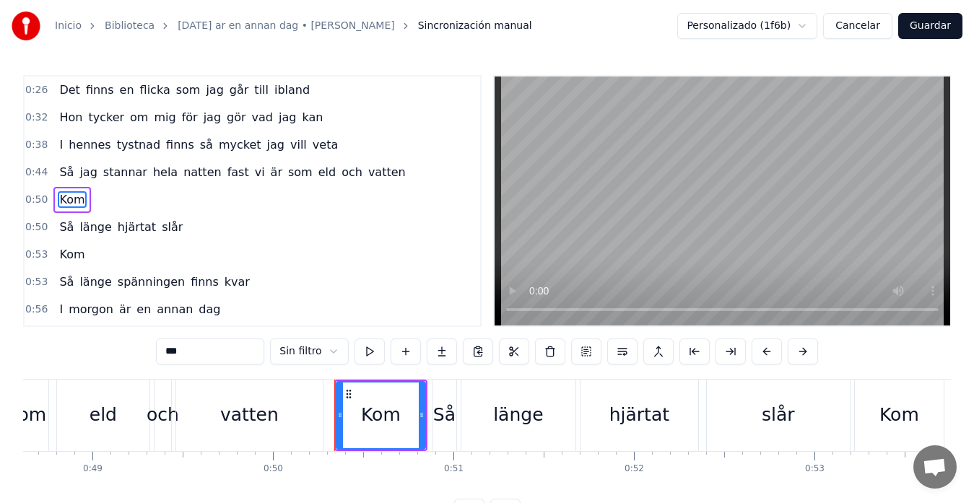
scroll to position [0, 9011]
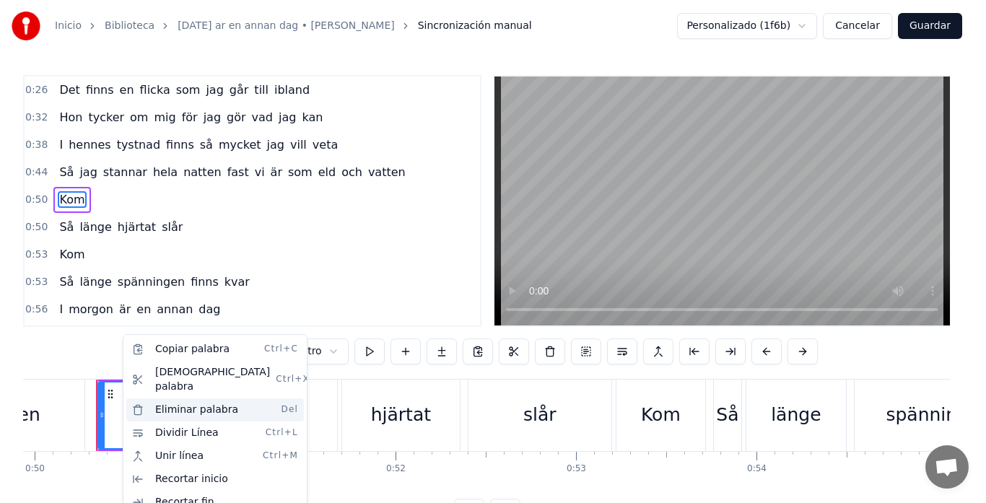
click at [186, 398] on div "Eliminar palabra Del" at bounding box center [215, 409] width 178 height 23
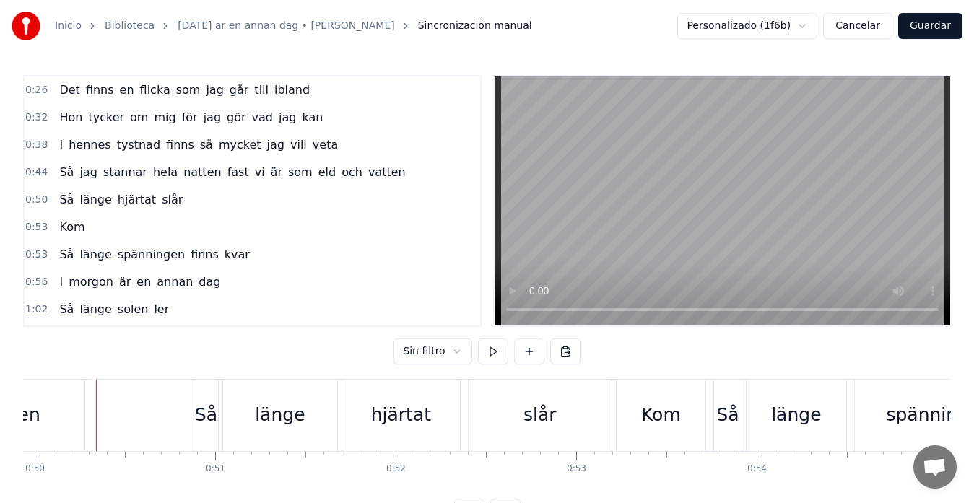
click at [74, 231] on span "Kom" at bounding box center [72, 227] width 28 height 17
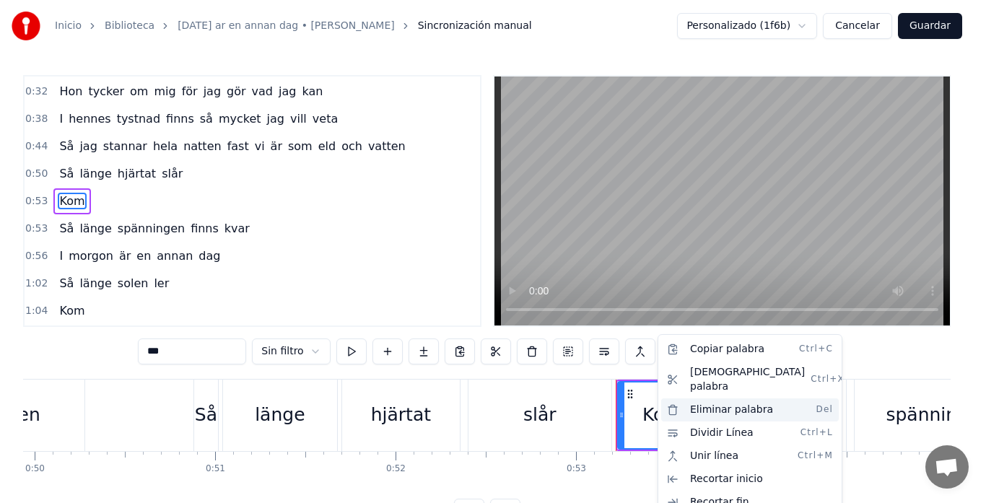
click at [709, 398] on div "Eliminar palabra Del" at bounding box center [750, 409] width 178 height 23
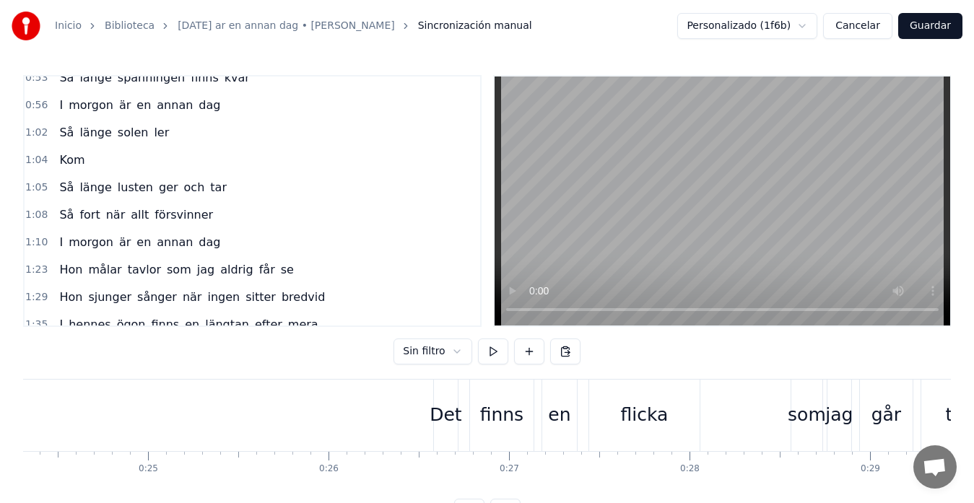
scroll to position [193, 0]
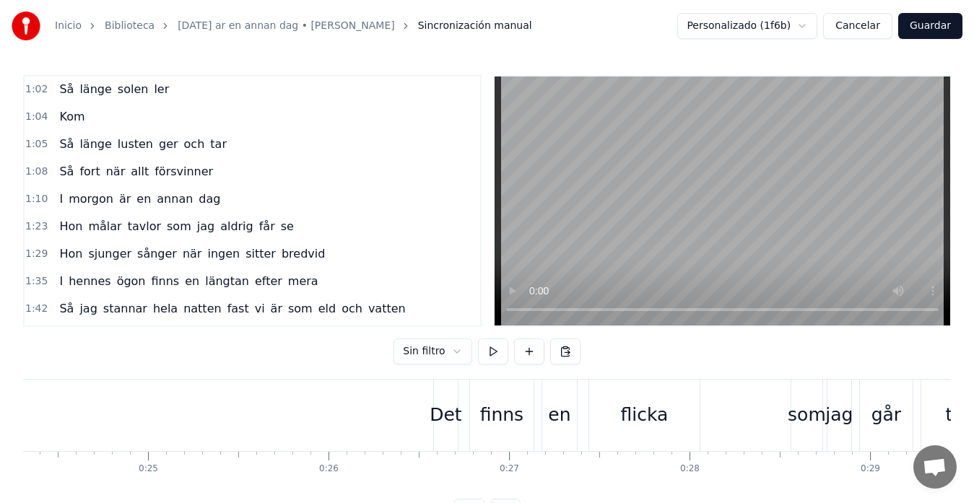
click at [77, 121] on span "Kom" at bounding box center [72, 116] width 28 height 17
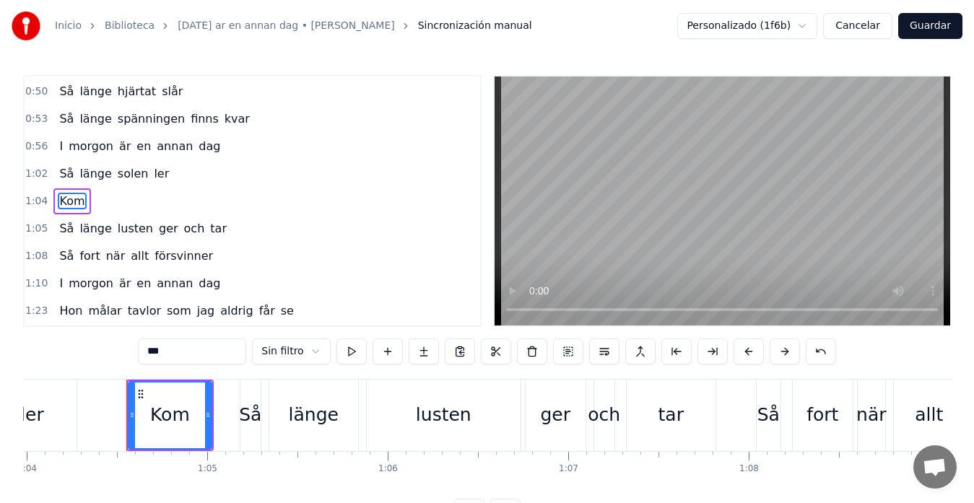
scroll to position [0, 11576]
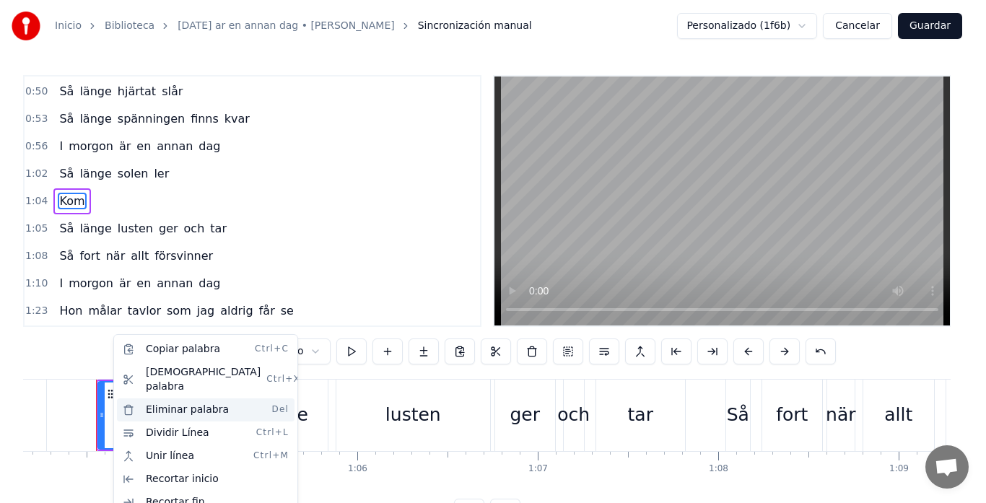
click at [177, 398] on div "Eliminar palabra Del" at bounding box center [206, 409] width 178 height 23
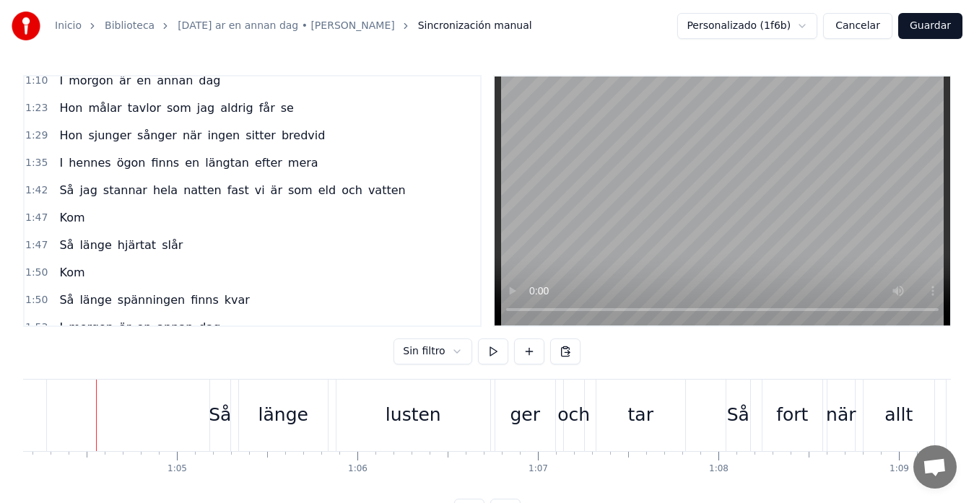
scroll to position [300, 0]
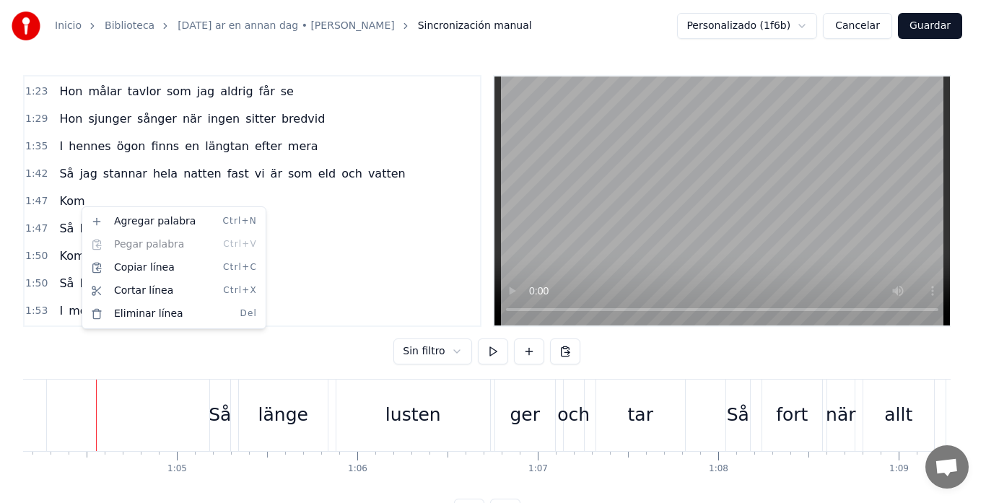
click at [67, 206] on html "Inicio Biblioteca [DATE] ar en annan dag • [PERSON_NAME] Sincronización manual …" at bounding box center [493, 274] width 986 height 548
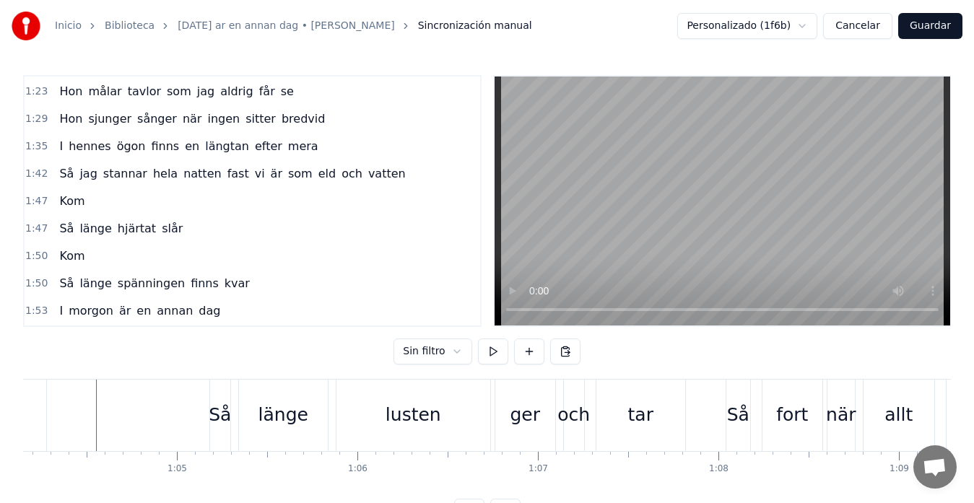
click at [71, 204] on span "Kom" at bounding box center [72, 201] width 28 height 17
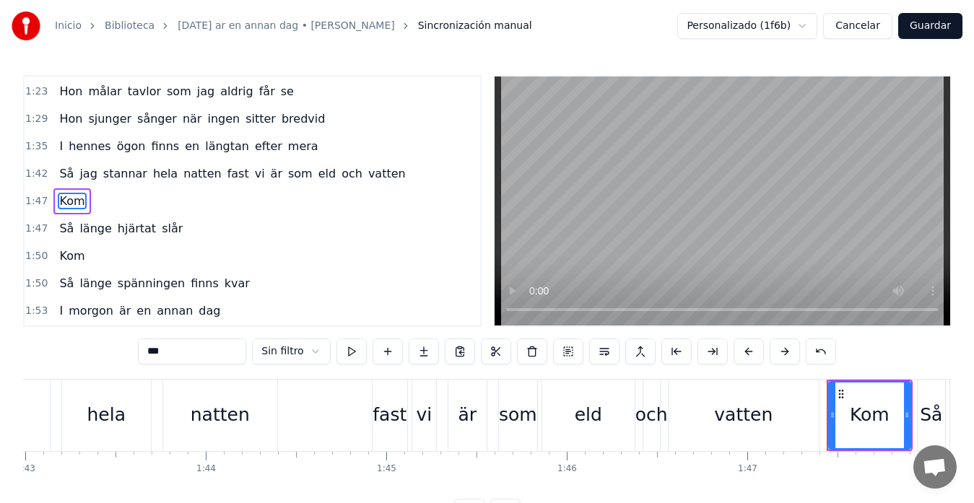
scroll to position [0, 19316]
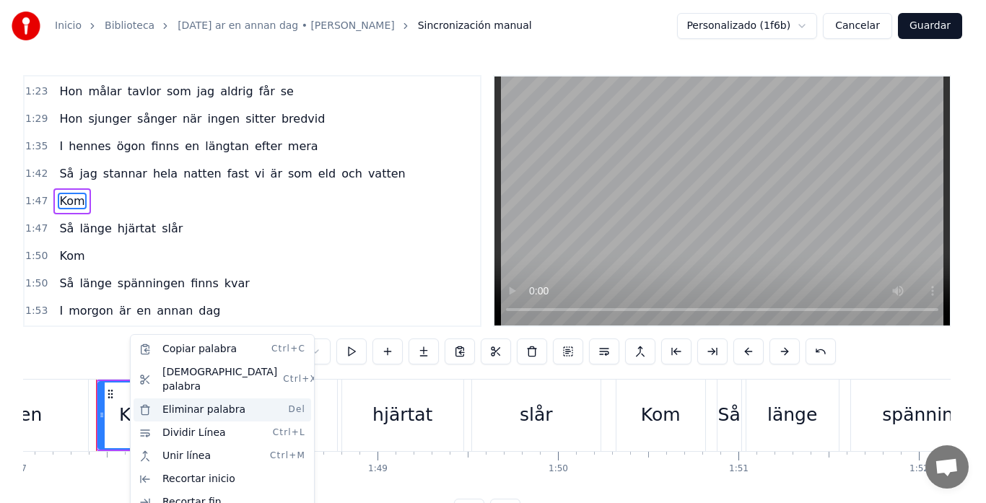
click at [174, 398] on div "Eliminar palabra Del" at bounding box center [223, 409] width 178 height 23
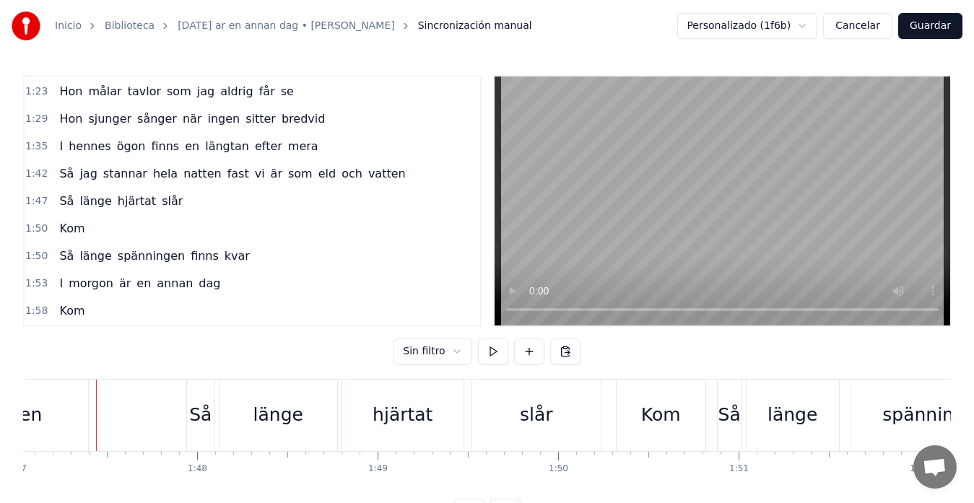
click at [70, 235] on span "Kom" at bounding box center [72, 228] width 28 height 17
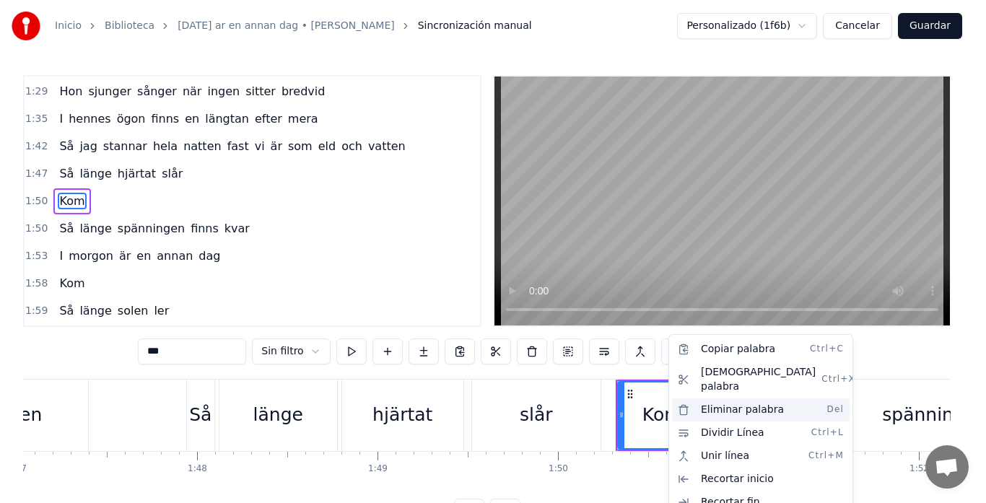
click at [736, 398] on div "Eliminar palabra Del" at bounding box center [761, 409] width 178 height 23
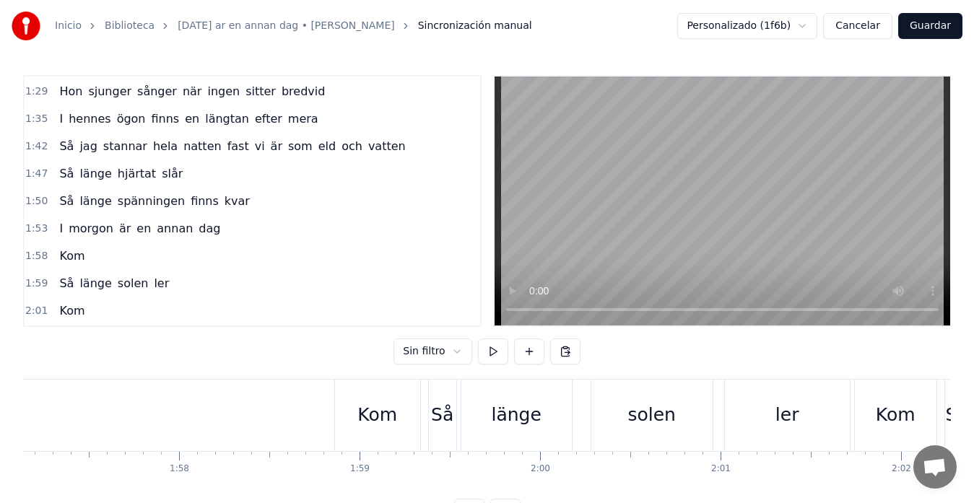
scroll to position [0, 21165]
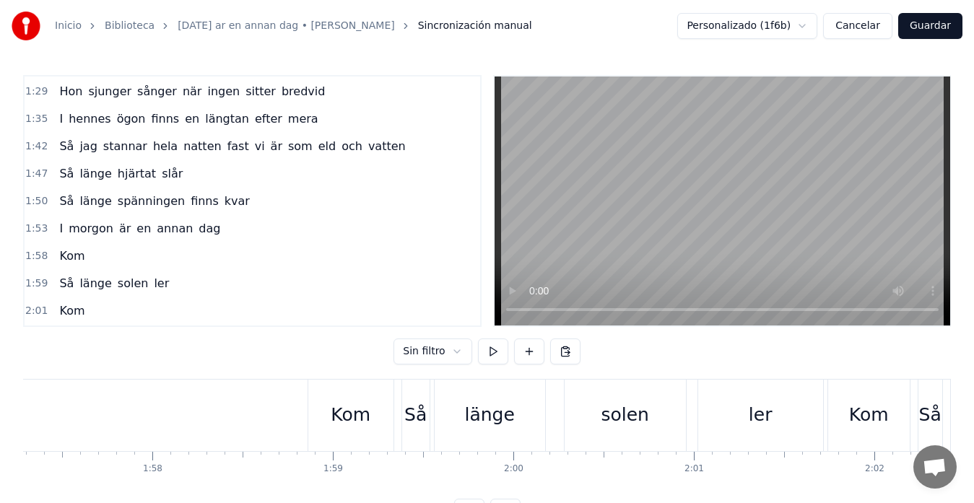
click at [331, 399] on div "Kom" at bounding box center [350, 415] width 85 height 71
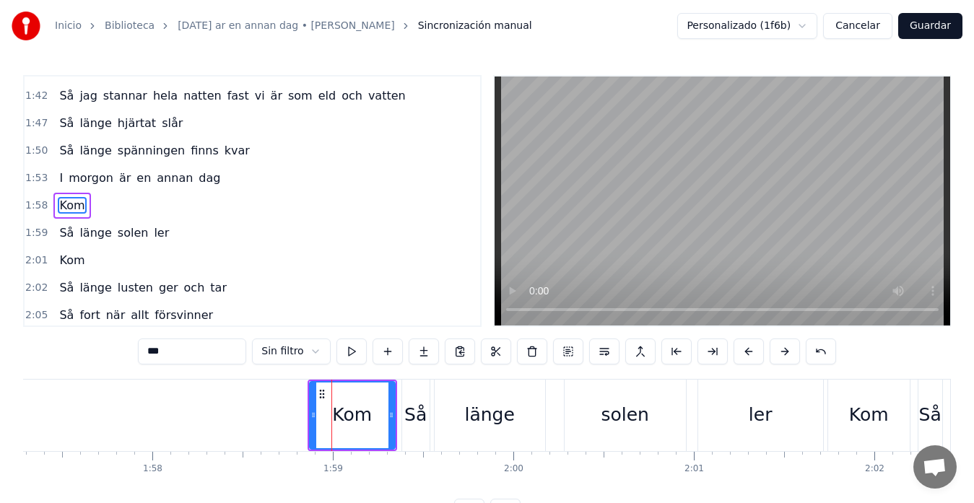
scroll to position [383, 0]
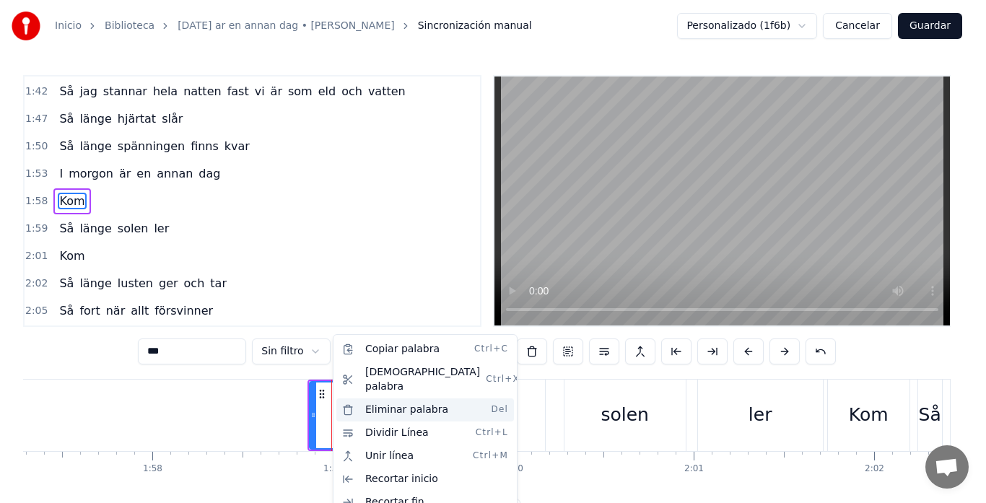
click at [367, 398] on div "Eliminar palabra Del" at bounding box center [425, 409] width 178 height 23
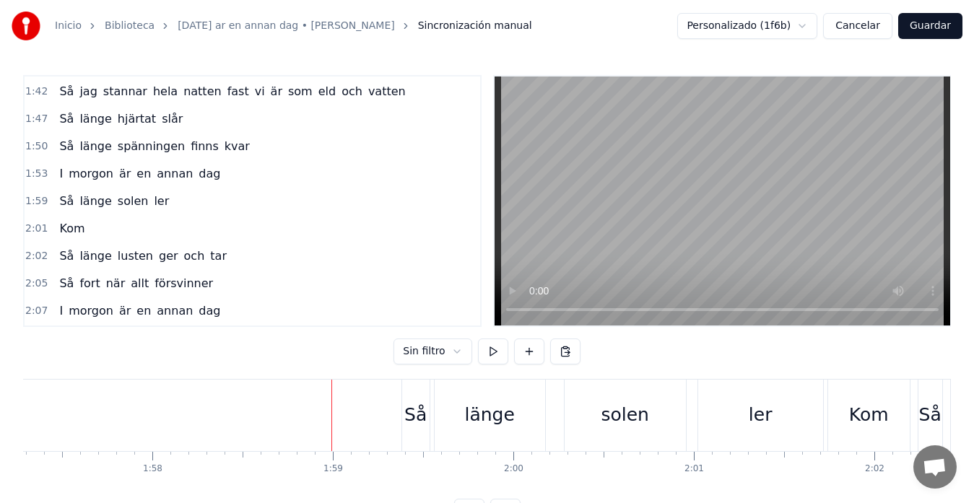
click at [864, 412] on div "Kom" at bounding box center [869, 414] width 40 height 27
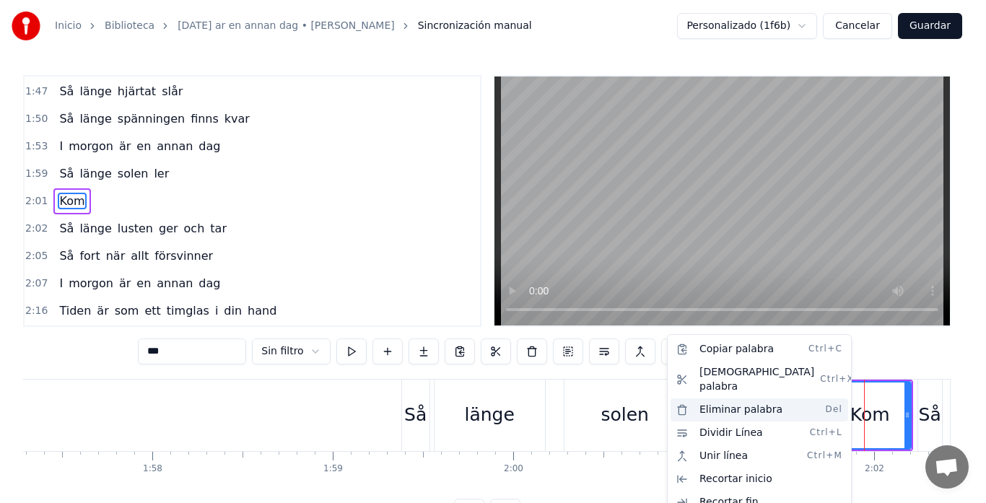
click at [724, 398] on div "Eliminar palabra Del" at bounding box center [760, 409] width 178 height 23
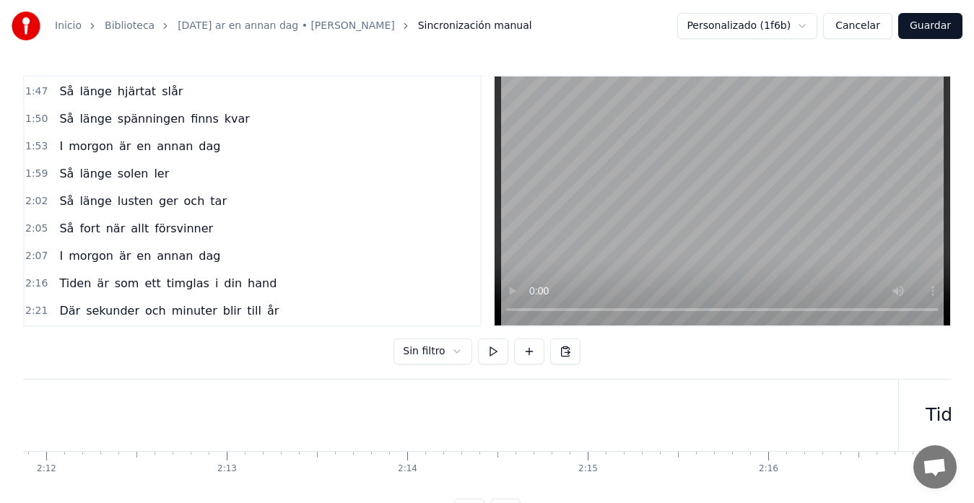
scroll to position [0, 23852]
click at [911, 32] on button "Guardar" at bounding box center [930, 26] width 64 height 26
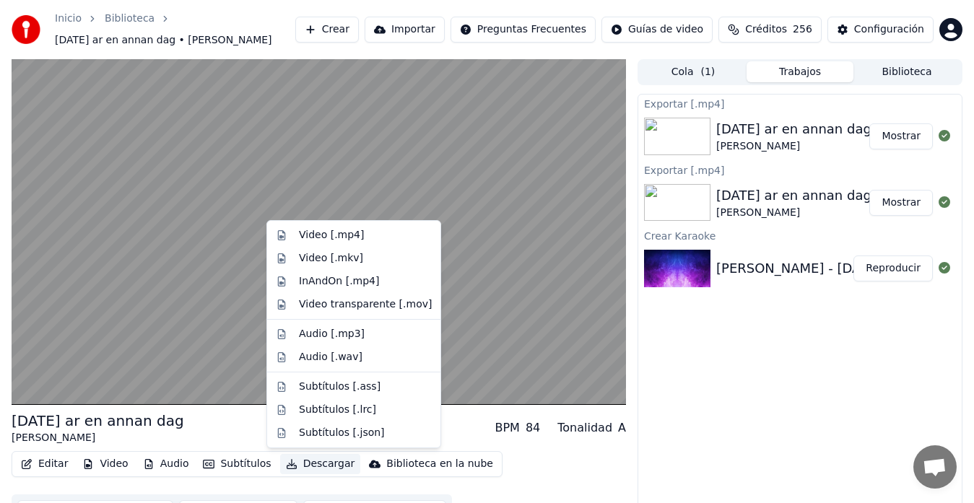
click at [302, 465] on button "Descargar" at bounding box center [320, 464] width 81 height 20
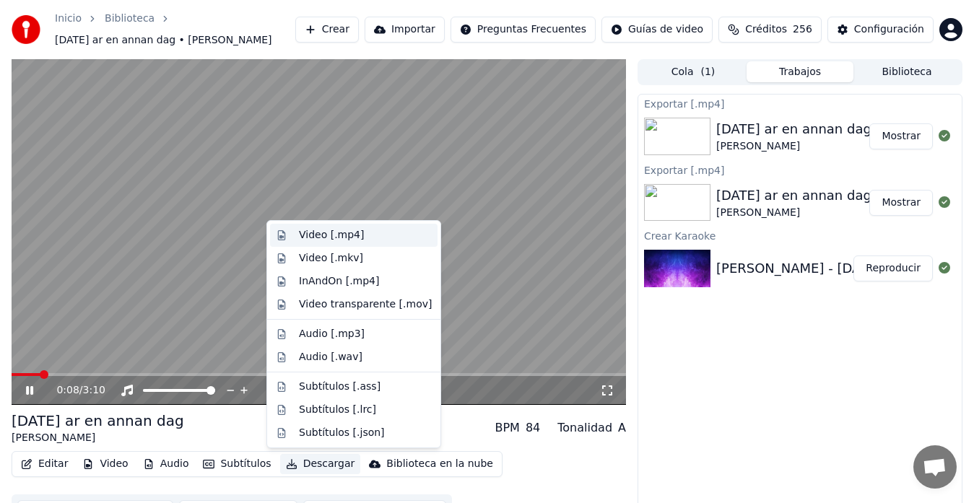
click at [312, 232] on div "Video [.mp4]" at bounding box center [331, 235] width 65 height 14
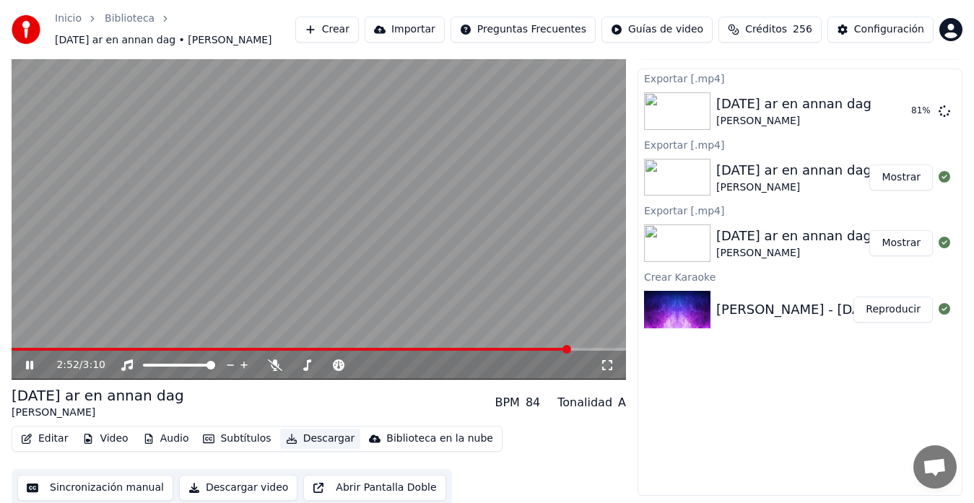
scroll to position [29, 0]
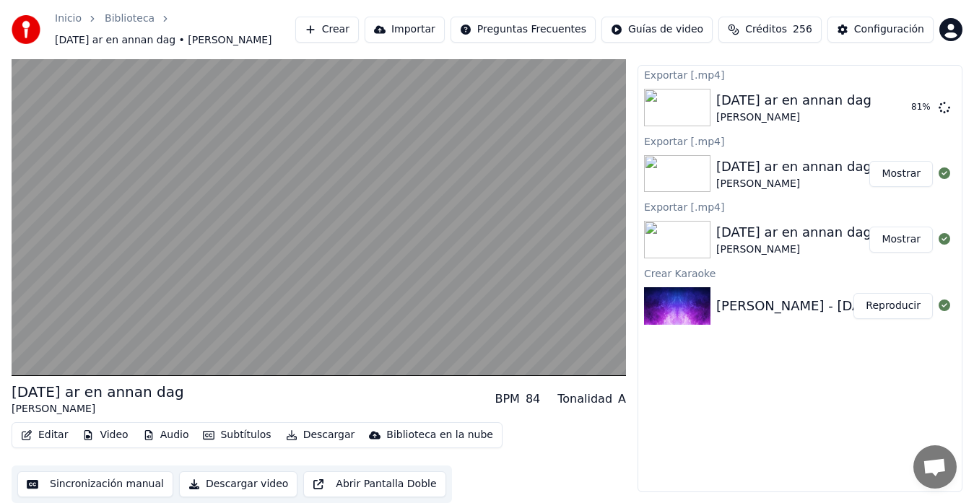
click at [87, 484] on button "Sincronización manual" at bounding box center [95, 484] width 156 height 26
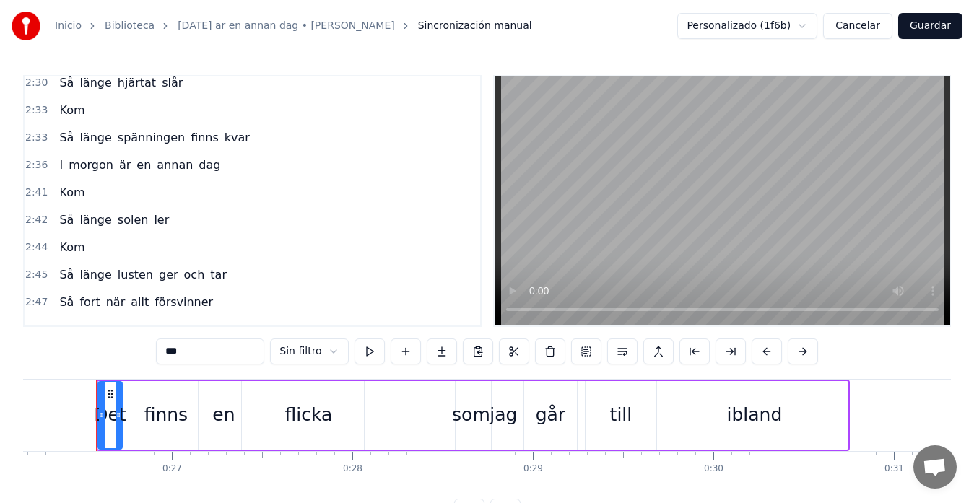
scroll to position [766, 0]
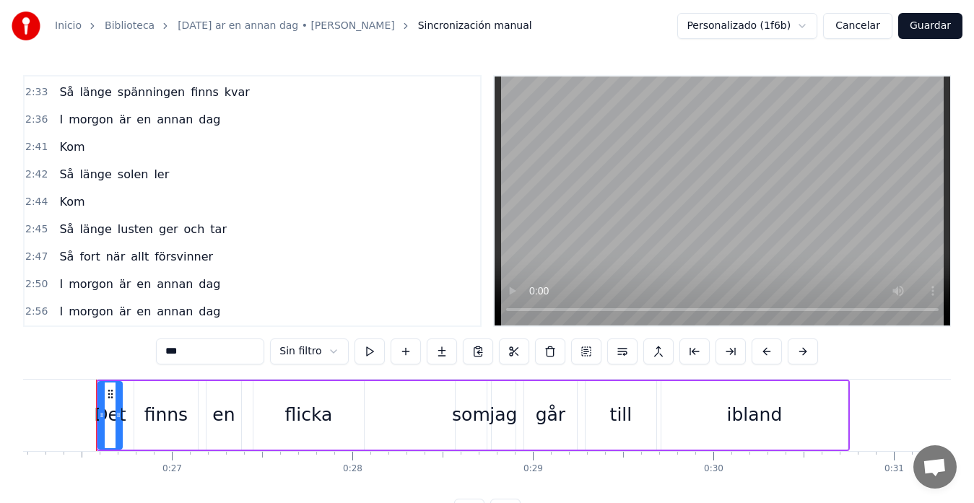
click at [64, 147] on span "Kom" at bounding box center [72, 147] width 28 height 17
type input "***"
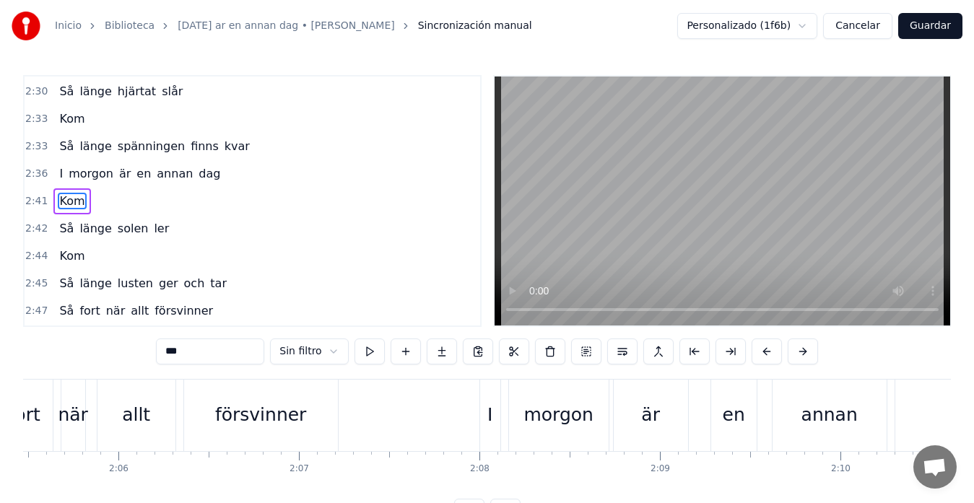
scroll to position [0, 29104]
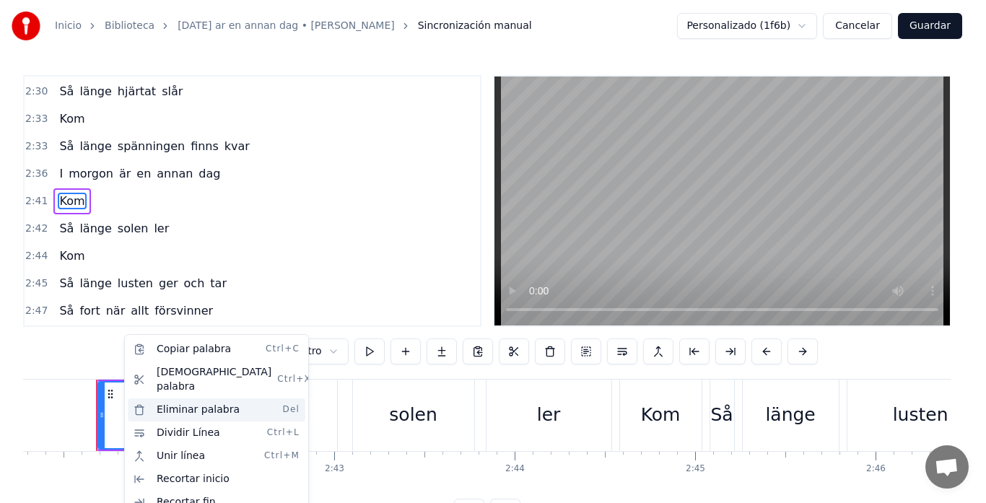
click at [178, 401] on div "Eliminar palabra Del" at bounding box center [217, 409] width 178 height 23
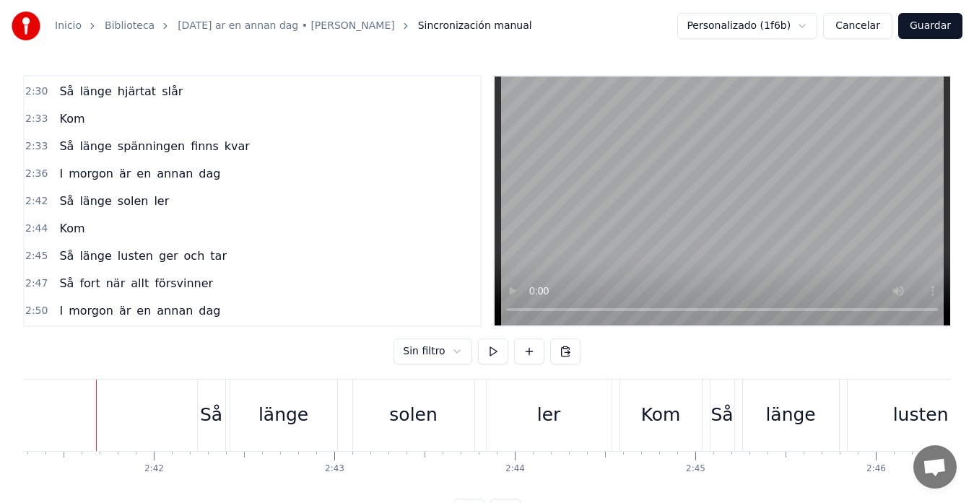
click at [69, 239] on div "Kom" at bounding box center [71, 229] width 37 height 26
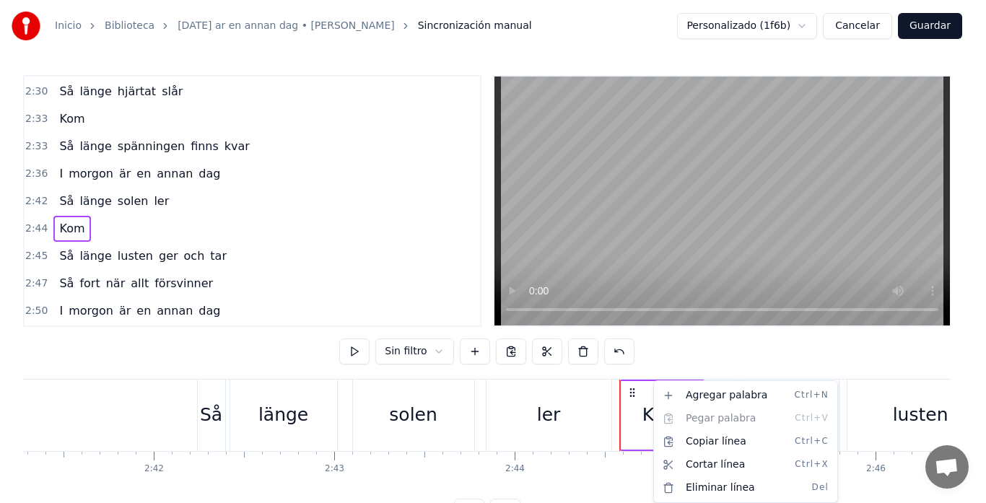
click at [637, 406] on div "Kom" at bounding box center [662, 415] width 82 height 69
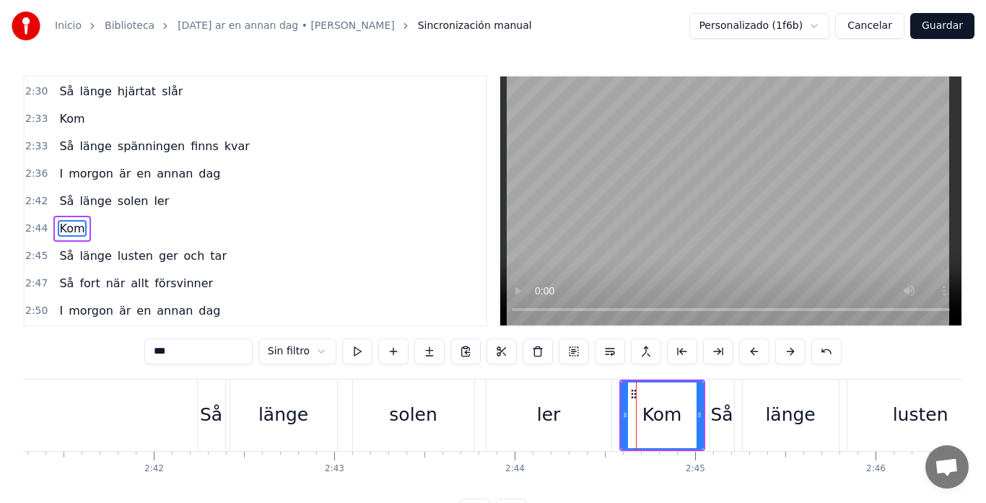
scroll to position [738, 0]
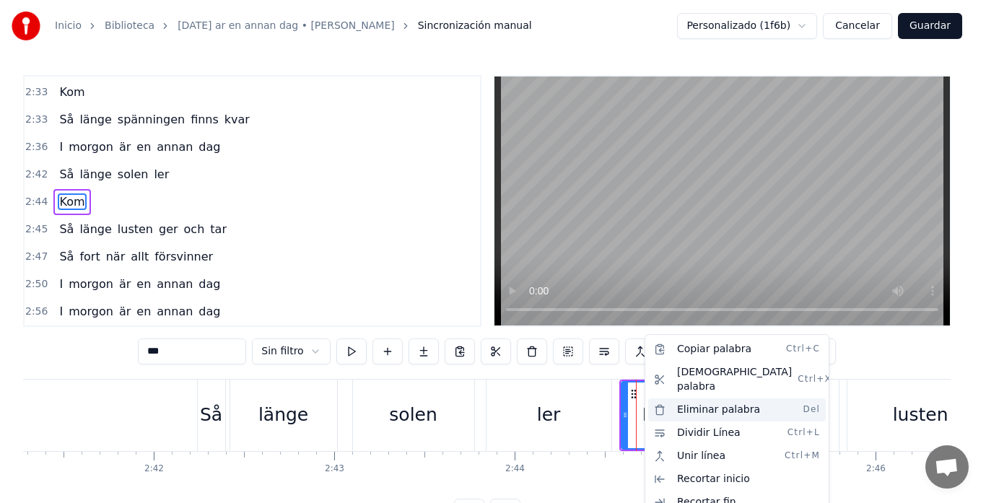
click at [694, 403] on div "Eliminar palabra Del" at bounding box center [737, 409] width 178 height 23
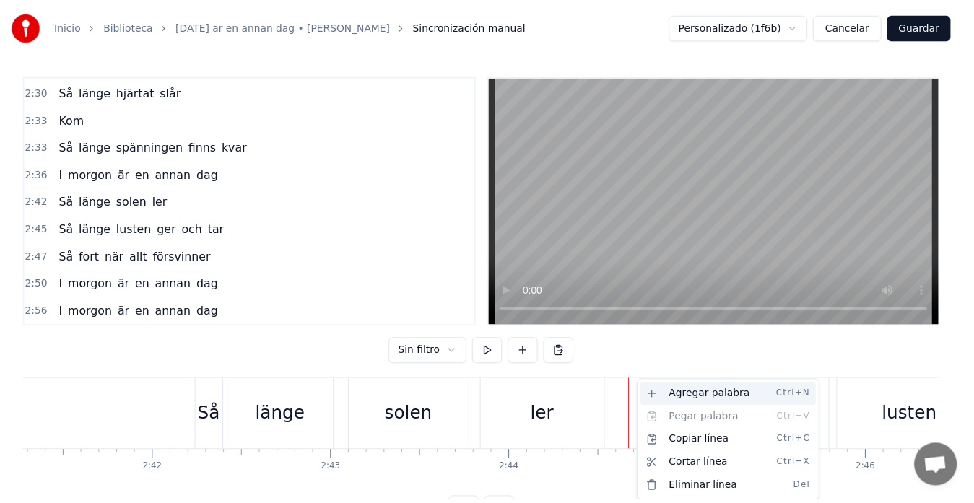
scroll to position [711, 0]
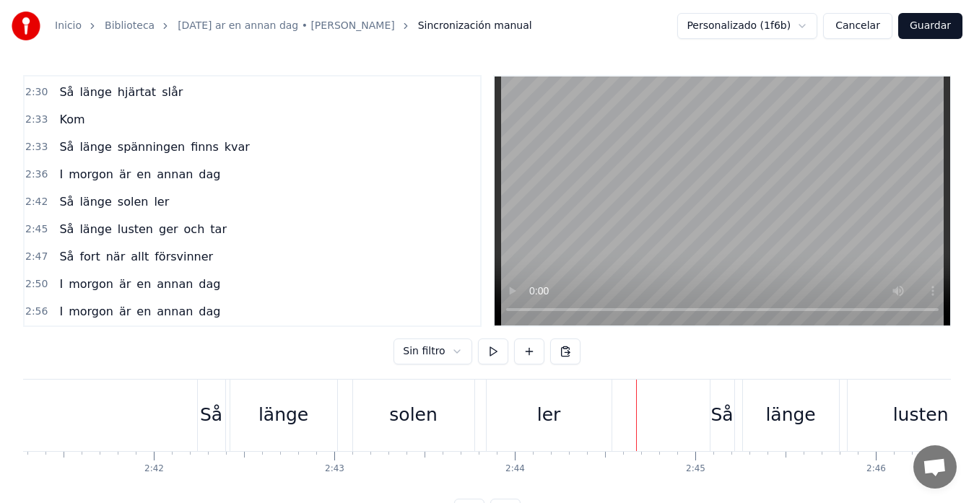
click at [911, 30] on button "Guardar" at bounding box center [930, 26] width 64 height 26
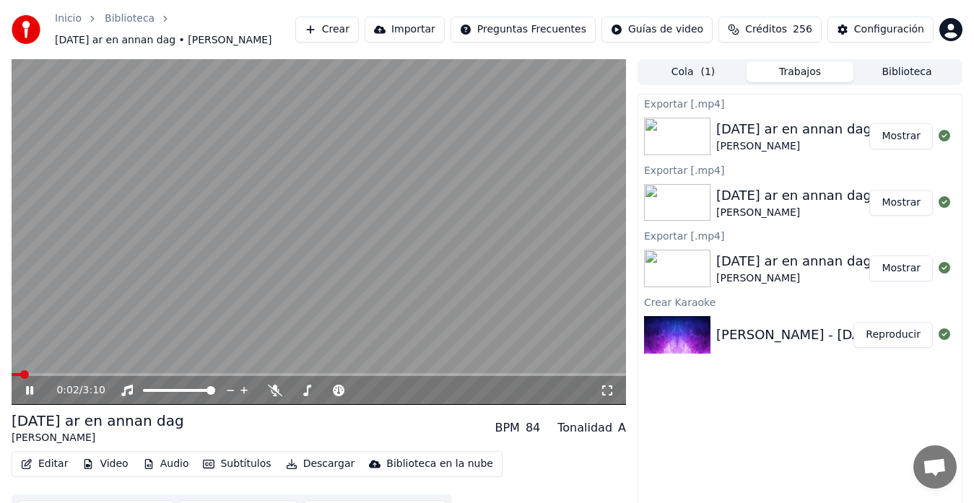
click at [296, 467] on button "Descargar" at bounding box center [320, 464] width 81 height 20
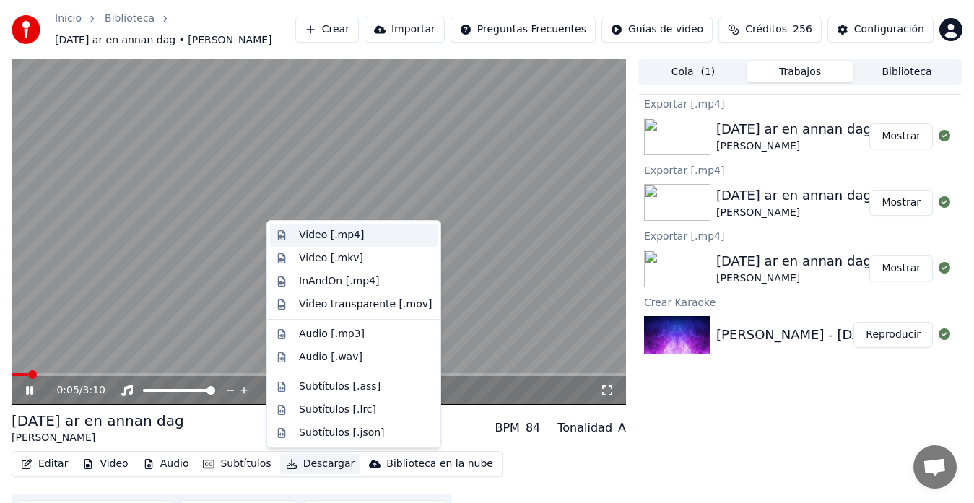
click at [311, 237] on div "Video [.mp4]" at bounding box center [331, 235] width 65 height 14
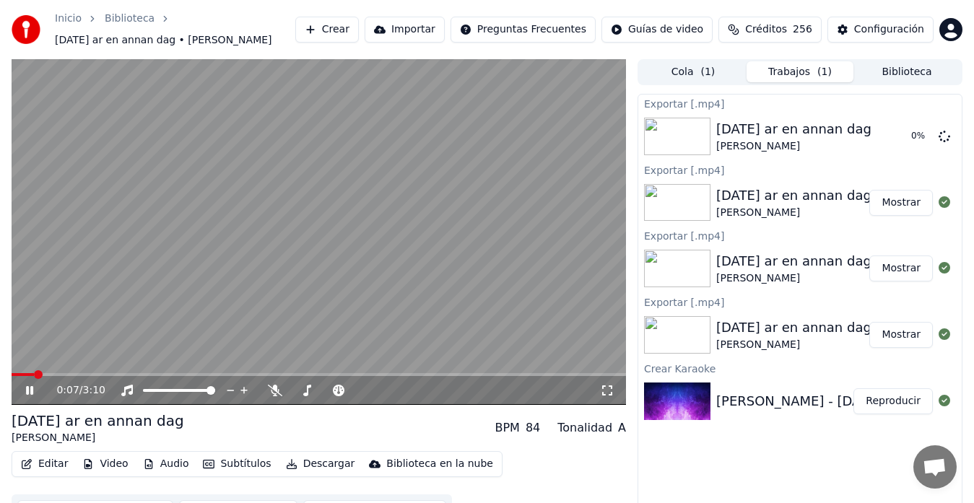
click at [31, 393] on icon at bounding box center [29, 390] width 7 height 9
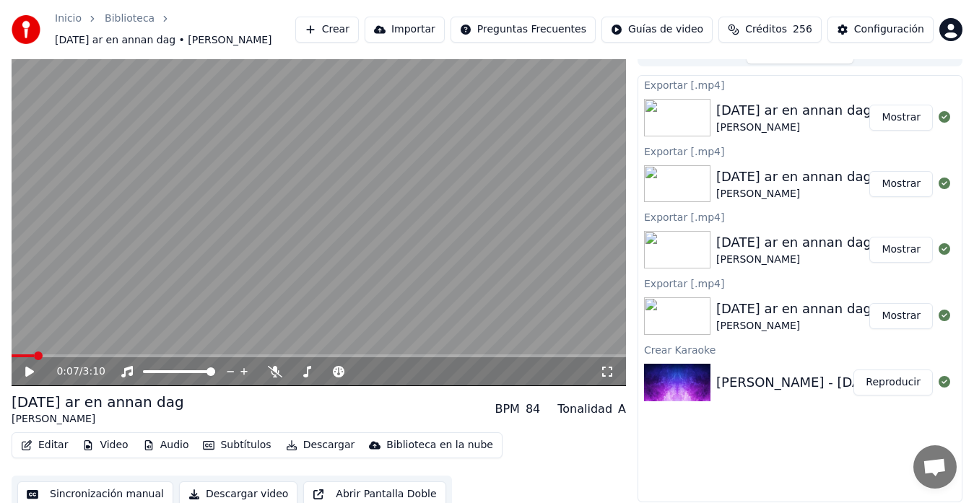
scroll to position [29, 0]
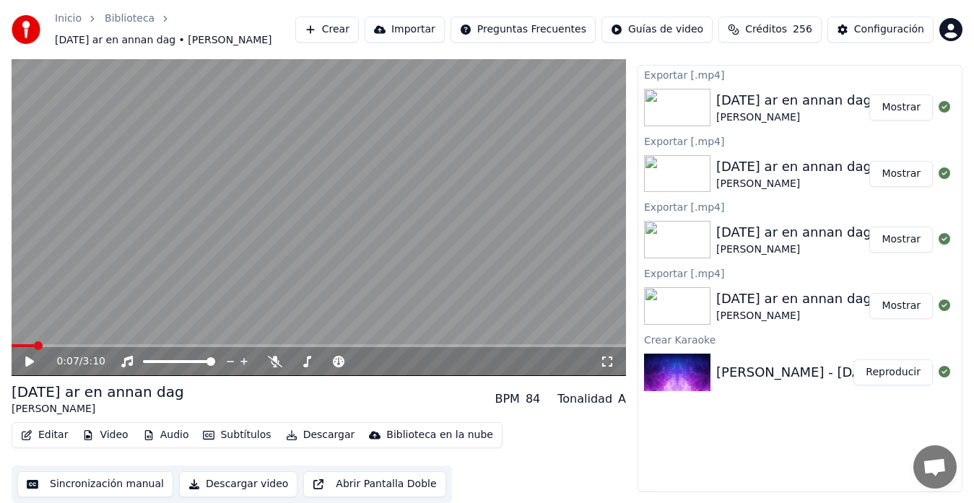
click at [95, 483] on button "Sincronización manual" at bounding box center [95, 484] width 156 height 26
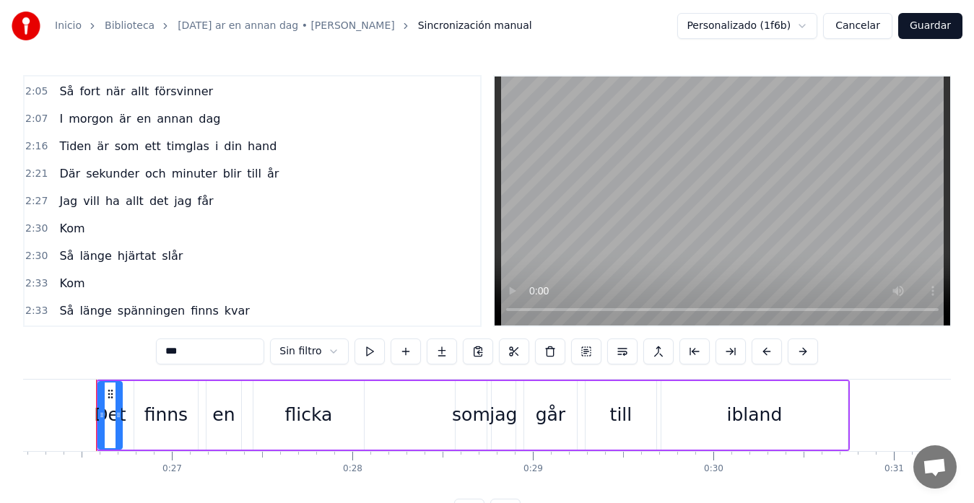
scroll to position [557, 0]
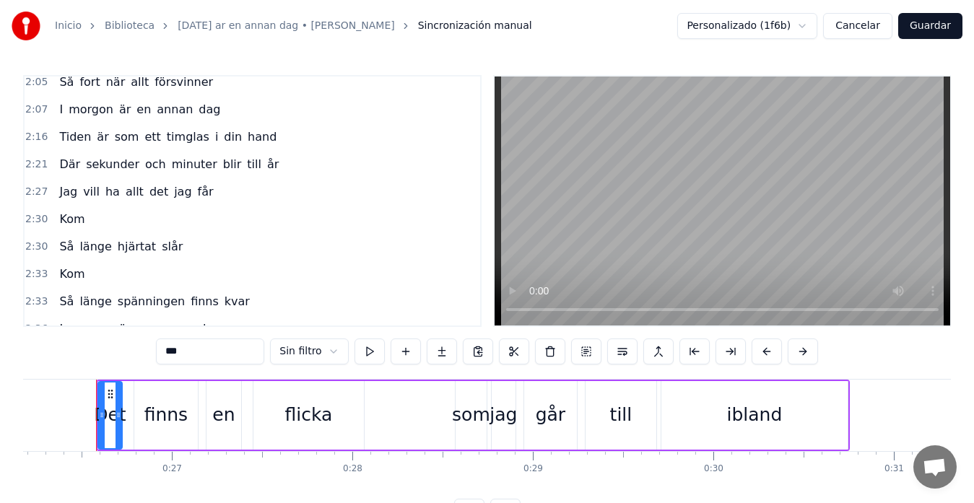
click at [62, 221] on span "Kom" at bounding box center [72, 219] width 28 height 17
type input "***"
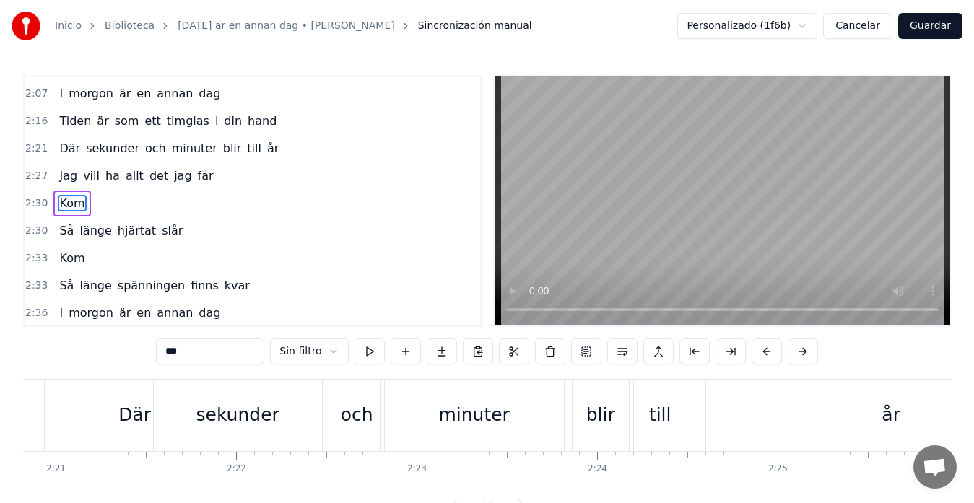
scroll to position [0, 27046]
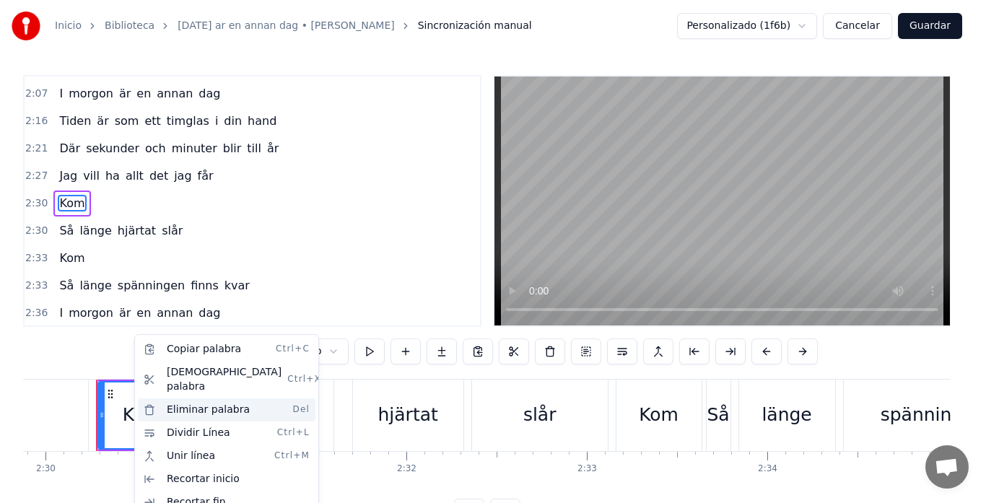
click at [184, 400] on div "Eliminar palabra Del" at bounding box center [227, 409] width 178 height 23
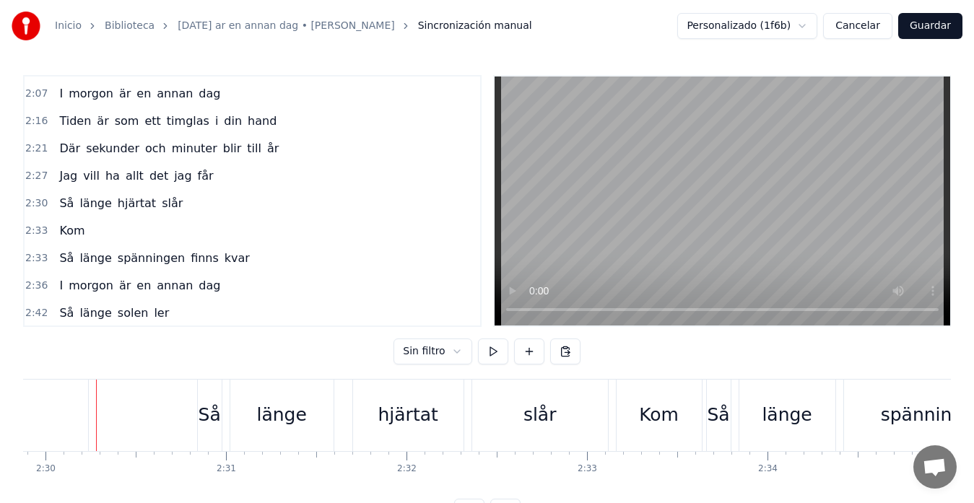
click at [58, 232] on span "Kom" at bounding box center [72, 230] width 28 height 17
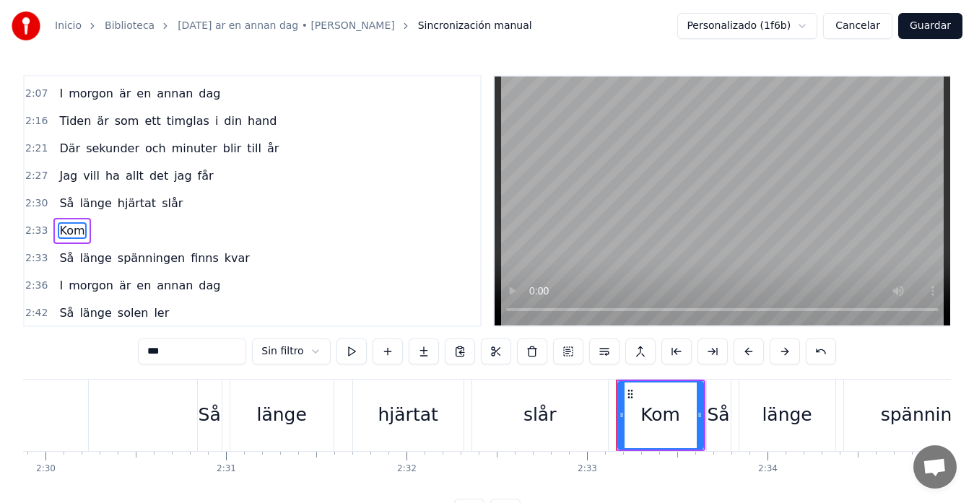
scroll to position [602, 0]
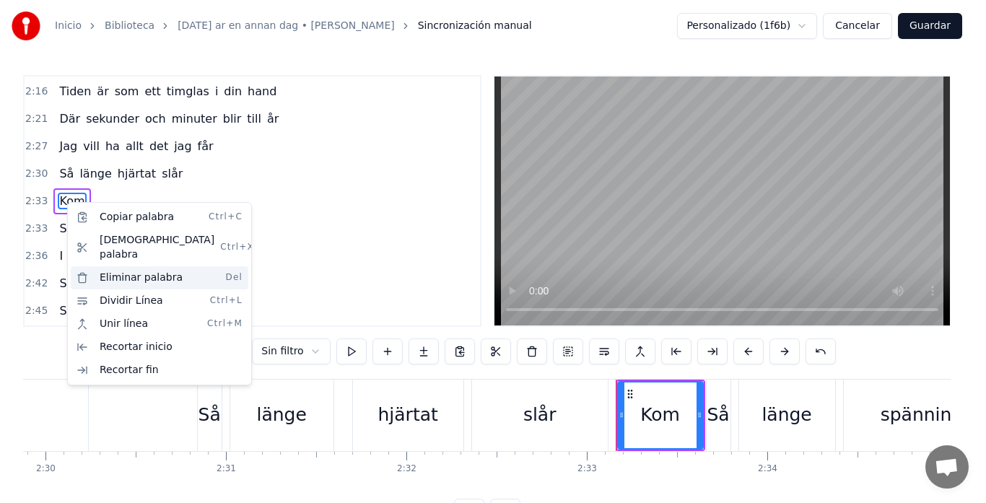
click at [123, 266] on div "Eliminar palabra Del" at bounding box center [160, 277] width 178 height 23
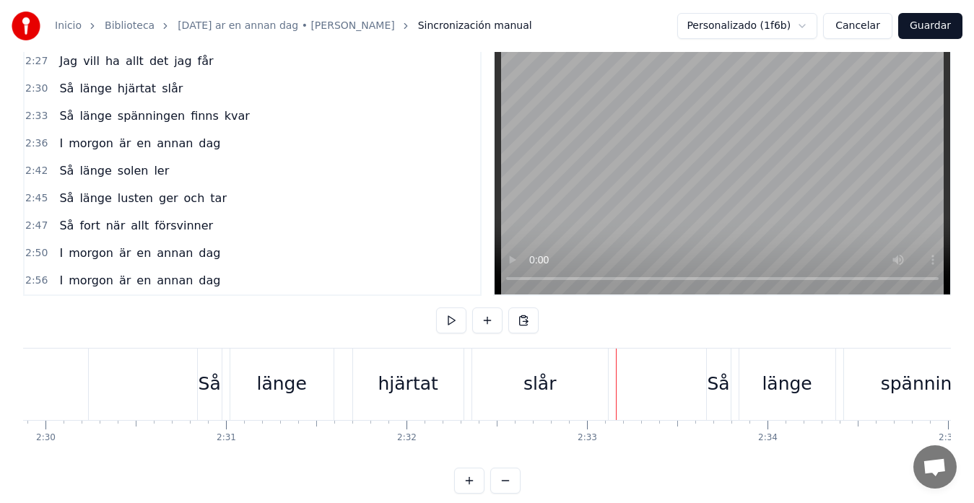
scroll to position [57, 0]
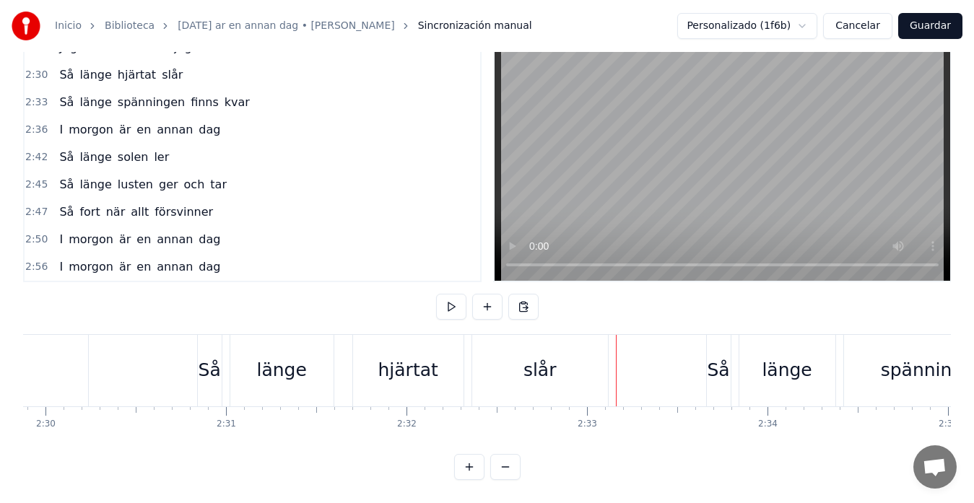
click at [911, 27] on button "Guardar" at bounding box center [930, 26] width 64 height 26
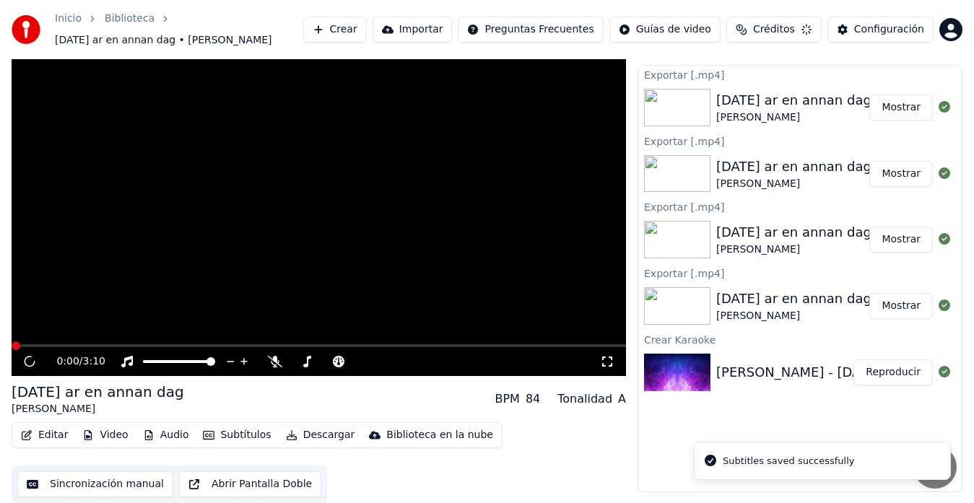
scroll to position [29, 0]
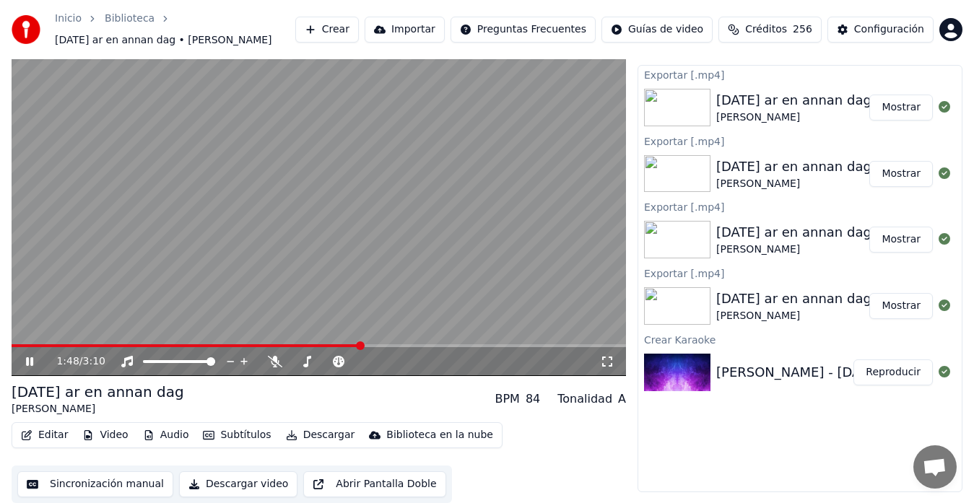
click at [361, 350] on span at bounding box center [360, 345] width 9 height 9
click at [461, 343] on video at bounding box center [319, 203] width 614 height 346
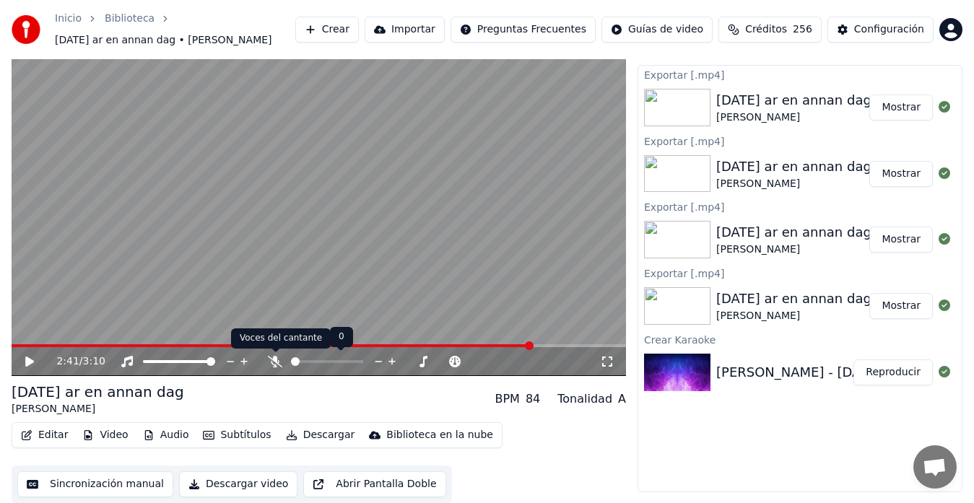
click at [271, 365] on icon at bounding box center [275, 362] width 14 height 12
click at [450, 346] on span at bounding box center [272, 345] width 520 height 3
click at [120, 289] on video at bounding box center [319, 203] width 614 height 346
click at [276, 363] on icon at bounding box center [275, 362] width 8 height 12
click at [33, 364] on icon at bounding box center [29, 361] width 7 height 9
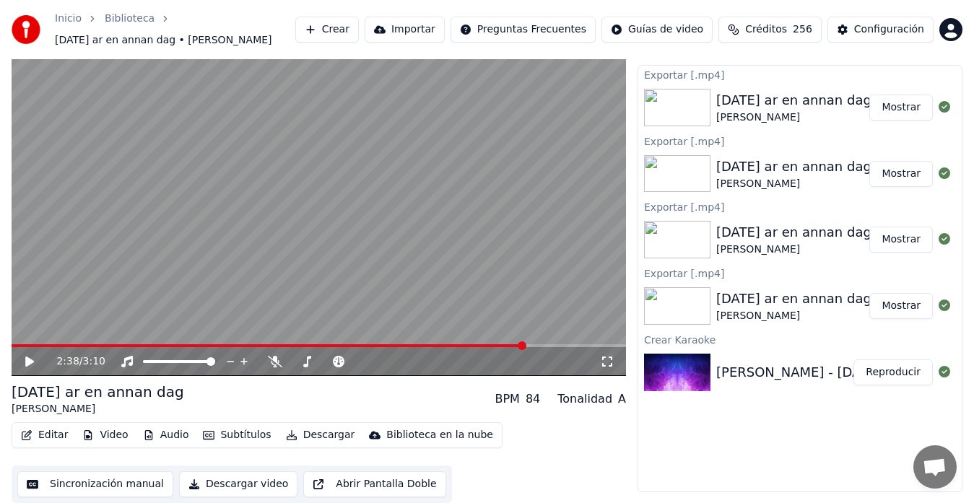
click at [306, 438] on button "Descargar" at bounding box center [320, 435] width 81 height 20
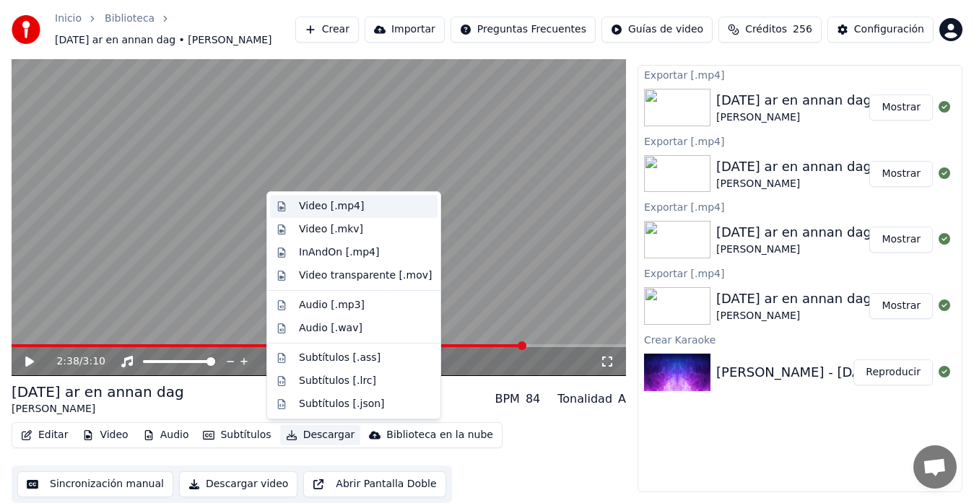
click at [321, 210] on div "Video [.mp4]" at bounding box center [331, 206] width 65 height 14
